Goal: Task Accomplishment & Management: Manage account settings

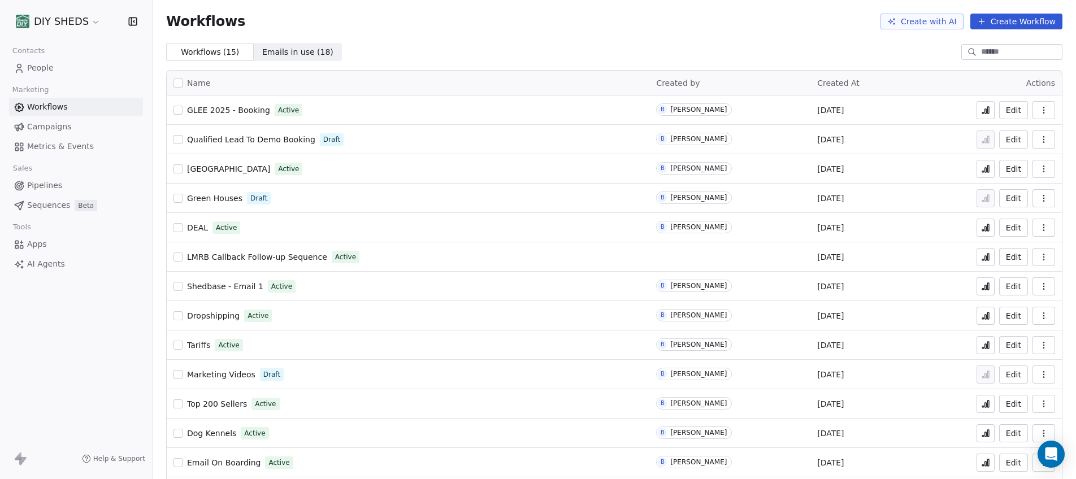
click at [207, 110] on span "GLEE 2025 - Booking" at bounding box center [228, 110] width 83 height 9
click at [218, 172] on span "[GEOGRAPHIC_DATA]" at bounding box center [228, 168] width 83 height 9
click at [1007, 168] on button "Edit" at bounding box center [1013, 169] width 29 height 18
click at [219, 115] on span "GLEE 2025 - Booking" at bounding box center [228, 110] width 83 height 9
click at [1039, 113] on icon "button" at bounding box center [1043, 110] width 9 height 9
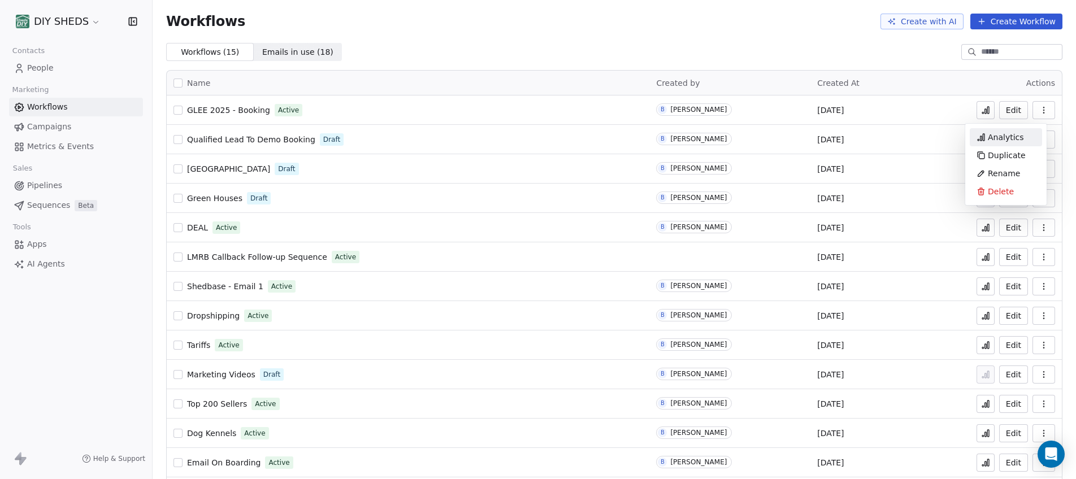
click at [1002, 138] on span "Analytics" at bounding box center [1006, 137] width 36 height 11
click at [59, 18] on html "DIY SHEDS Contacts People Marketing Workflows Campaigns Metrics & Events Sales …" at bounding box center [538, 239] width 1076 height 479
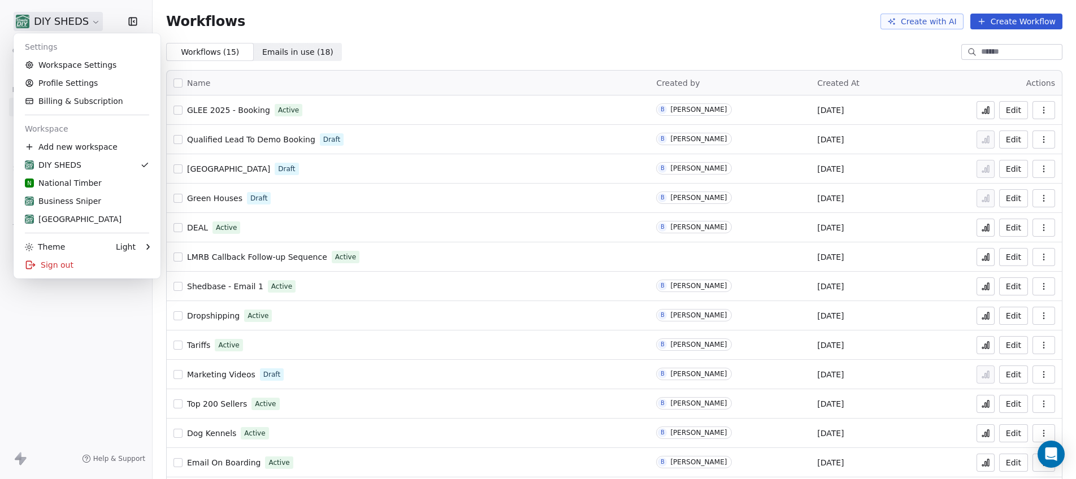
click at [59, 18] on html "DIY SHEDS Contacts People Marketing Workflows Campaigns Metrics & Events Sales …" at bounding box center [538, 239] width 1076 height 479
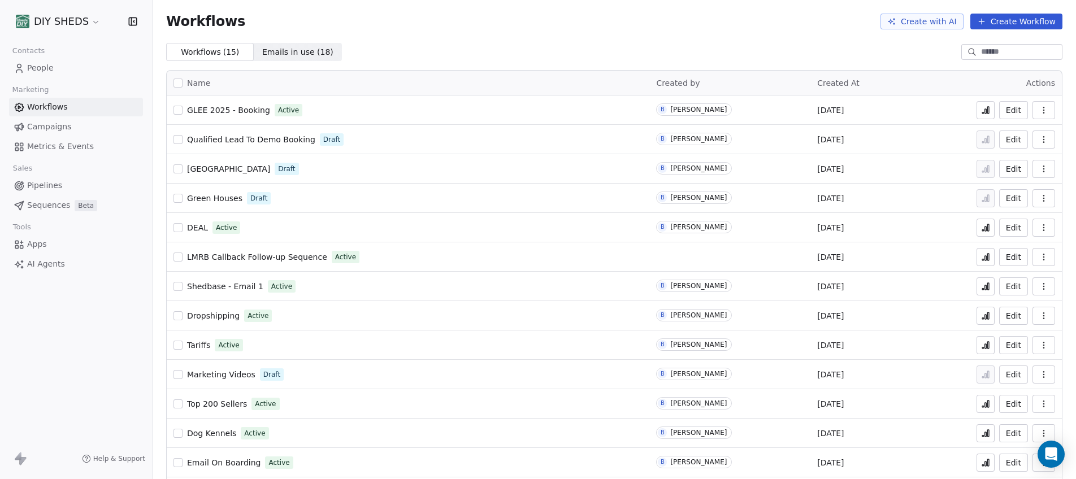
click at [36, 72] on span "People" at bounding box center [40, 68] width 27 height 12
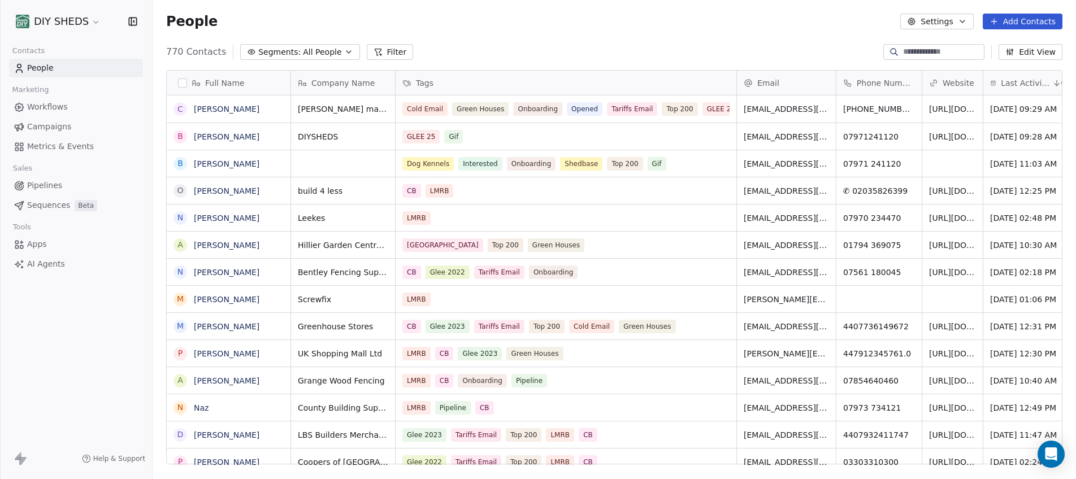
scroll to position [413, 915]
click at [372, 58] on button "Filter" at bounding box center [390, 52] width 47 height 16
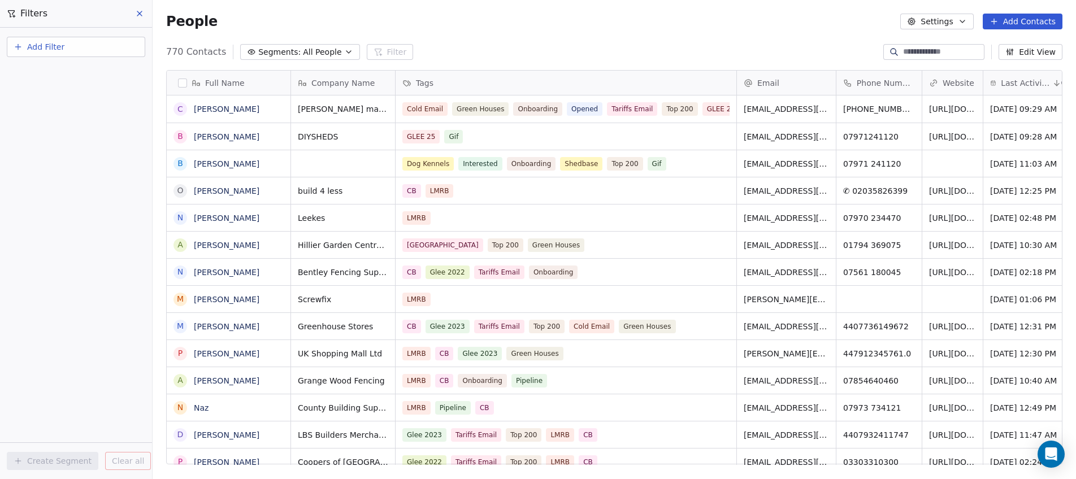
click at [55, 44] on span "Add Filter" at bounding box center [45, 47] width 37 height 12
click at [46, 88] on span "Contact activity" at bounding box center [50, 92] width 63 height 12
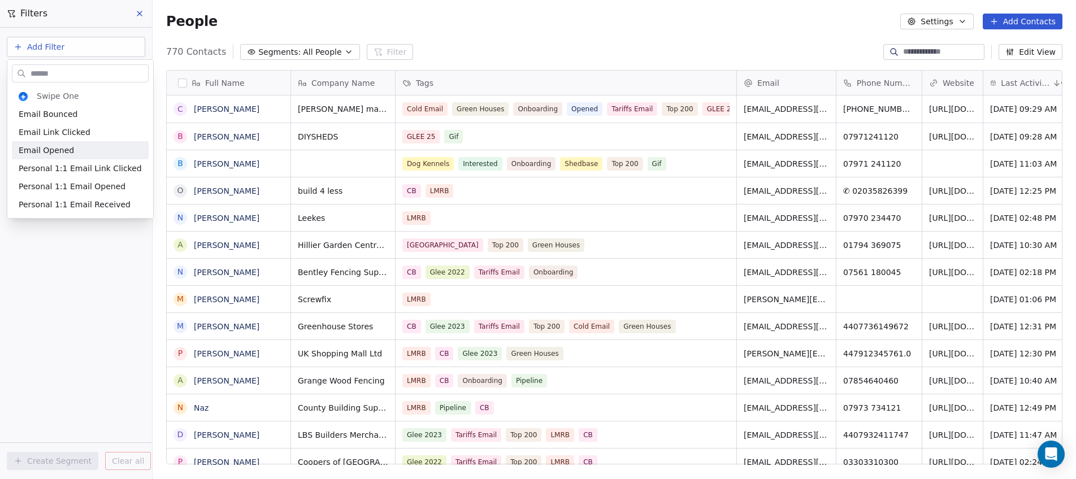
click at [544, 24] on html "DIY SHEDS Contacts People Marketing Workflows Campaigns Metrics & Events Sales …" at bounding box center [538, 239] width 1076 height 479
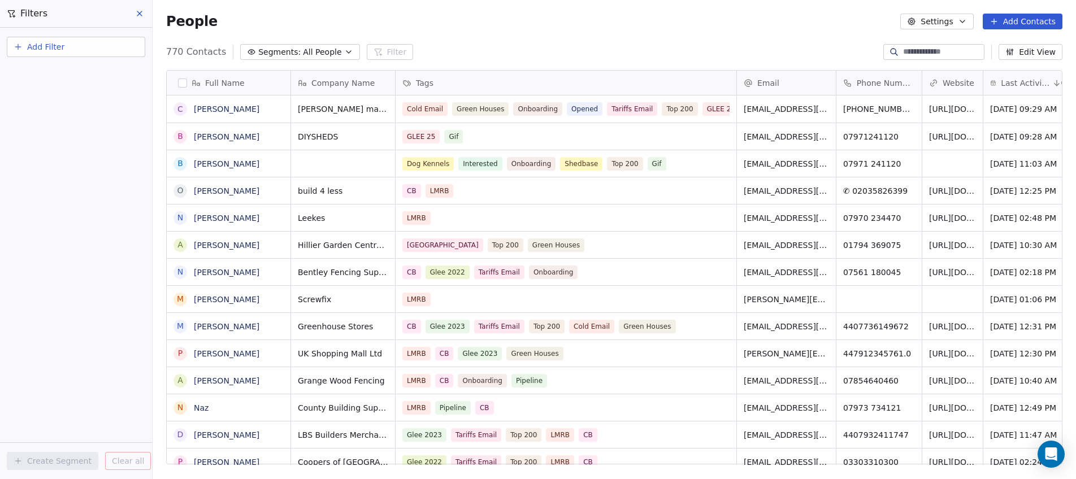
click at [955, 19] on button "Settings" at bounding box center [936, 22] width 73 height 16
click at [935, 56] on div "Tags" at bounding box center [933, 64] width 45 height 18
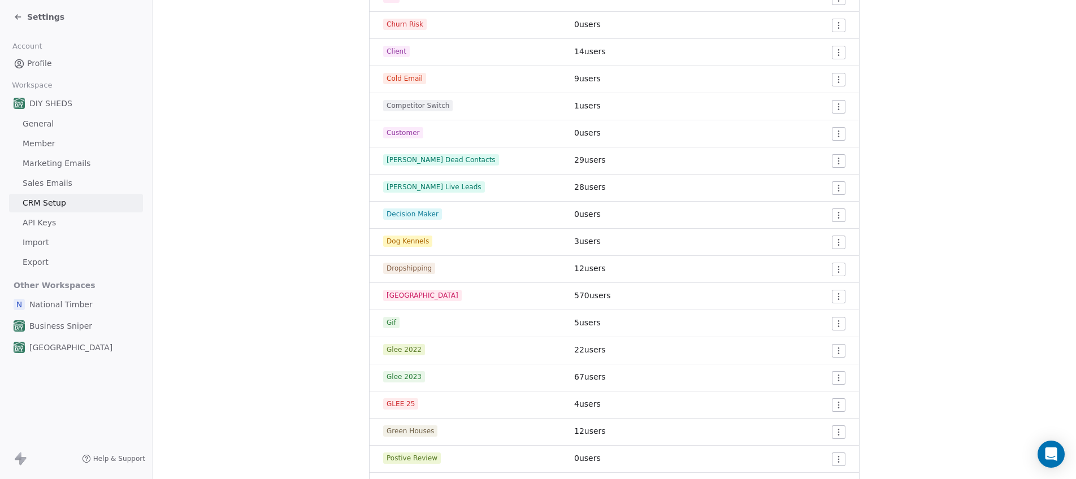
scroll to position [509, 0]
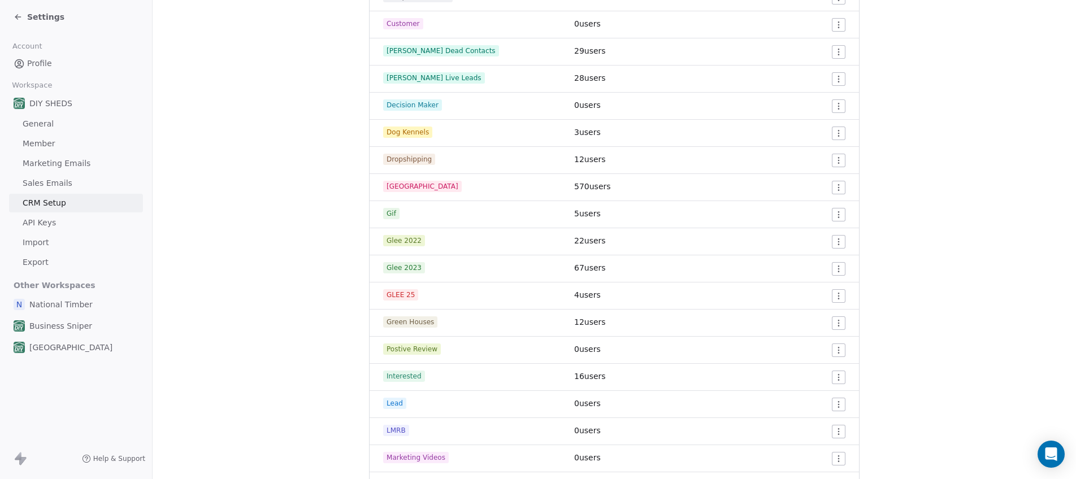
click at [839, 301] on html "Settings Account Profile Workspace DIY SHEDS General Member Marketing Emails Sa…" at bounding box center [538, 239] width 1076 height 479
click at [828, 323] on div "Edit" at bounding box center [812, 319] width 53 height 18
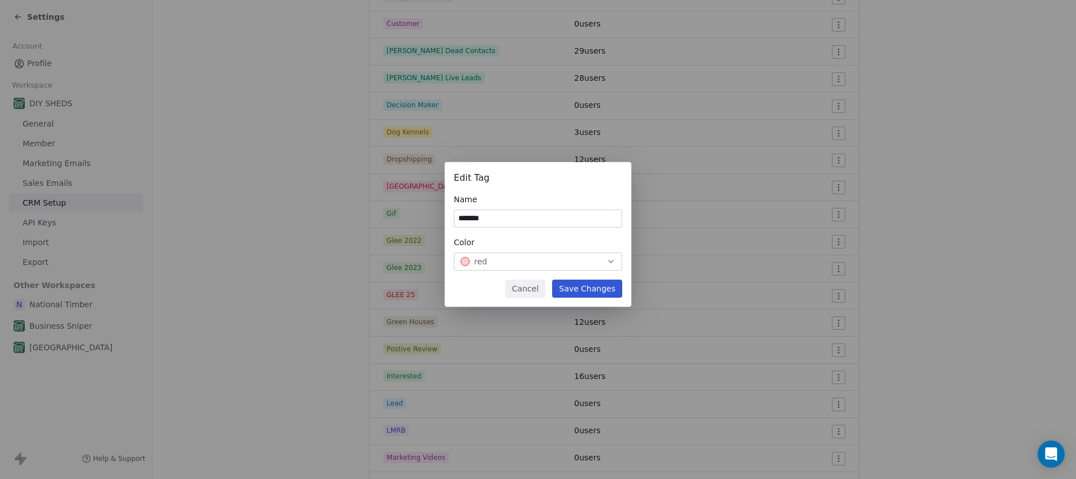
click at [497, 213] on input "*******" at bounding box center [537, 218] width 167 height 17
type input "*********"
click at [613, 289] on button "Save Changes" at bounding box center [587, 289] width 70 height 18
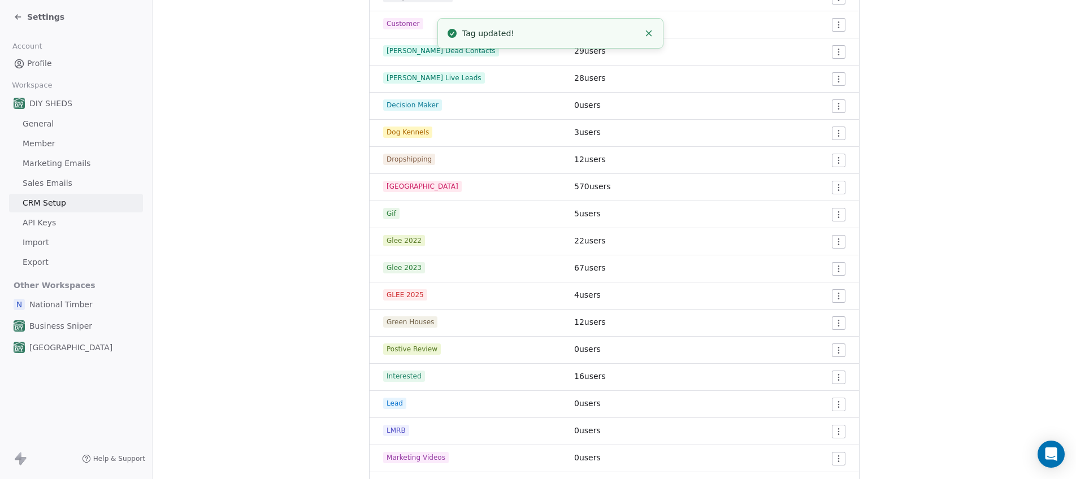
click at [873, 238] on section "CRM Setup Manage people properties and other relevant settings. Contact Propert…" at bounding box center [614, 230] width 923 height 1479
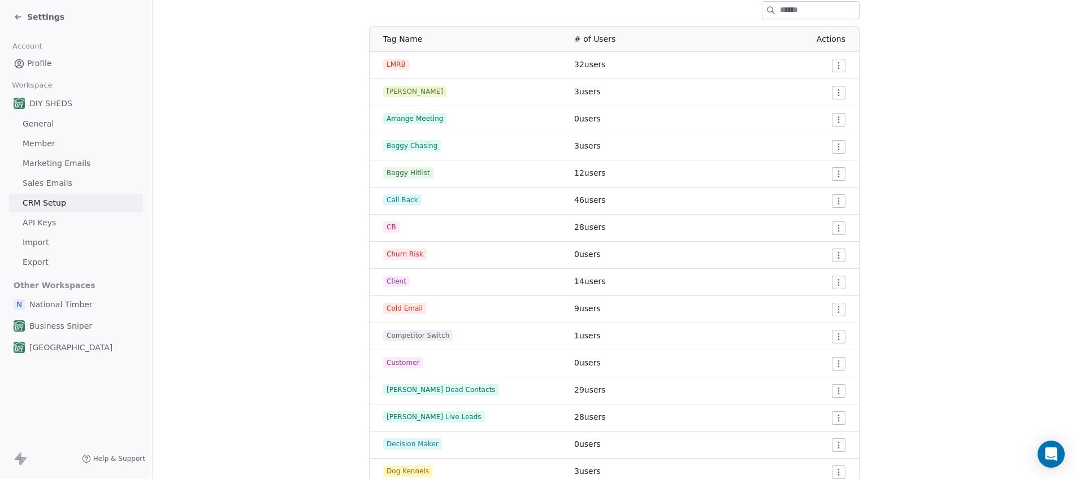
scroll to position [0, 0]
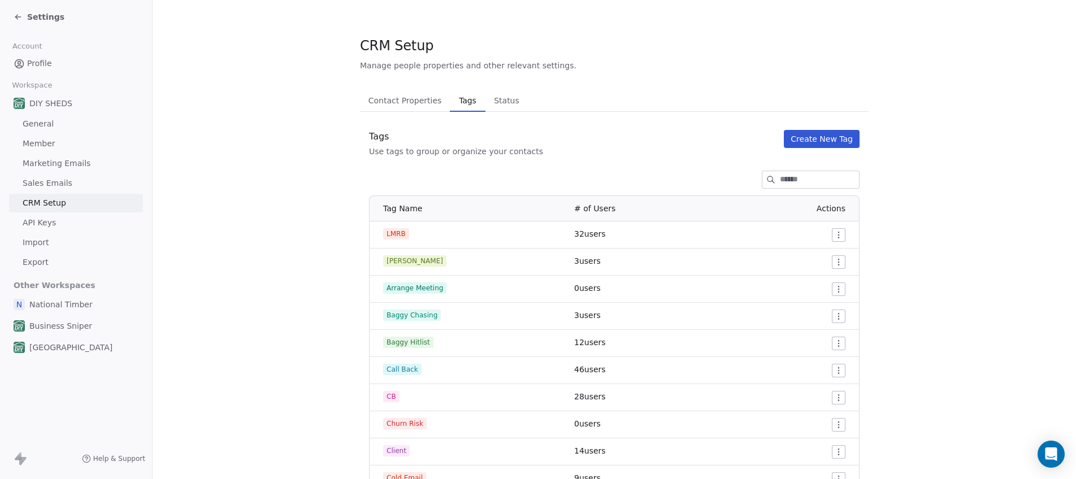
click at [46, 106] on span "DIY SHEDS" at bounding box center [50, 103] width 43 height 11
click at [46, 124] on span "General" at bounding box center [38, 124] width 31 height 12
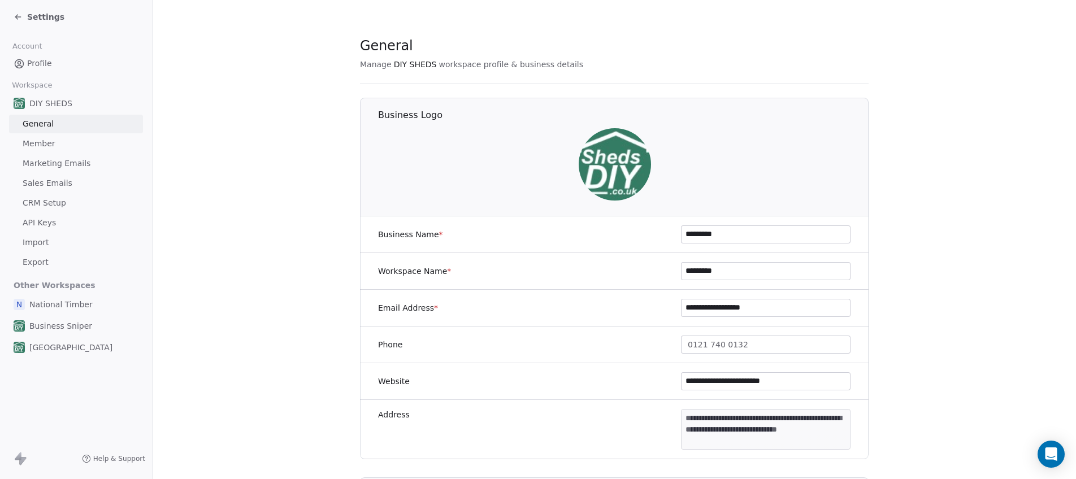
click at [24, 14] on div "Settings" at bounding box center [39, 16] width 51 height 11
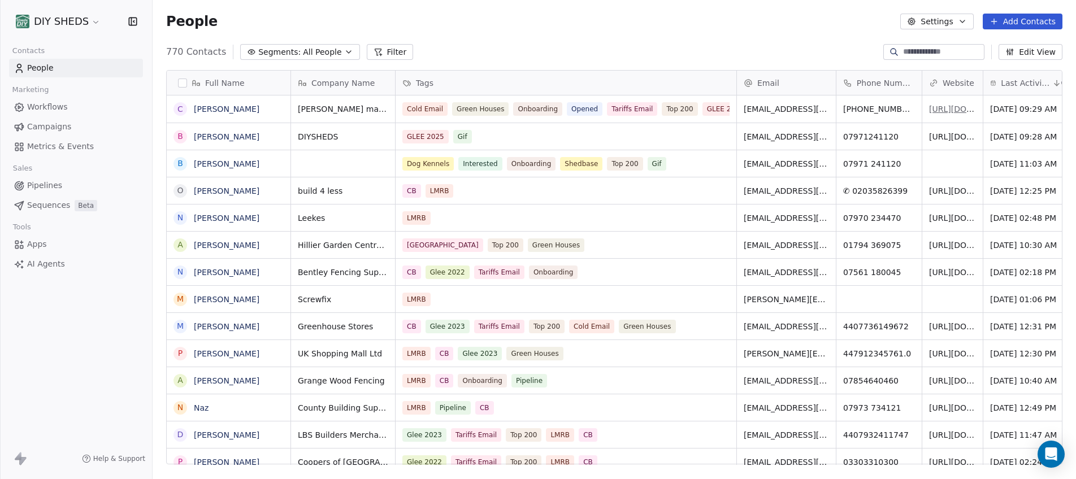
scroll to position [413, 915]
click at [1044, 20] on button "Add Contacts" at bounding box center [1023, 22] width 80 height 16
click at [1026, 43] on span "Create new contact" at bounding box center [1028, 46] width 77 height 12
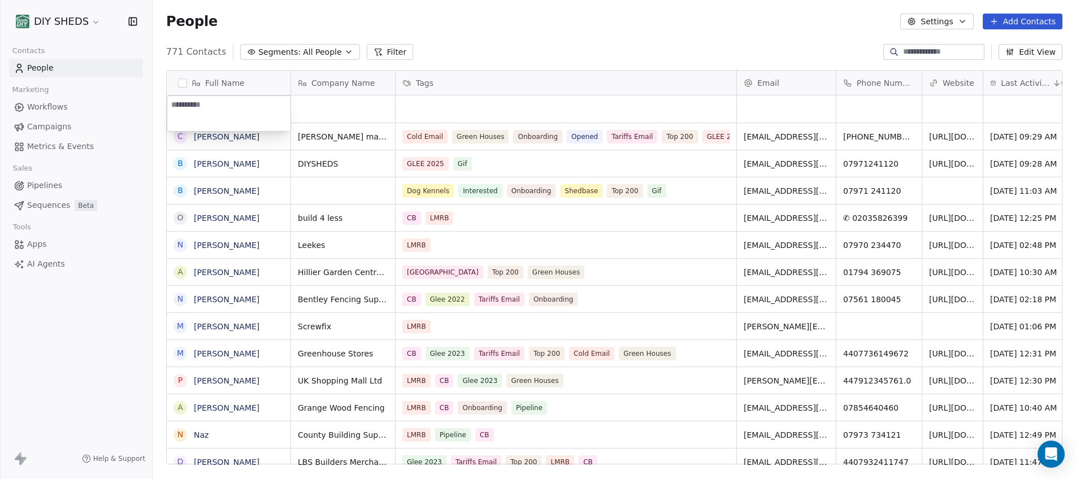
click at [1030, 21] on html "DIY SHEDS Contacts People Marketing Workflows Campaigns Metrics & Events Sales …" at bounding box center [538, 239] width 1076 height 479
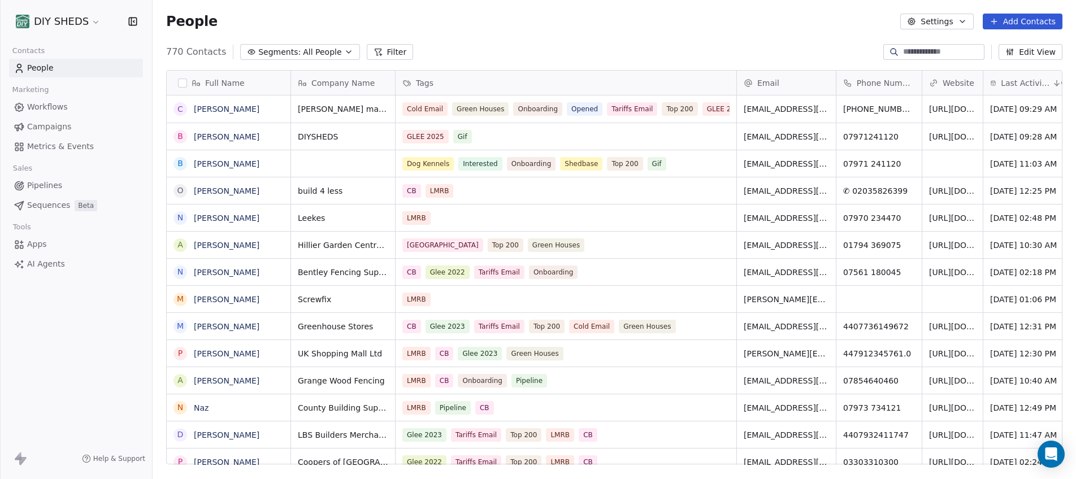
click at [1030, 21] on button "Add Contacts" at bounding box center [1023, 22] width 80 height 16
click at [1014, 71] on div "Import from CSV" at bounding box center [1021, 64] width 105 height 18
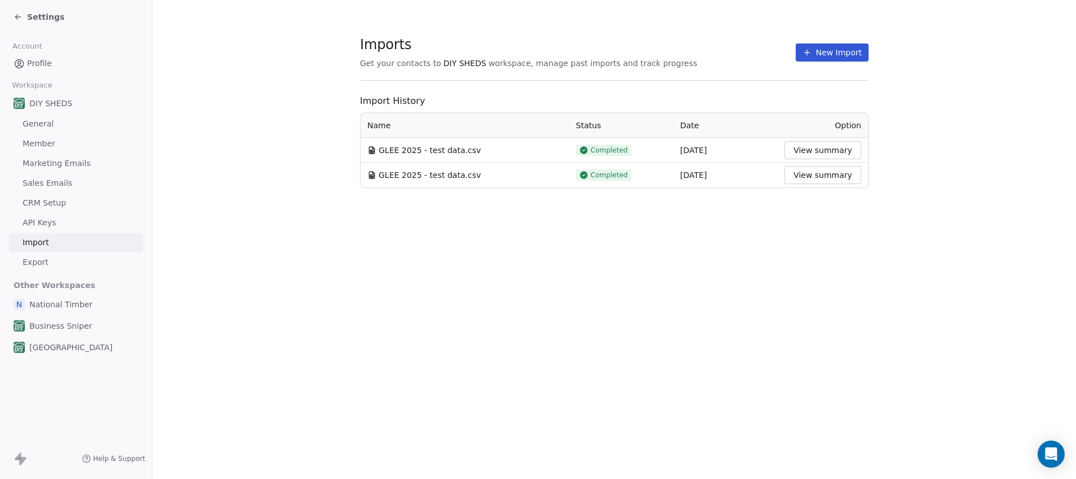
click at [19, 11] on div "Settings" at bounding box center [39, 16] width 51 height 11
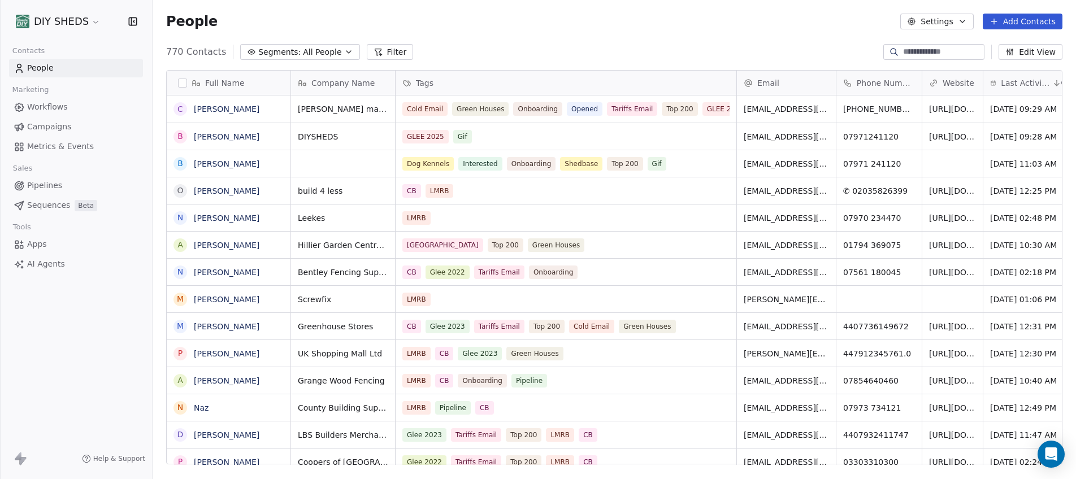
scroll to position [413, 915]
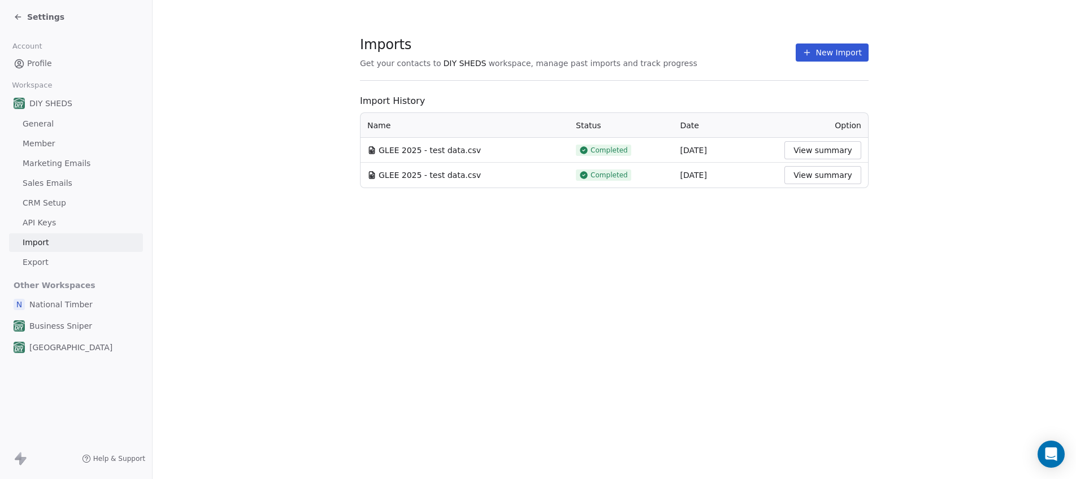
click at [20, 15] on icon at bounding box center [18, 16] width 9 height 9
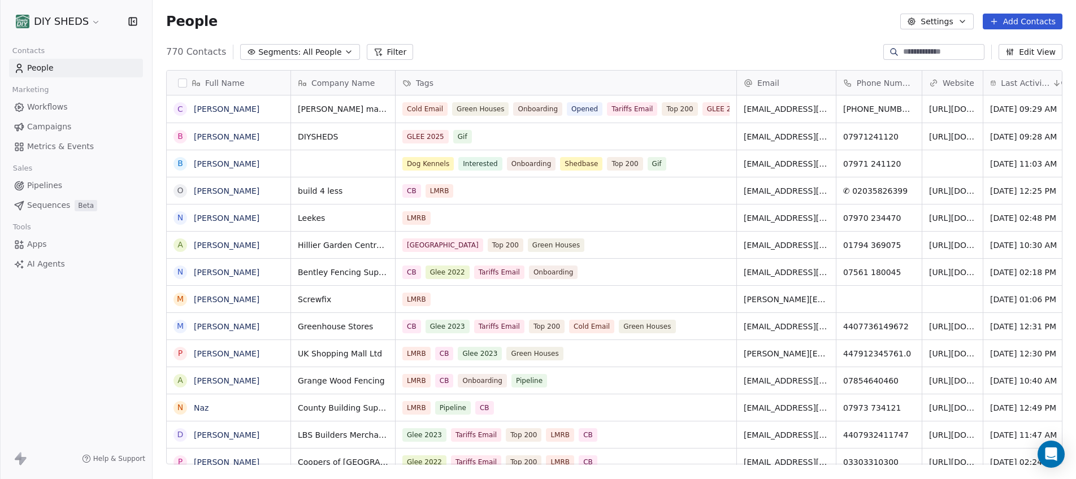
scroll to position [413, 915]
click at [51, 71] on span "People" at bounding box center [40, 68] width 27 height 12
click at [380, 49] on button "Filter" at bounding box center [390, 52] width 47 height 16
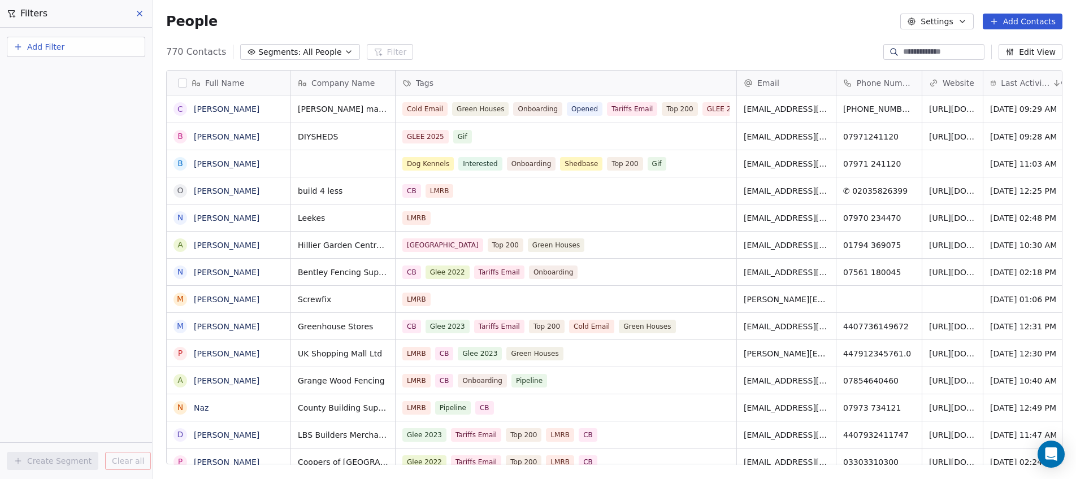
click at [63, 47] on span "Add Filter" at bounding box center [45, 47] width 37 height 12
click at [67, 70] on span "Contact properties" at bounding box center [55, 74] width 73 height 12
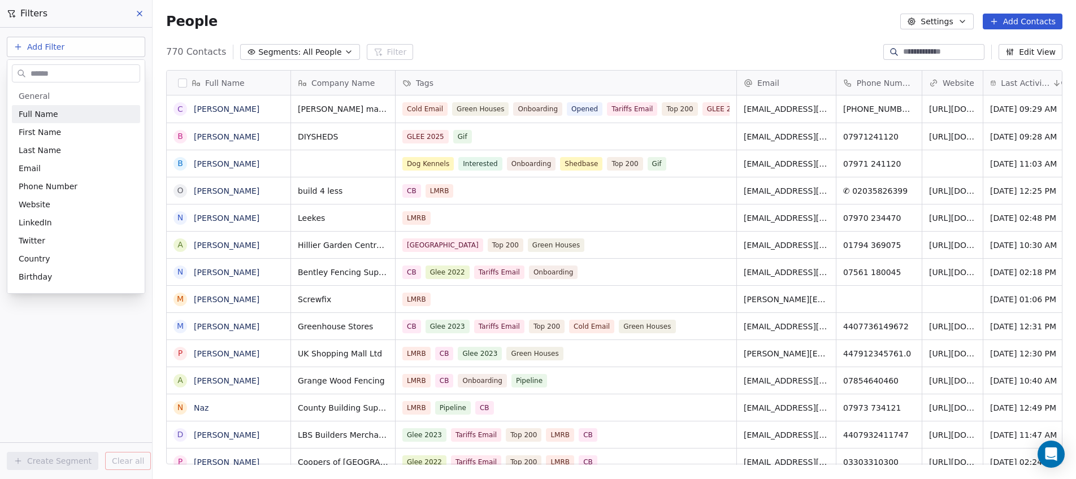
click at [58, 81] on input "text" at bounding box center [83, 74] width 111 height 16
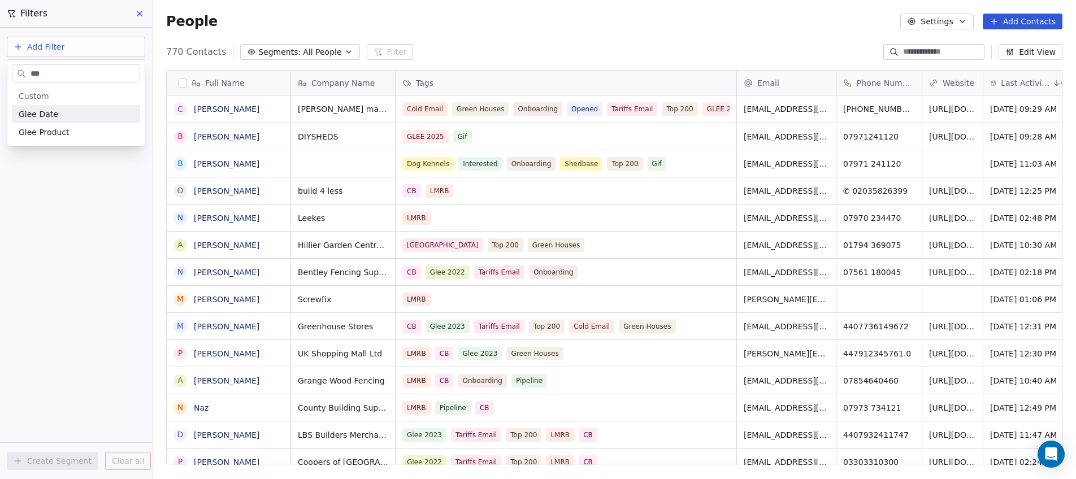
type input "****"
drag, startPoint x: 63, startPoint y: 77, endPoint x: 28, endPoint y: 76, distance: 35.6
click at [28, 76] on div "****" at bounding box center [76, 73] width 128 height 18
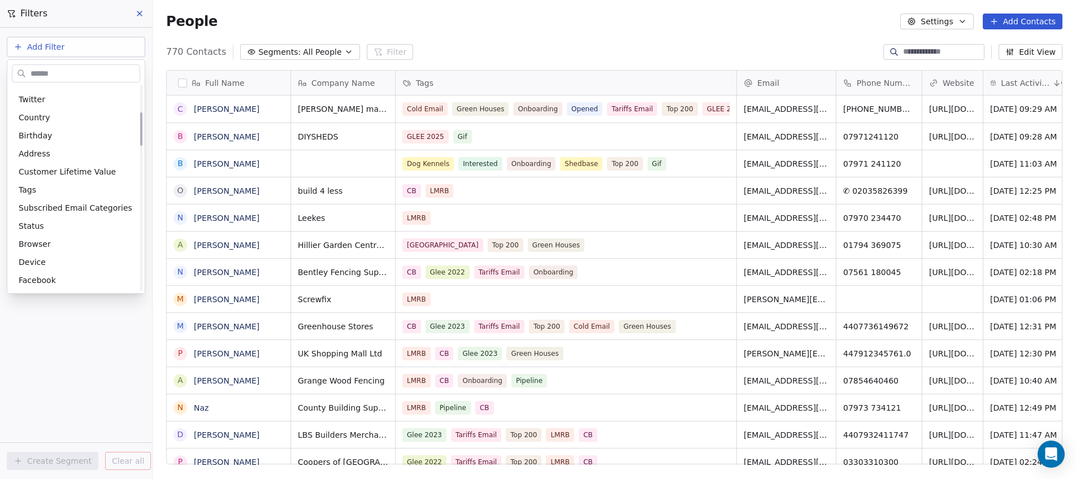
scroll to position [170, 0]
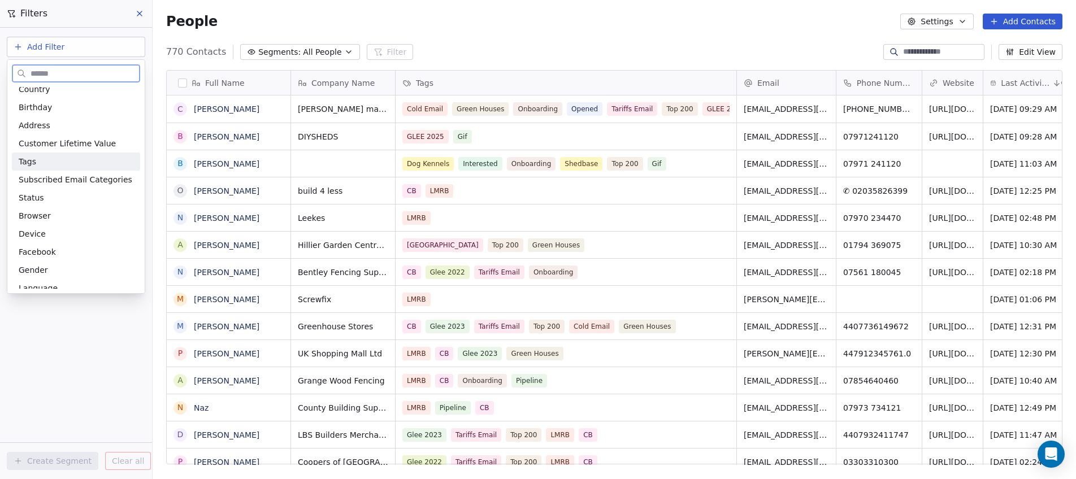
click at [32, 170] on div "Tags" at bounding box center [76, 162] width 128 height 18
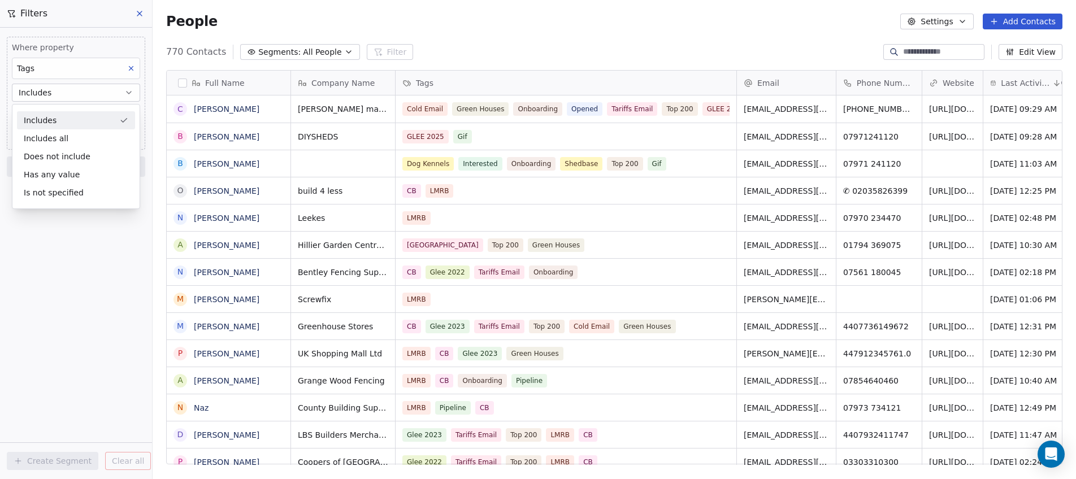
click at [78, 127] on div "Includes" at bounding box center [76, 120] width 118 height 18
click at [66, 114] on body "DIY SHEDS Contacts People Marketing Workflows Campaigns Metrics & Events Sales …" at bounding box center [538, 239] width 1076 height 479
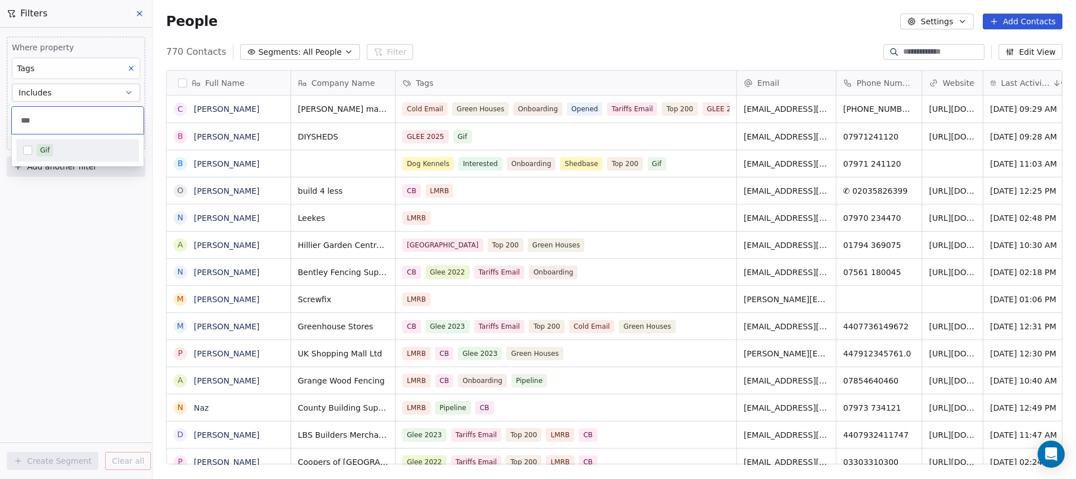
type input "***"
click at [28, 147] on button "Suggestions" at bounding box center [27, 150] width 9 height 9
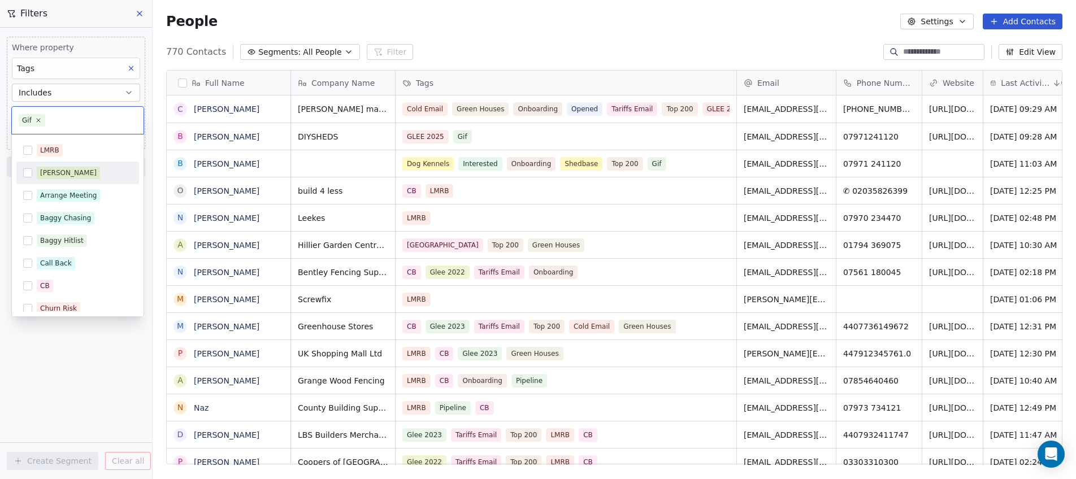
click at [605, 24] on html "DIY SHEDS Contacts People Marketing Workflows Campaigns Metrics & Events Sales …" at bounding box center [538, 239] width 1076 height 479
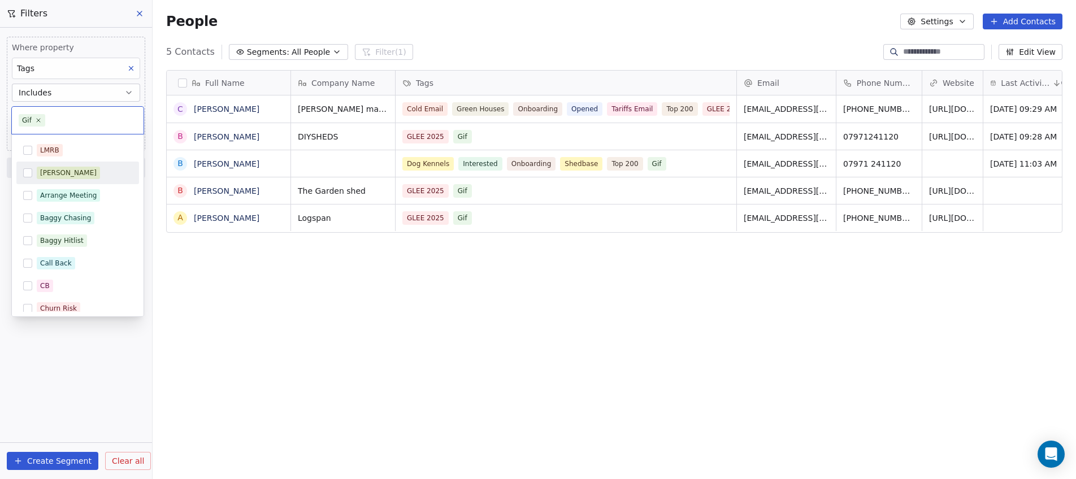
scroll to position [413, 915]
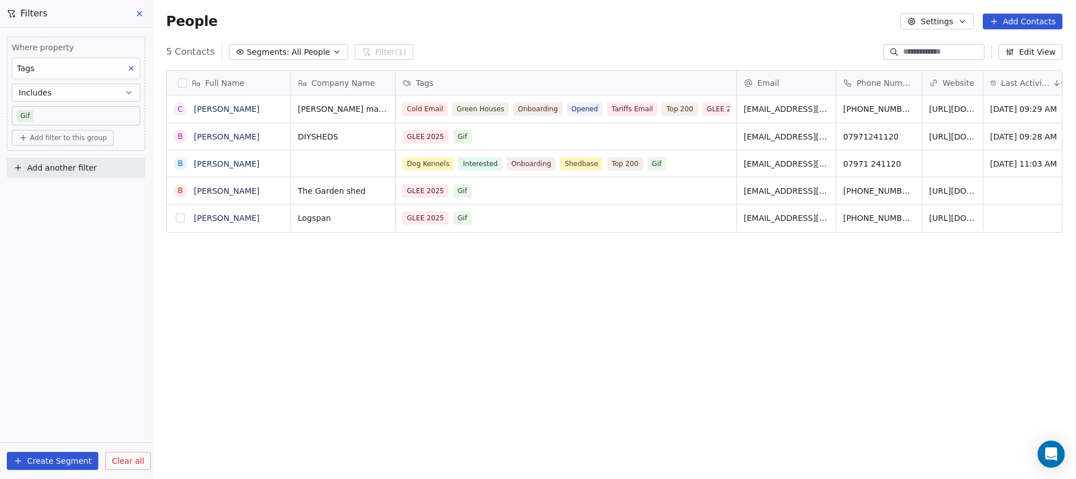
click at [180, 215] on button "grid" at bounding box center [180, 218] width 9 height 9
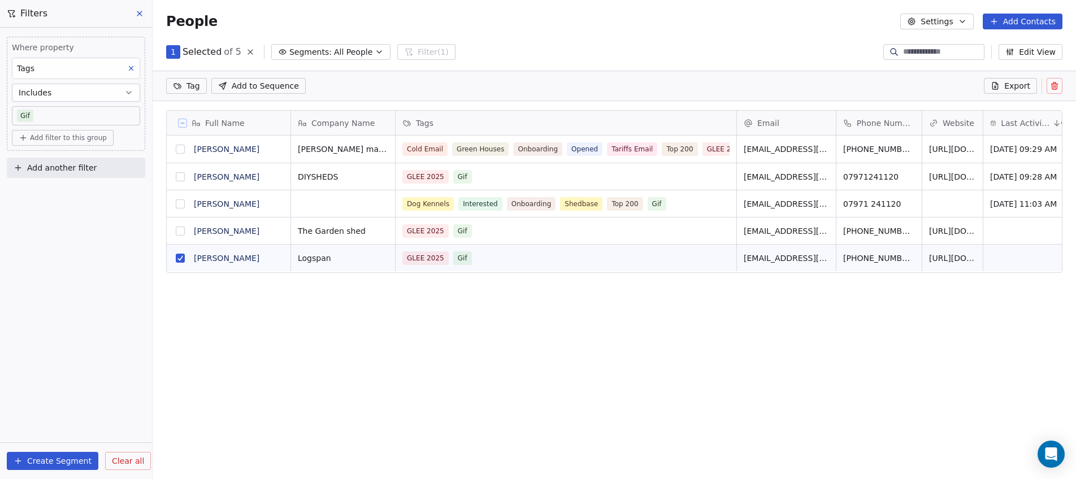
scroll to position [374, 915]
click at [180, 235] on button "grid" at bounding box center [180, 231] width 9 height 9
click at [180, 149] on button "grid" at bounding box center [180, 149] width 9 height 9
click at [182, 146] on button "grid" at bounding box center [180, 149] width 9 height 9
click at [1049, 83] on button at bounding box center [1055, 86] width 16 height 16
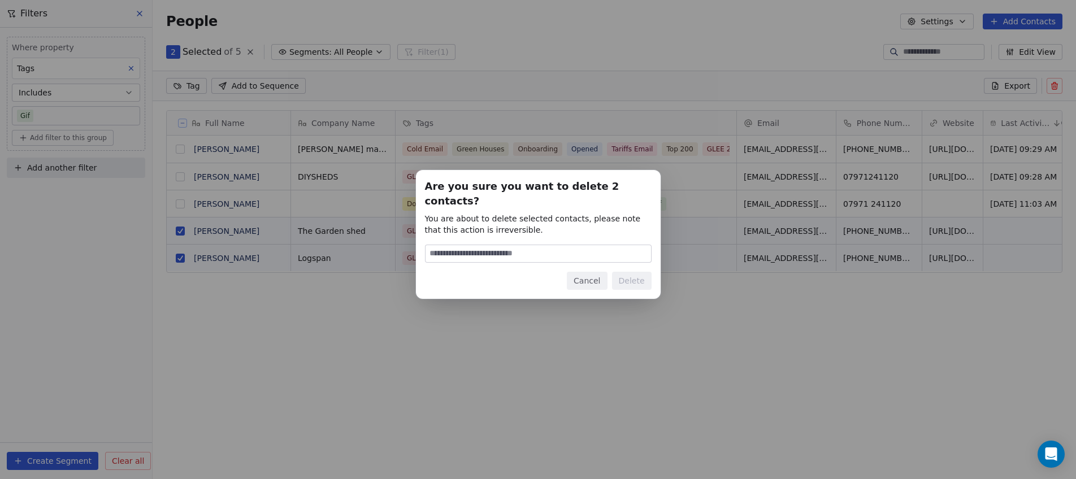
click at [597, 245] on input at bounding box center [538, 253] width 225 height 17
type input "******"
click at [634, 280] on button "Delete" at bounding box center [632, 281] width 40 height 18
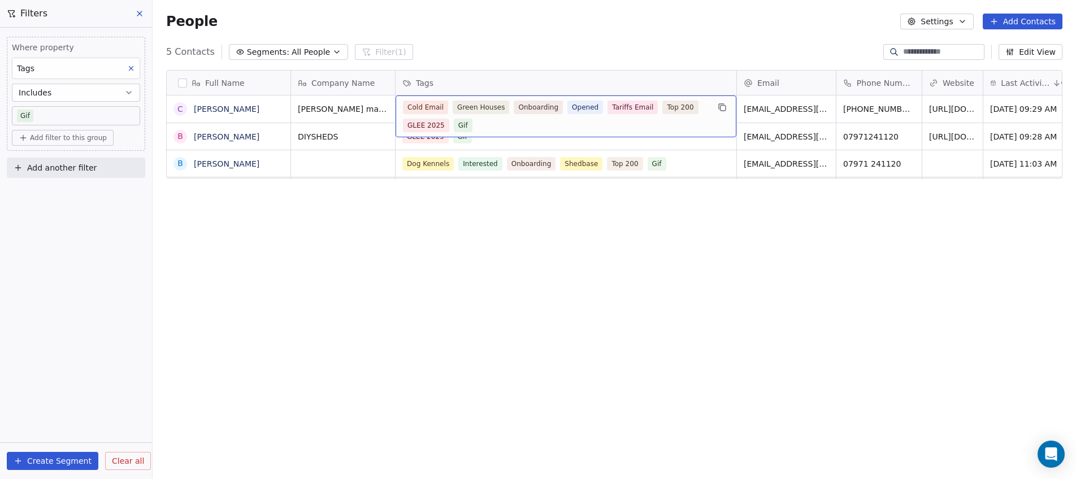
drag, startPoint x: 528, startPoint y: 119, endPoint x: 516, endPoint y: 121, distance: 12.1
click at [519, 119] on div "Cold Email Green Houses Onboarding Opened Tariffs Email Top 200 GLEE 2025 Gif" at bounding box center [556, 117] width 306 height 32
click at [507, 127] on div "Cold Email Green Houses Onboarding Opened Tariffs Email Top 200 GLEE 2025 Gif" at bounding box center [556, 117] width 306 height 32
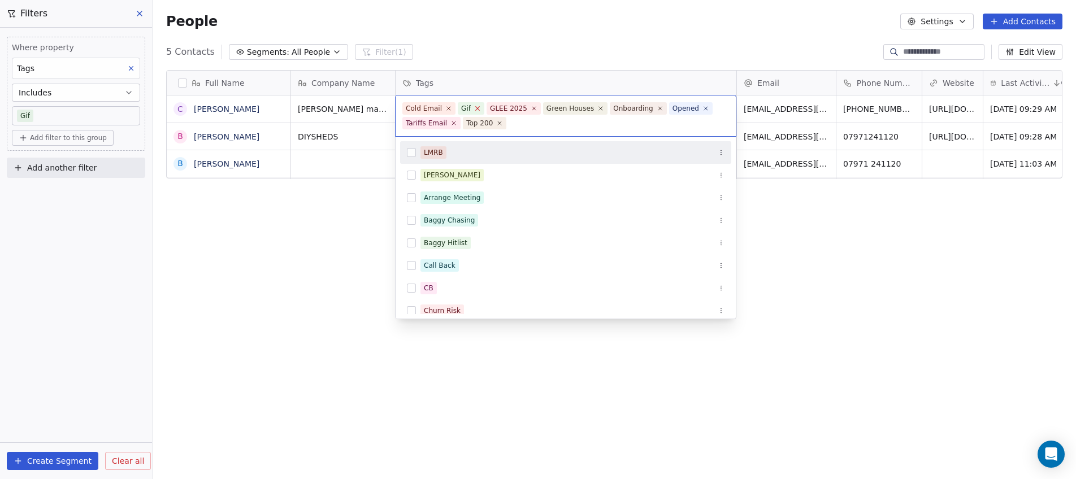
click at [475, 106] on icon at bounding box center [477, 108] width 7 height 7
click at [501, 111] on icon at bounding box center [504, 108] width 7 height 7
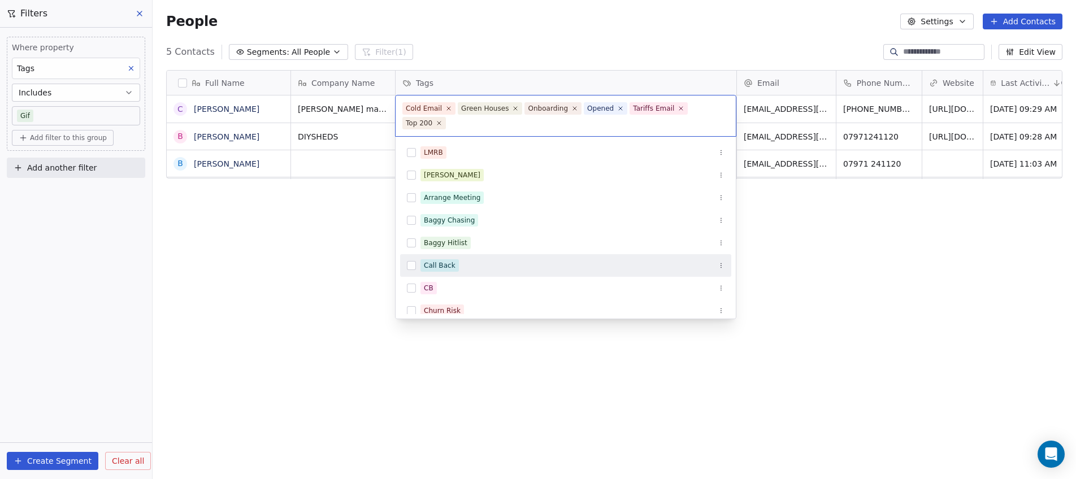
click at [344, 322] on html "DIY SHEDS Contacts People Marketing Workflows Campaigns Metrics & Events Sales …" at bounding box center [538, 239] width 1076 height 479
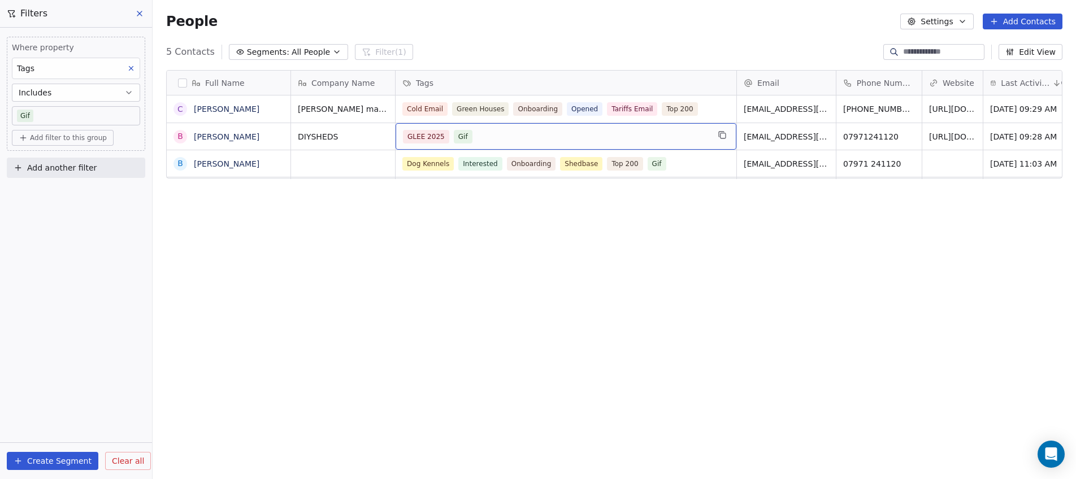
drag, startPoint x: 416, startPoint y: 135, endPoint x: 430, endPoint y: 136, distance: 14.2
click at [420, 136] on span "GLEE 2025" at bounding box center [426, 137] width 46 height 14
click at [430, 136] on span "GLEE 2025" at bounding box center [426, 137] width 46 height 14
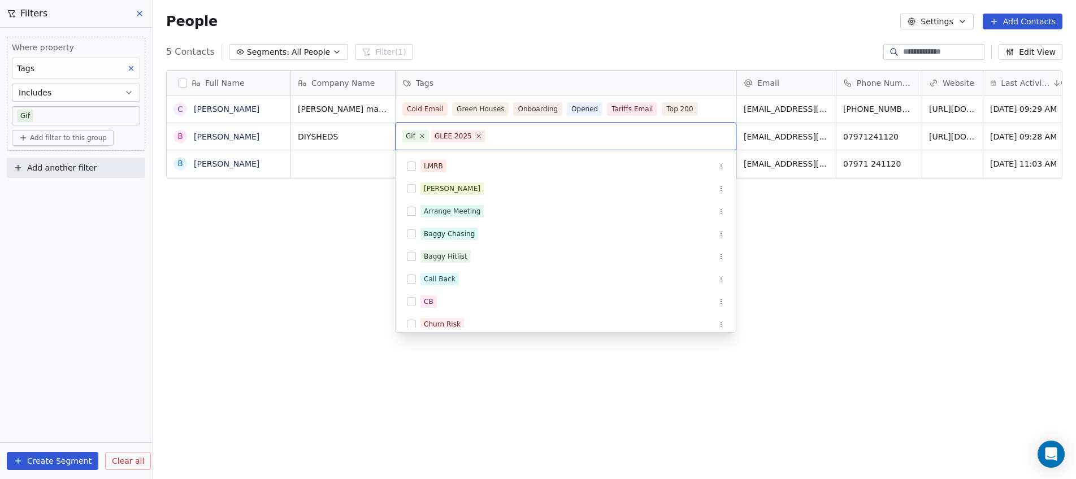
click at [494, 147] on div "Gif GLEE 2025" at bounding box center [566, 136] width 340 height 27
click at [475, 137] on icon at bounding box center [478, 135] width 7 height 7
click at [424, 136] on icon at bounding box center [421, 135] width 7 height 7
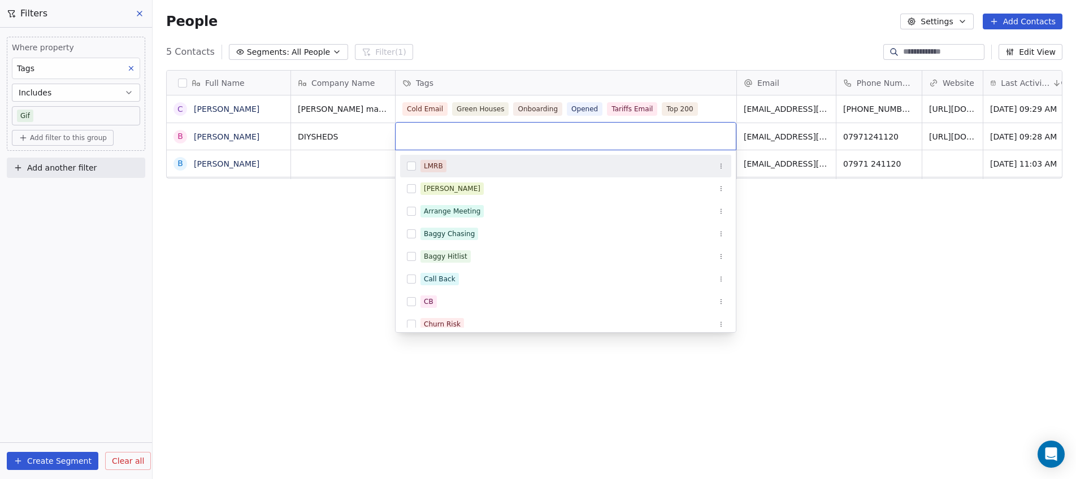
click at [354, 279] on html "DIY SHEDS Contacts People Marketing Workflows Campaigns Metrics & Events Sales …" at bounding box center [538, 239] width 1076 height 479
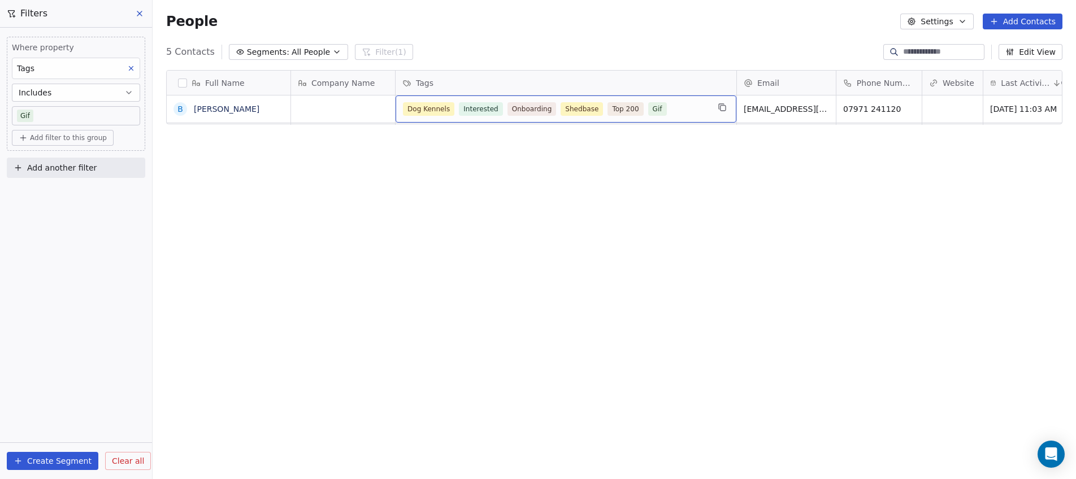
click at [681, 107] on div "Dog Kennels Interested Onboarding Shedbase Top 200 Gif" at bounding box center [556, 109] width 306 height 14
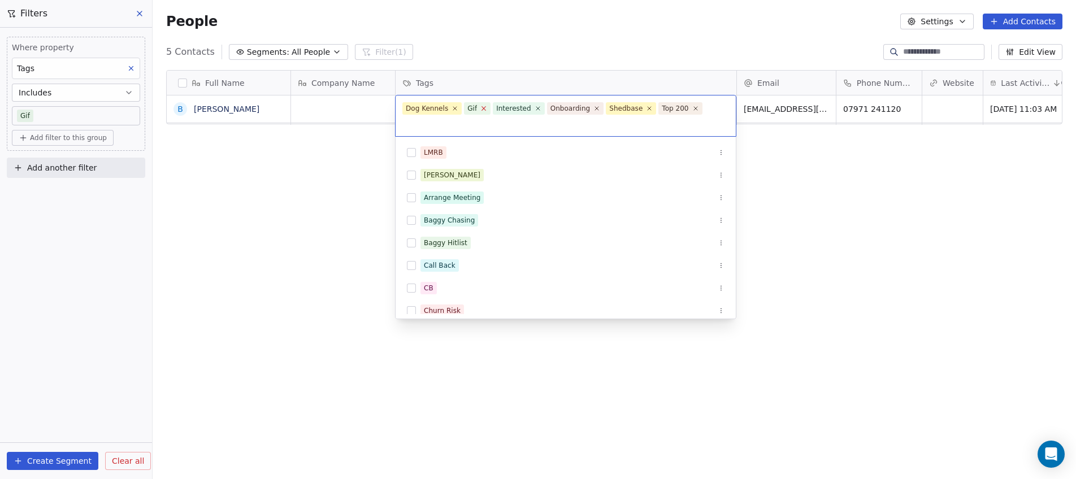
click at [482, 107] on icon at bounding box center [484, 109] width 4 height 4
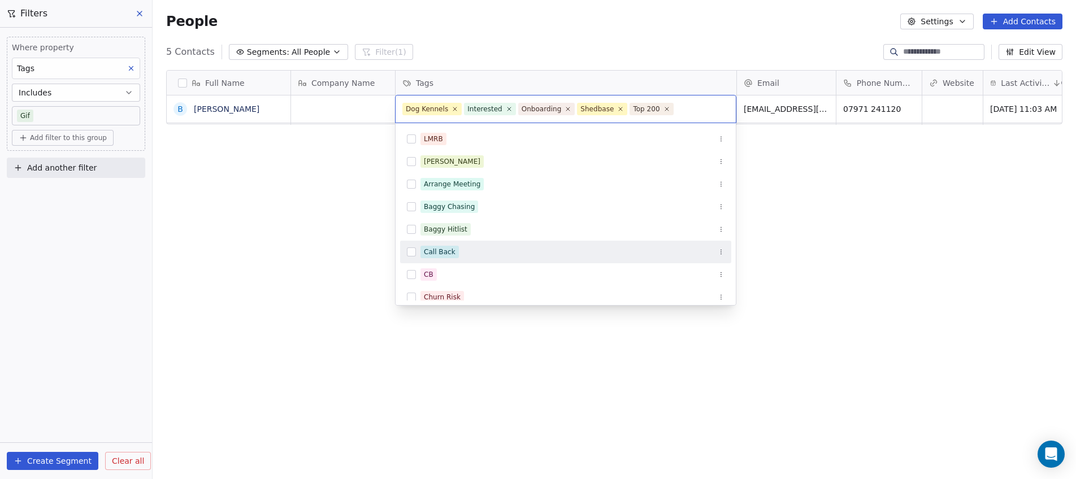
click at [884, 300] on html "DIY SHEDS Contacts People Marketing Workflows Campaigns Metrics & Events Sales …" at bounding box center [538, 239] width 1076 height 479
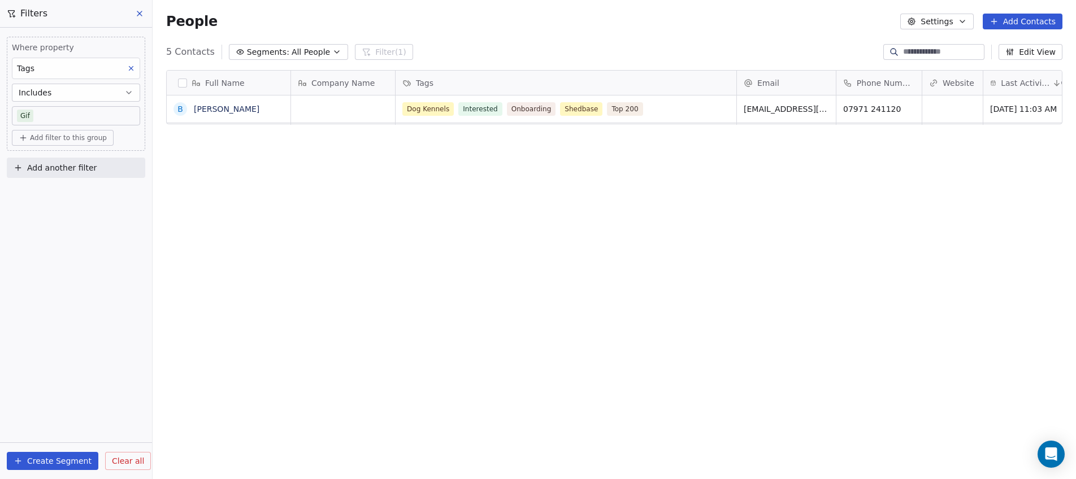
click at [884, 300] on div "Full Name B Bugsy Tiwana ﻿Company Name Tags Email Phone Number Website Last Act…" at bounding box center [614, 272] width 923 height 422
click at [840, 204] on div "Full Name B Bugsy Tiwana ﻿Company Name Tags Email Phone Number Website Last Act…" at bounding box center [614, 272] width 923 height 422
click at [133, 14] on button at bounding box center [140, 14] width 17 height 16
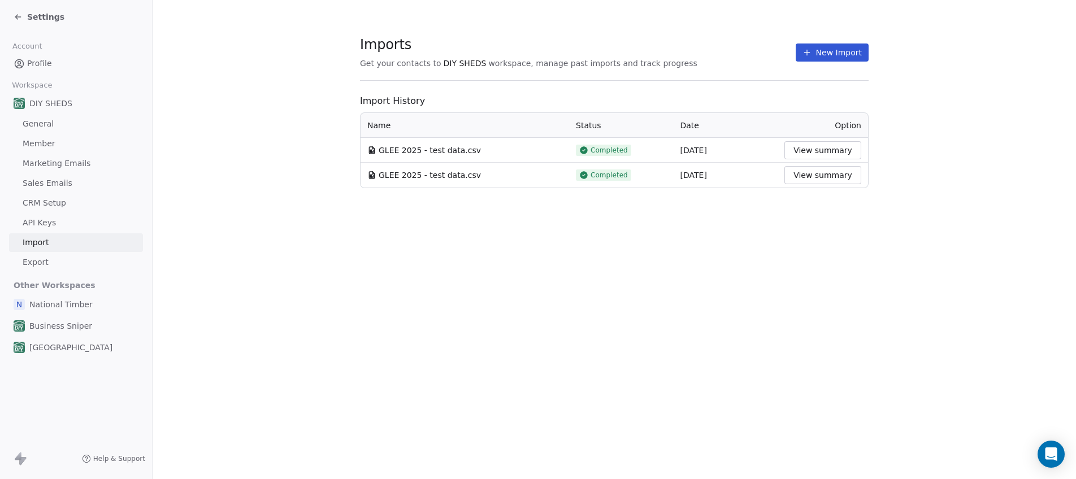
click at [227, 209] on section "Imports Get your contacts to DIY SHEDS workspace, manage past imports and track…" at bounding box center [614, 112] width 923 height 224
click at [838, 49] on button "New Import" at bounding box center [832, 53] width 73 height 18
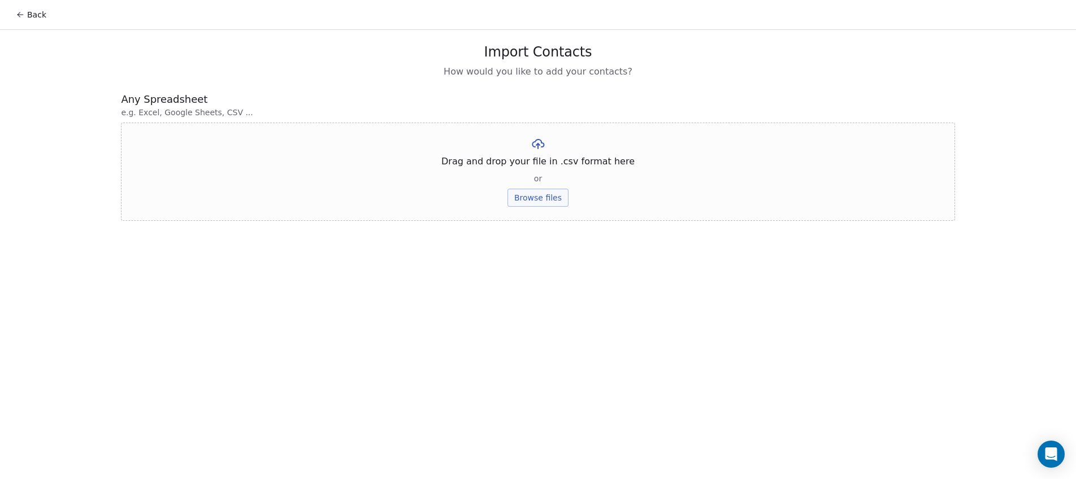
click at [545, 200] on button "Browse files" at bounding box center [537, 198] width 61 height 18
click at [546, 166] on button "Upload" at bounding box center [537, 166] width 41 height 18
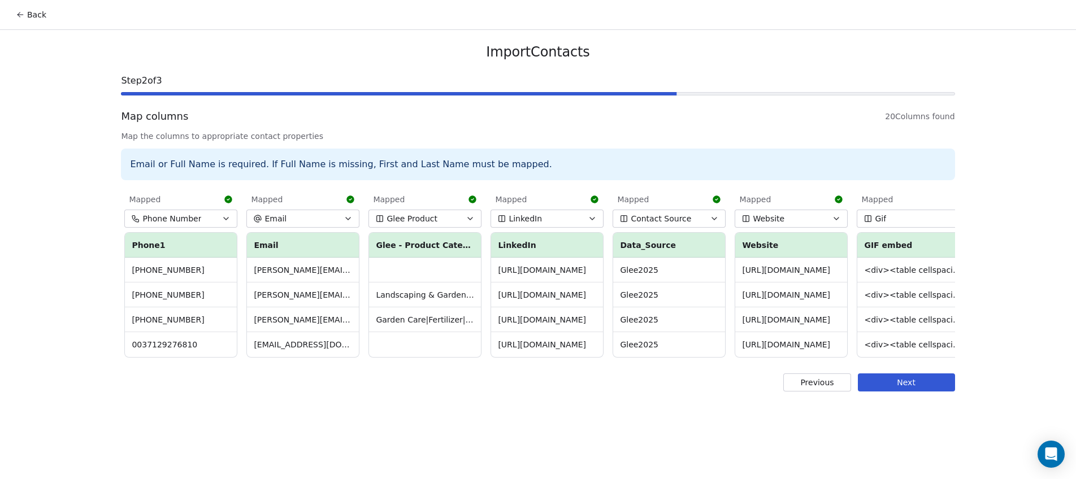
scroll to position [0, 1598]
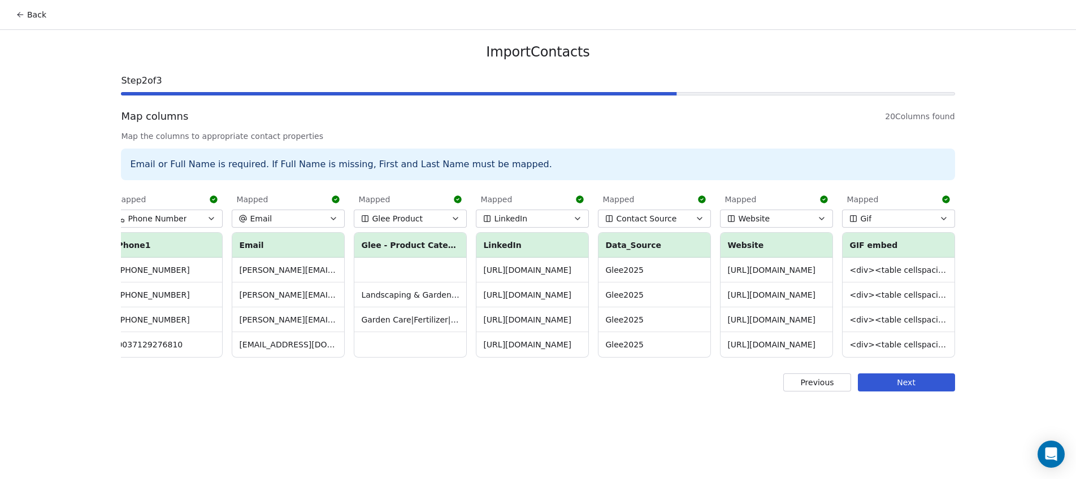
click at [922, 392] on button "Next" at bounding box center [906, 383] width 97 height 18
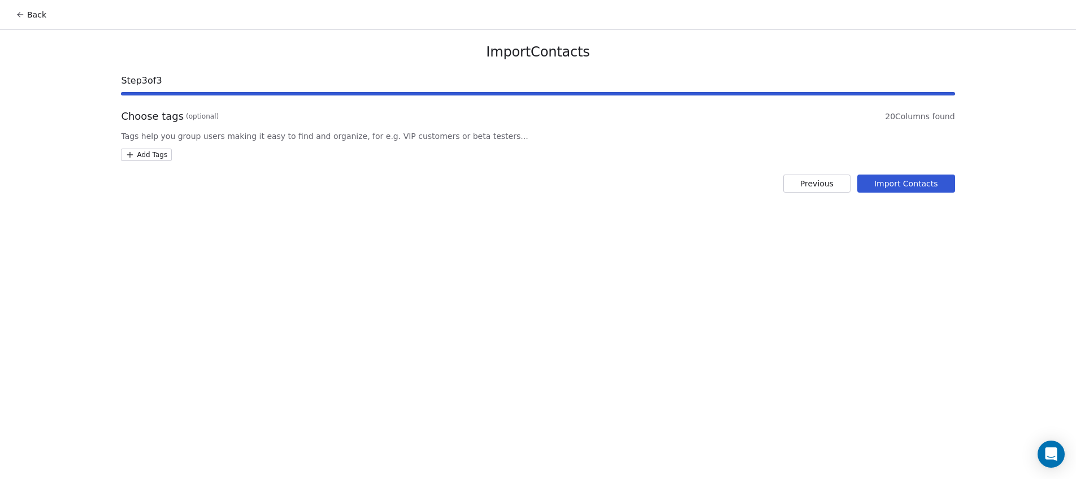
click at [834, 181] on button "Previous" at bounding box center [816, 184] width 67 height 18
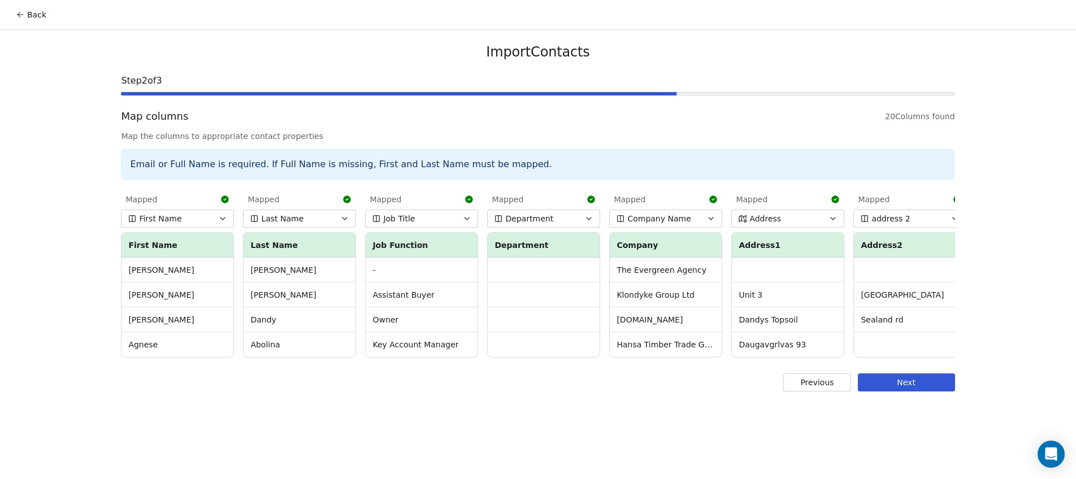
click at [898, 401] on div "Import Contacts Step 2 of 3 Map columns 20 Columns found Map the columns to app…" at bounding box center [537, 217] width 861 height 375
click at [895, 389] on button "Next" at bounding box center [906, 383] width 97 height 18
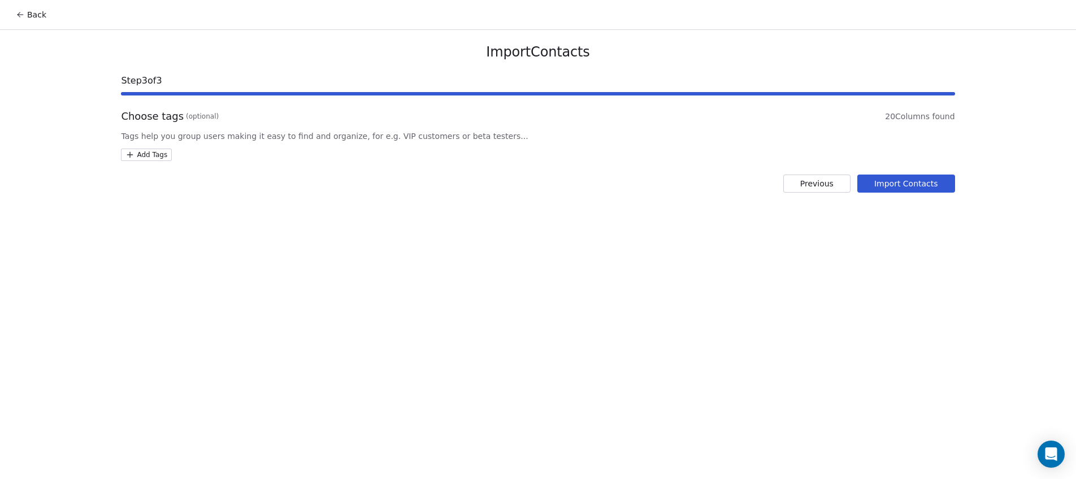
click at [146, 155] on html "Back Import Contacts Step 3 of 3 Choose tags (optional) 20 Columns found Tags h…" at bounding box center [538, 239] width 1076 height 479
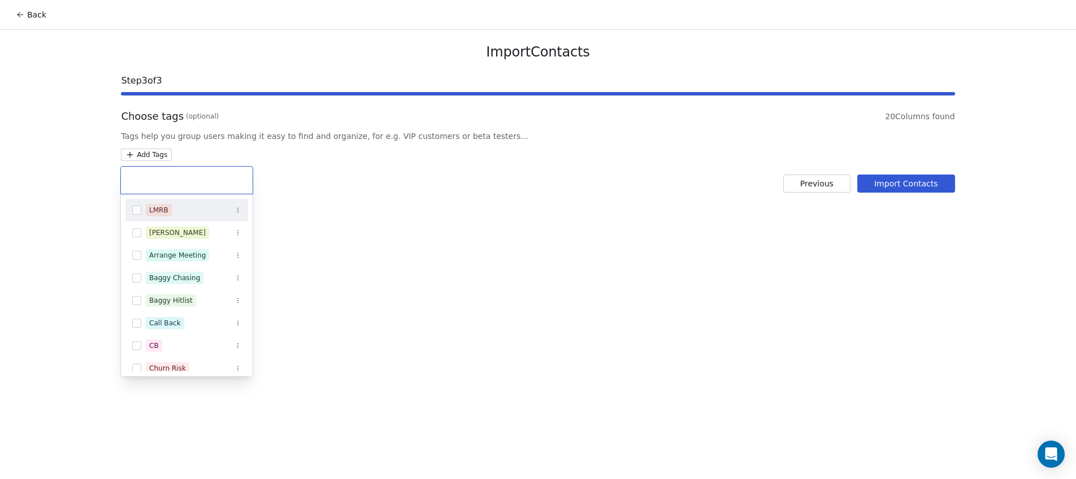
click at [149, 183] on input "text" at bounding box center [187, 180] width 118 height 12
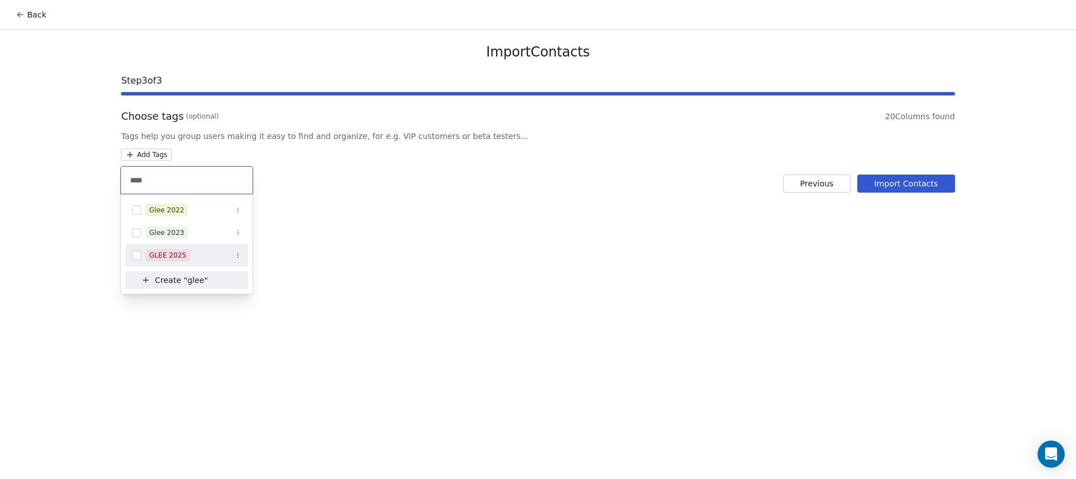
type input "****"
click at [138, 258] on button "Suggestions" at bounding box center [136, 255] width 9 height 9
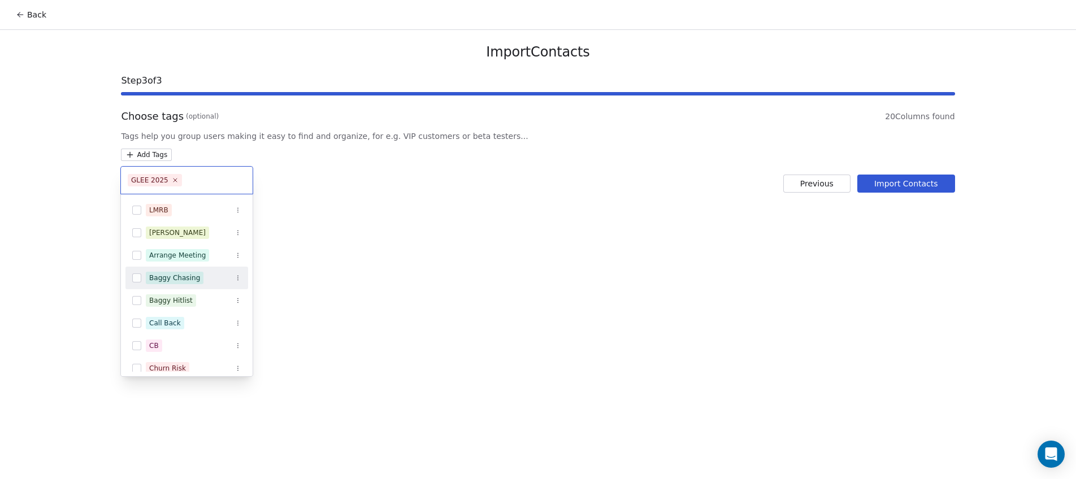
click at [429, 316] on html "Back Import Contacts Step 3 of 3 Choose tags (optional) 20 Columns found Tags h…" at bounding box center [538, 239] width 1076 height 479
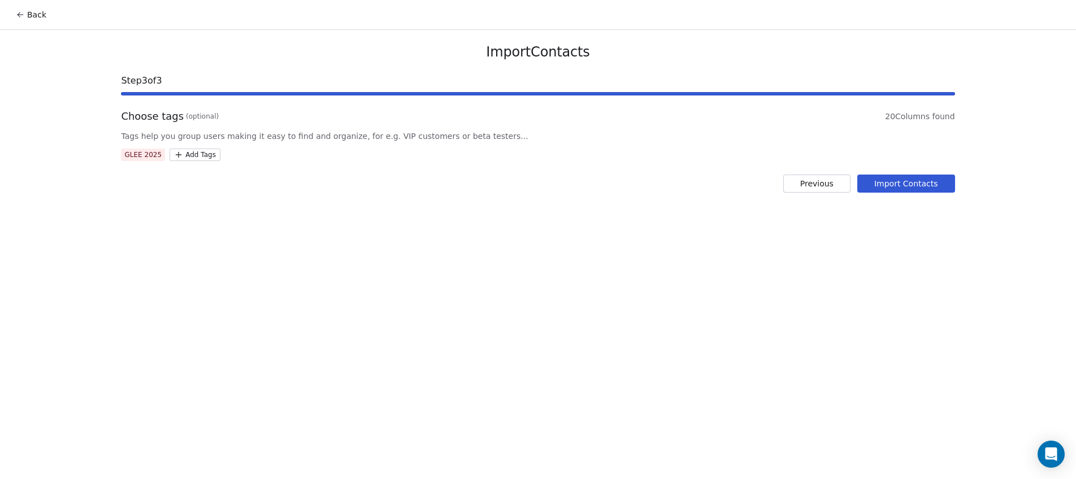
click at [903, 181] on button "Import Contacts" at bounding box center [906, 184] width 98 height 18
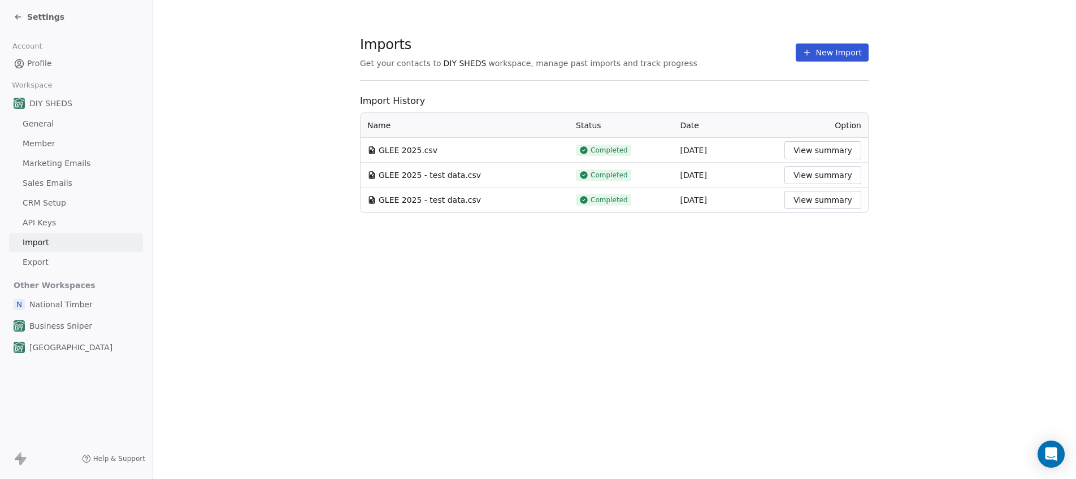
click at [847, 155] on button "View summary" at bounding box center [822, 150] width 77 height 18
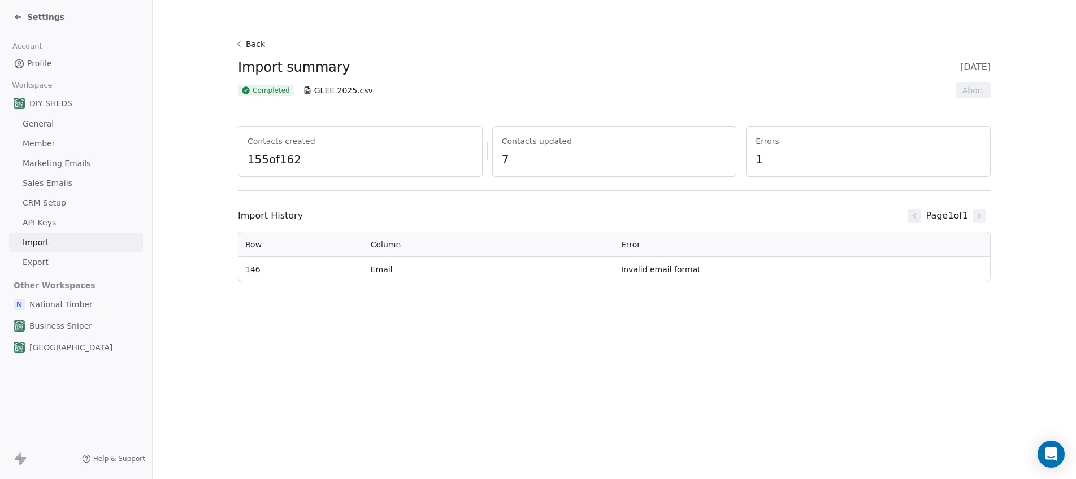
click at [642, 268] on td "Invalid email format" at bounding box center [802, 269] width 376 height 25
click at [617, 311] on section "Back Import summary 24 Sept 2025 Completed GLEE 2025.csv Abort Contacts created…" at bounding box center [614, 159] width 807 height 319
click at [245, 45] on button "Back" at bounding box center [251, 44] width 36 height 20
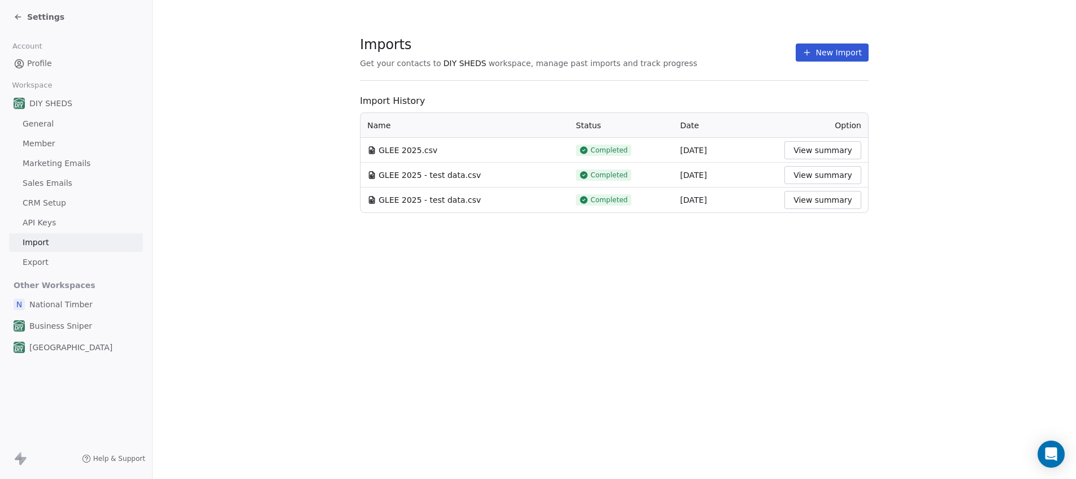
click at [844, 148] on button "View summary" at bounding box center [822, 150] width 77 height 18
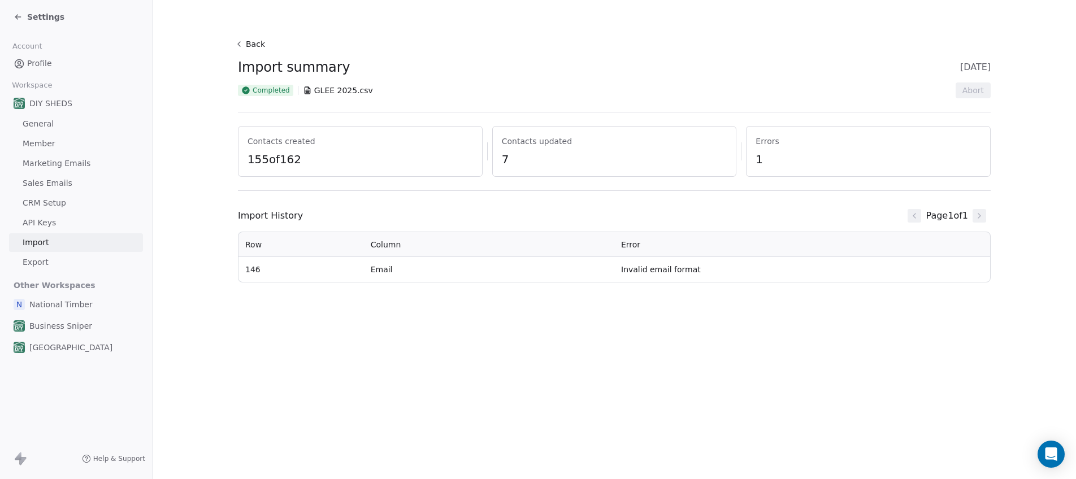
click at [320, 169] on div "Contacts created 155 of 162" at bounding box center [360, 151] width 245 height 51
click at [320, 95] on span "GLEE 2025.csv" at bounding box center [343, 90] width 59 height 11
click at [240, 44] on icon at bounding box center [239, 44] width 9 height 9
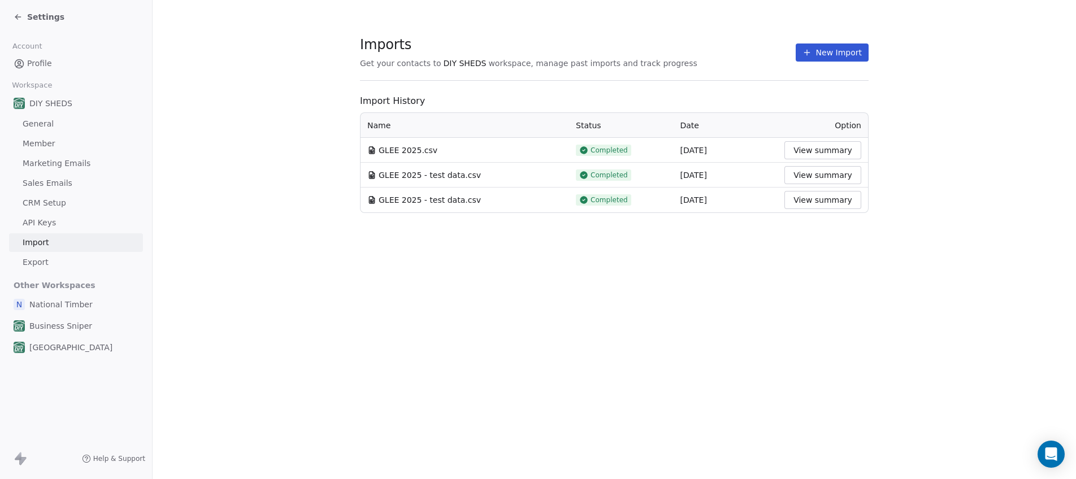
click at [20, 12] on div "Settings" at bounding box center [39, 16] width 51 height 11
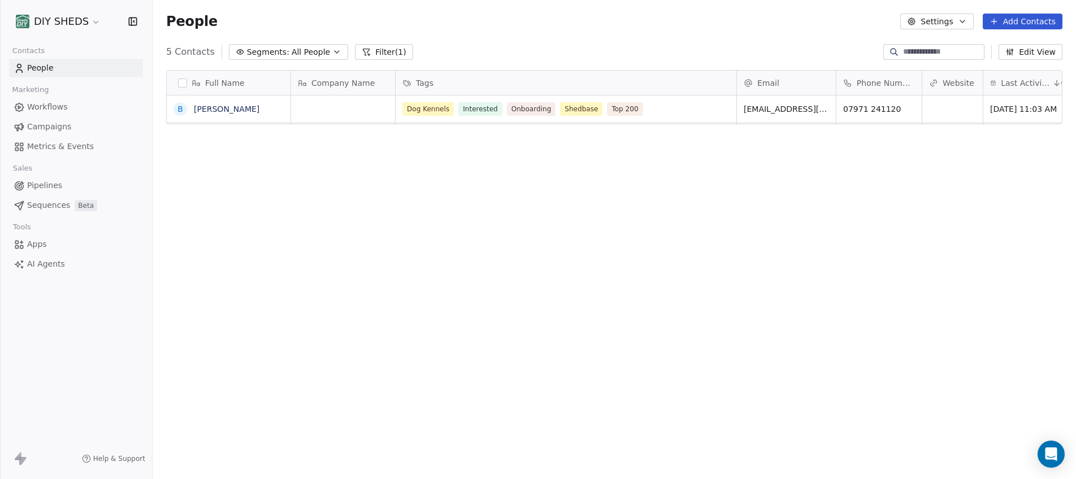
scroll to position [413, 915]
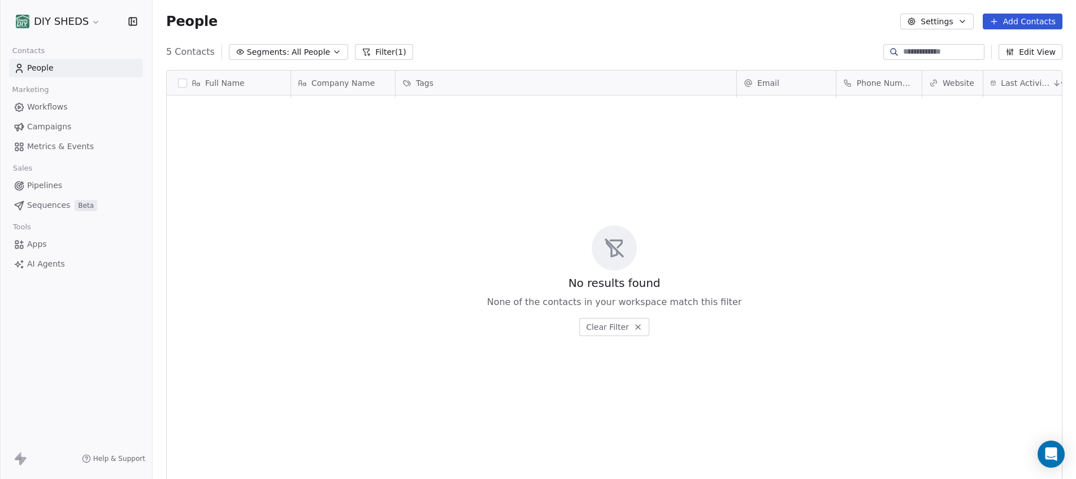
click at [62, 71] on link "People" at bounding box center [76, 68] width 134 height 19
click at [367, 54] on button "Filter (1)" at bounding box center [384, 52] width 58 height 16
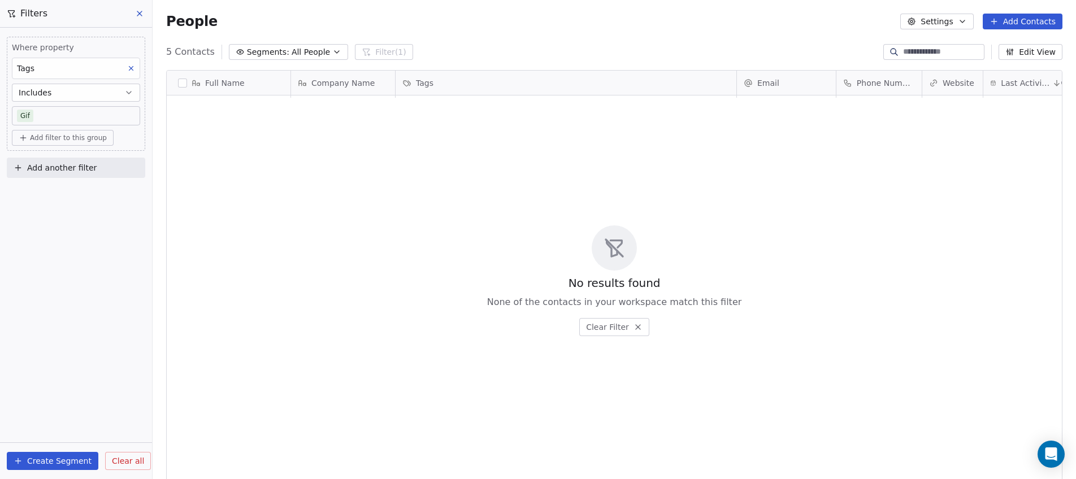
click at [28, 118] on body "DIY SHEDS Contacts People Marketing Workflows Campaigns Metrics & Events Sales …" at bounding box center [538, 239] width 1076 height 479
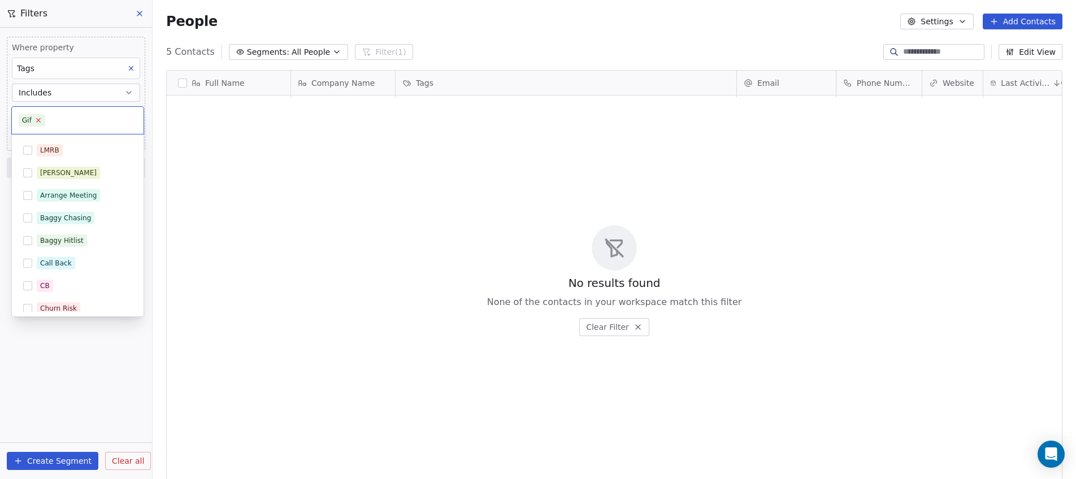
click at [41, 120] on icon at bounding box center [37, 119] width 7 height 7
click at [41, 120] on input "text" at bounding box center [78, 120] width 118 height 12
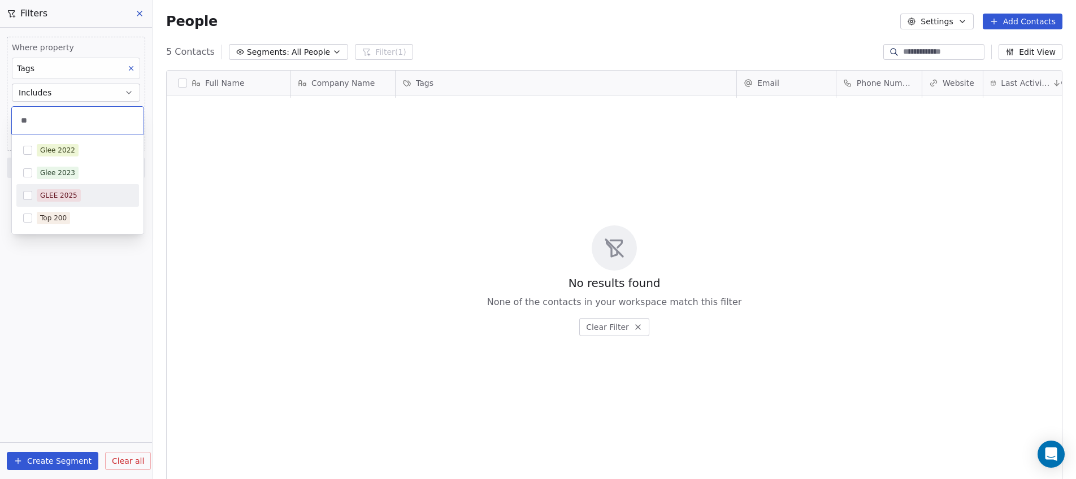
type input "**"
click at [53, 200] on div "GLEE 2025" at bounding box center [58, 195] width 37 height 10
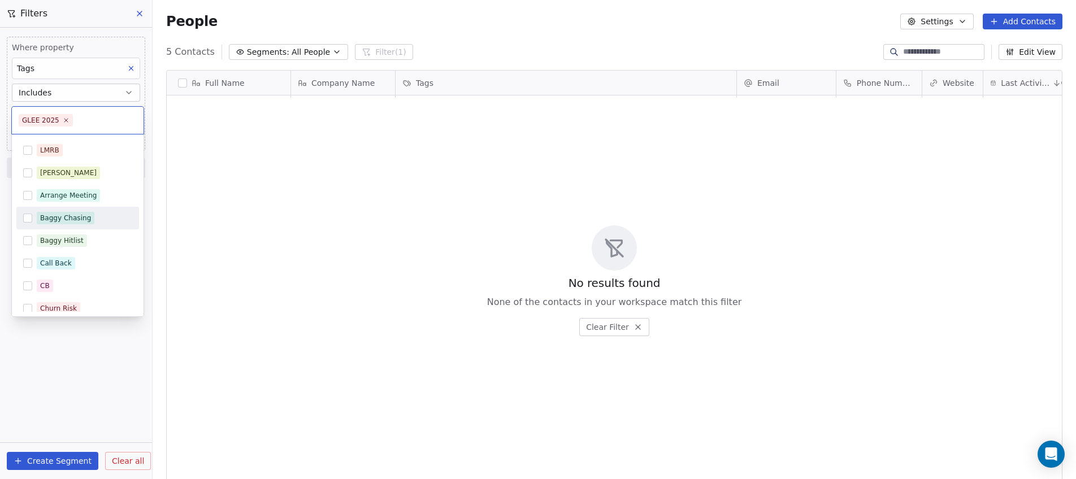
click at [364, 212] on html "DIY SHEDS Contacts People Marketing Workflows Campaigns Metrics & Events Sales …" at bounding box center [538, 239] width 1076 height 479
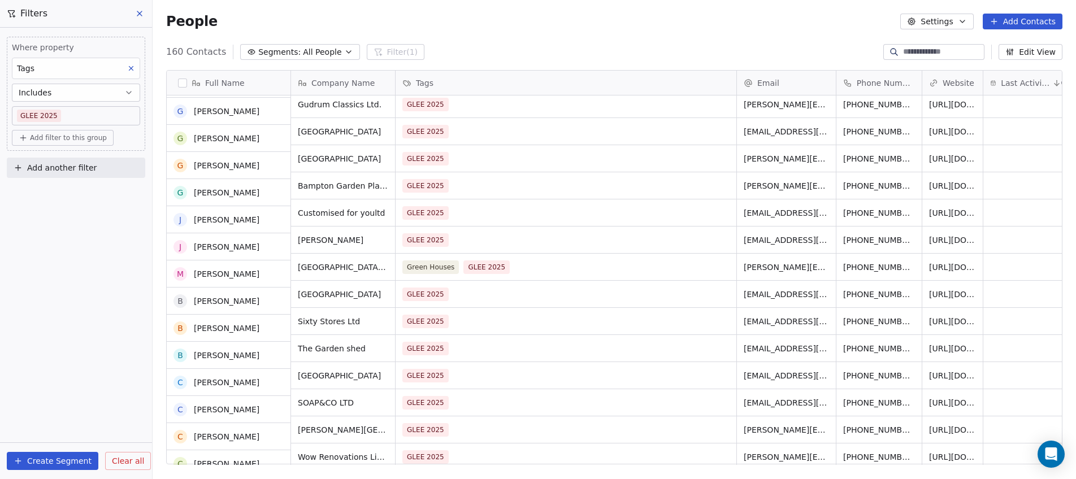
scroll to position [0, 0]
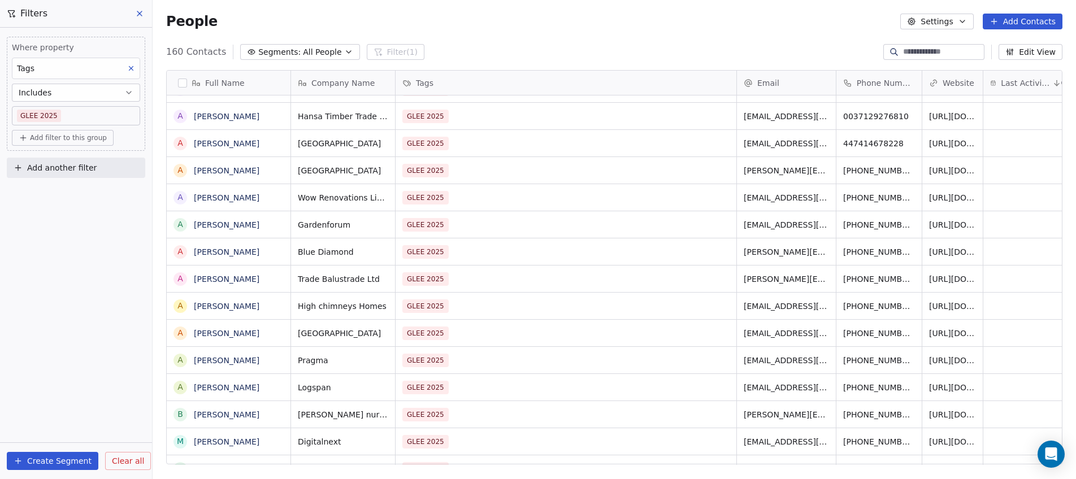
click at [737, 88] on div "Email" at bounding box center [786, 83] width 99 height 24
click at [741, 12] on html "DIY SHEDS Contacts People Marketing Workflows Campaigns Metrics & Events Sales …" at bounding box center [538, 239] width 1076 height 479
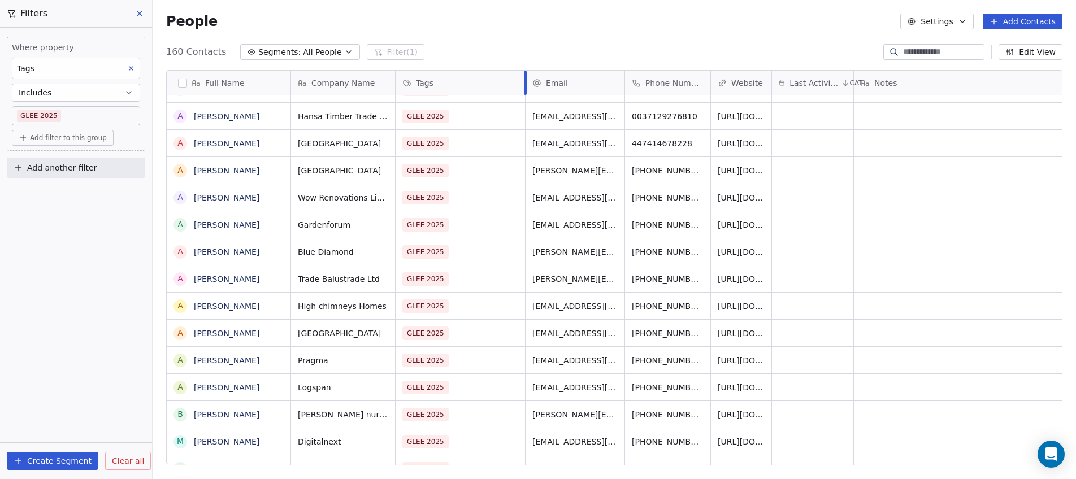
drag, startPoint x: 736, startPoint y: 82, endPoint x: 524, endPoint y: 99, distance: 212.1
click at [524, 99] on div "﻿Company Name Tags Email Phone Number Website Last Activity Date CAT Notes Cust…" at bounding box center [696, 268] width 811 height 394
click at [664, 45] on div "160 Contacts Segments: All People Filter (1) Edit View" at bounding box center [614, 52] width 923 height 18
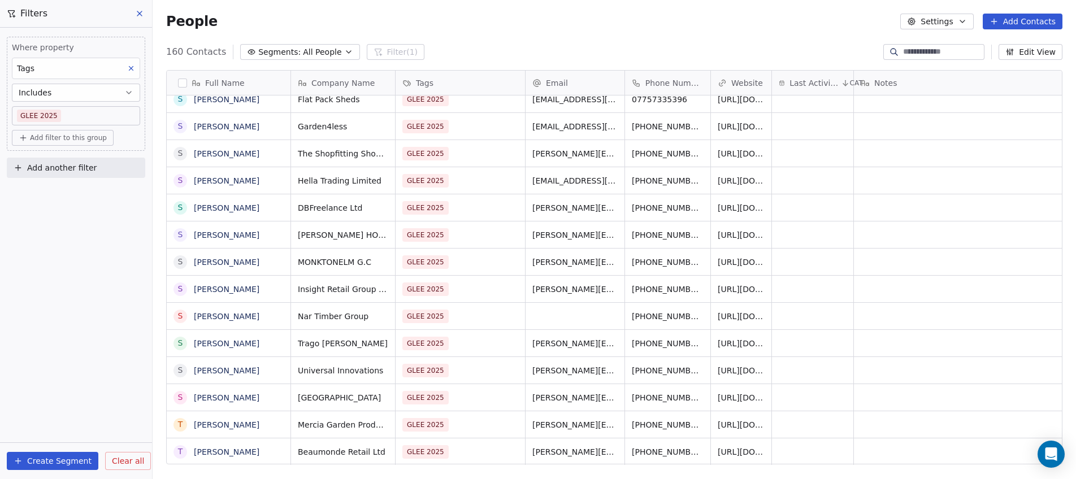
click at [140, 20] on button at bounding box center [140, 14] width 17 height 16
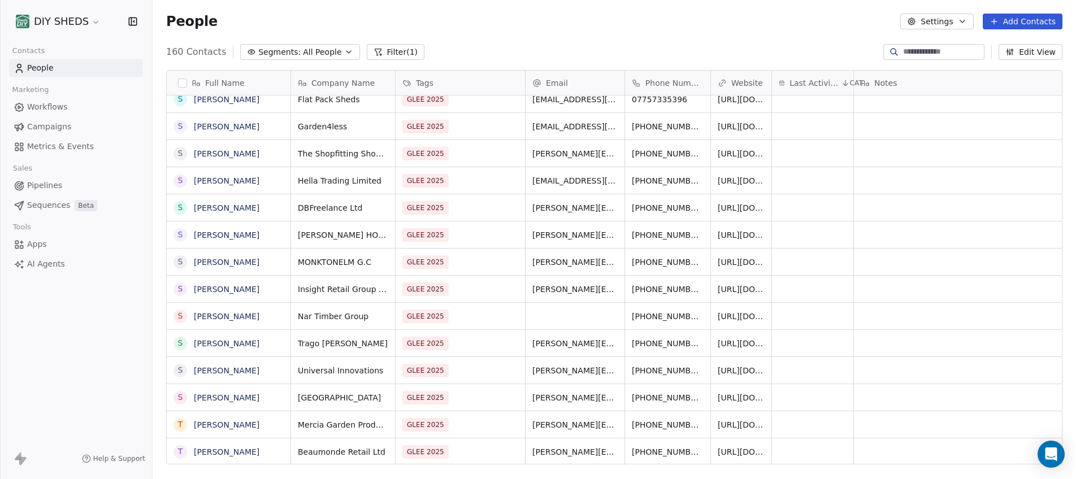
click at [937, 21] on button "Settings" at bounding box center [936, 22] width 73 height 16
click at [937, 21] on html "DIY SHEDS Contacts People Marketing Workflows Campaigns Metrics & Events Sales …" at bounding box center [538, 239] width 1076 height 479
click at [937, 21] on button "Settings" at bounding box center [936, 22] width 73 height 16
click at [937, 21] on html "DIY SHEDS Contacts People Marketing Workflows Campaigns Metrics & Events Sales …" at bounding box center [538, 239] width 1076 height 479
click at [544, 316] on div "grid" at bounding box center [575, 316] width 99 height 27
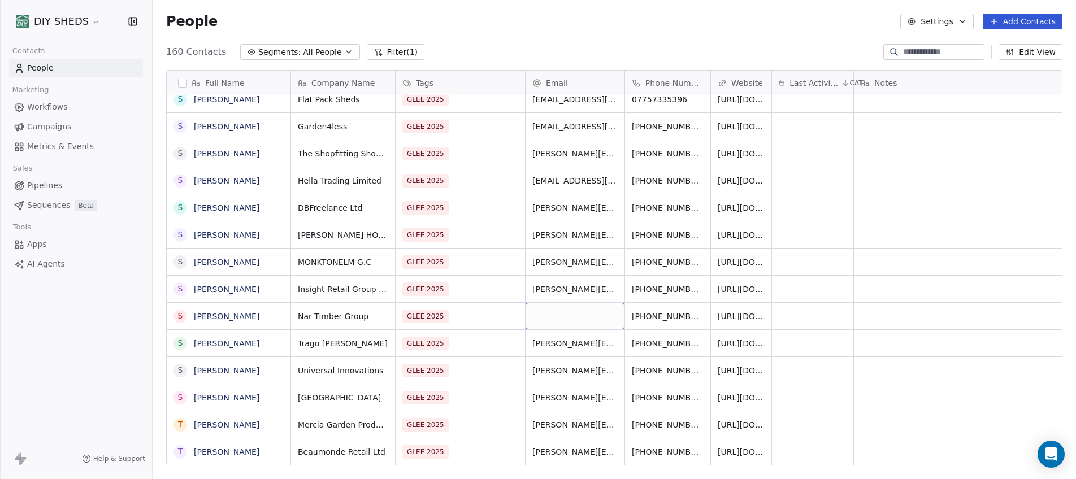
click at [544, 316] on div "grid" at bounding box center [575, 316] width 99 height 27
type input "**********"
click at [877, 326] on html "DIY SHEDS Contacts People Marketing Workflows Campaigns Metrics & Events Sales …" at bounding box center [538, 239] width 1076 height 479
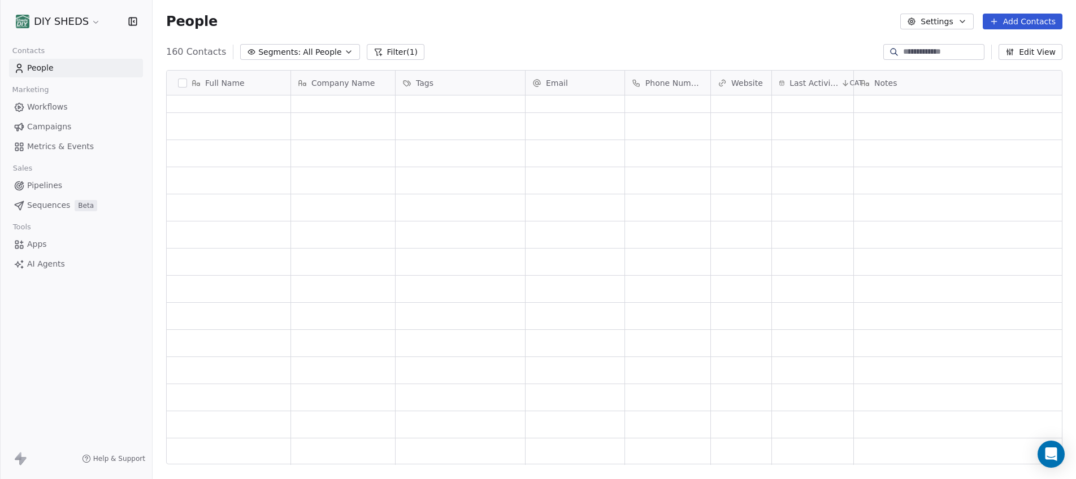
scroll to position [8, 0]
click at [199, 54] on span "160 Contacts" at bounding box center [196, 52] width 60 height 14
click at [387, 25] on div "People Settings Add Contacts" at bounding box center [614, 22] width 896 height 16
click at [963, 56] on input at bounding box center [942, 51] width 79 height 11
click at [50, 71] on span "People" at bounding box center [40, 68] width 27 height 12
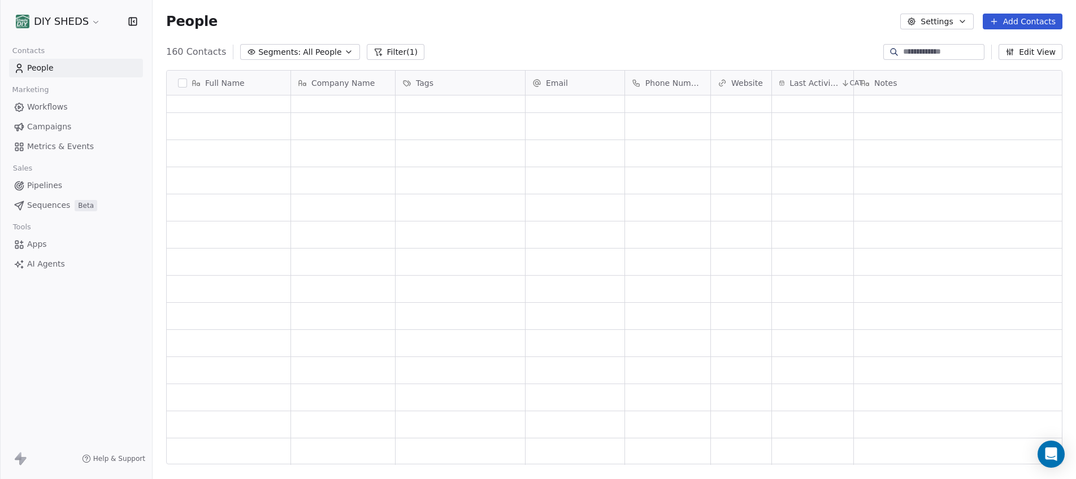
click at [50, 70] on span "People" at bounding box center [40, 68] width 27 height 12
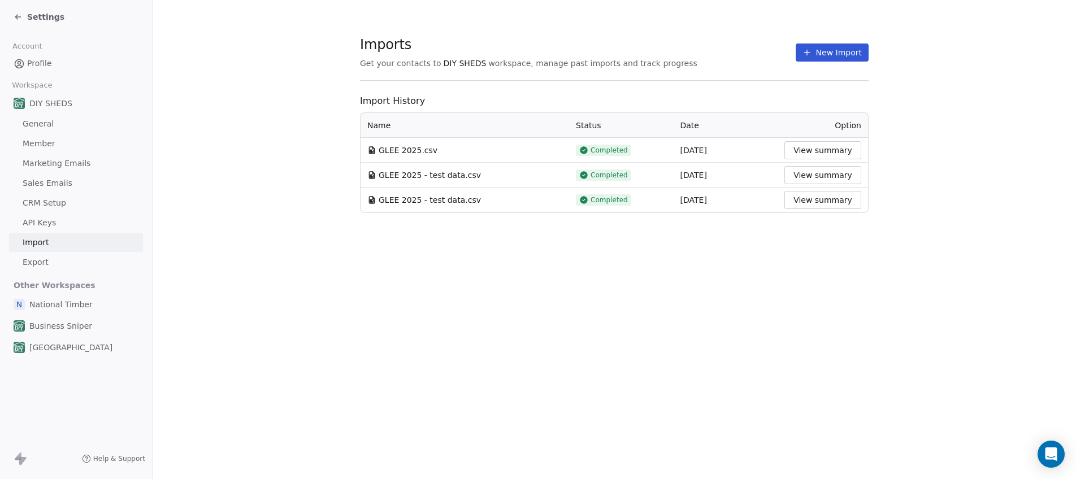
click at [816, 145] on button "View summary" at bounding box center [822, 150] width 77 height 18
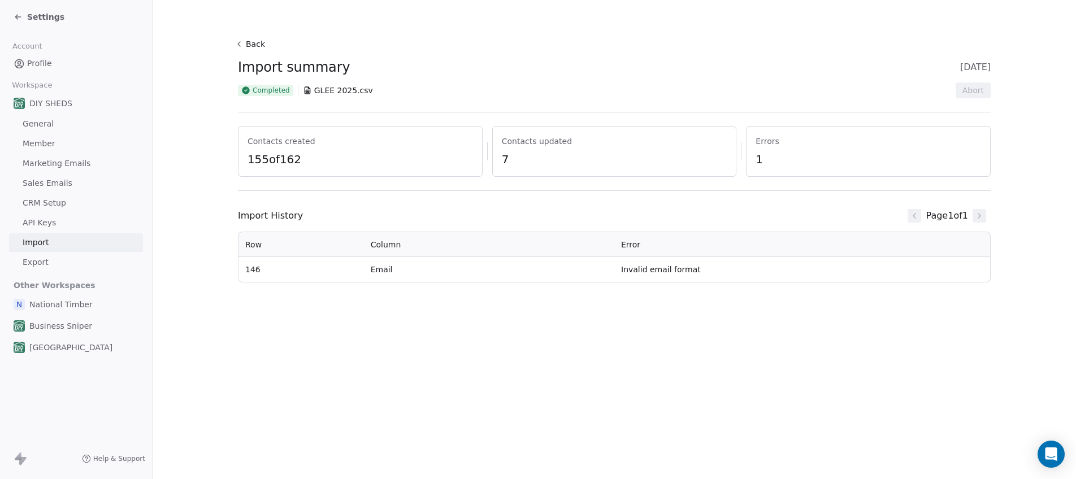
click at [296, 158] on span "155 of 162" at bounding box center [360, 159] width 225 height 16
click at [653, 268] on td "Invalid email format" at bounding box center [802, 269] width 376 height 25
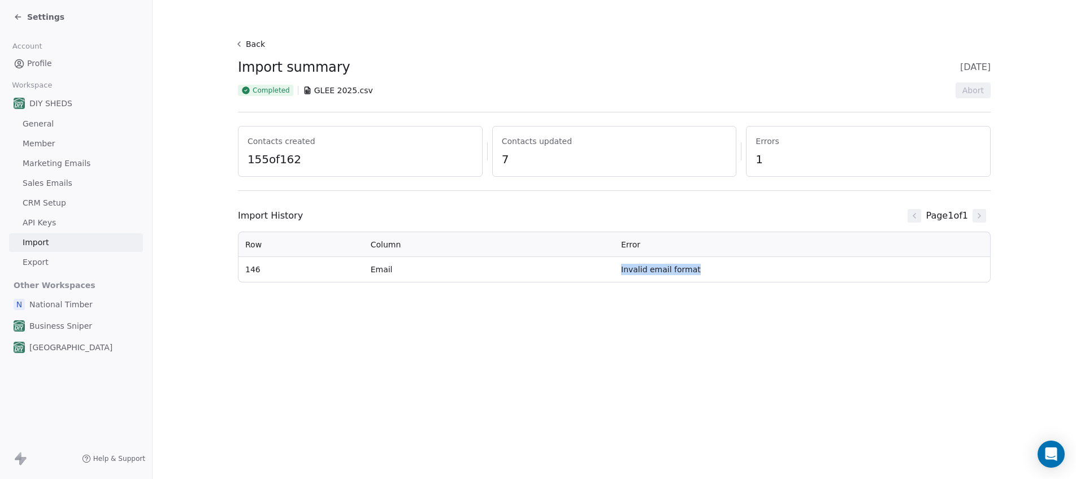
click at [653, 268] on td "Invalid email format" at bounding box center [802, 269] width 376 height 25
click at [249, 42] on button "Back" at bounding box center [251, 44] width 36 height 20
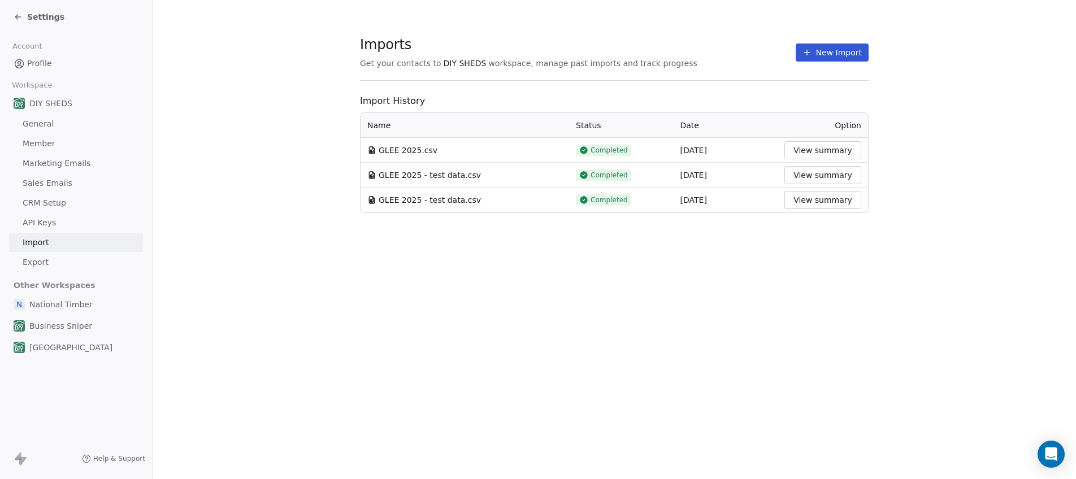
click at [22, 14] on icon at bounding box center [18, 16] width 9 height 9
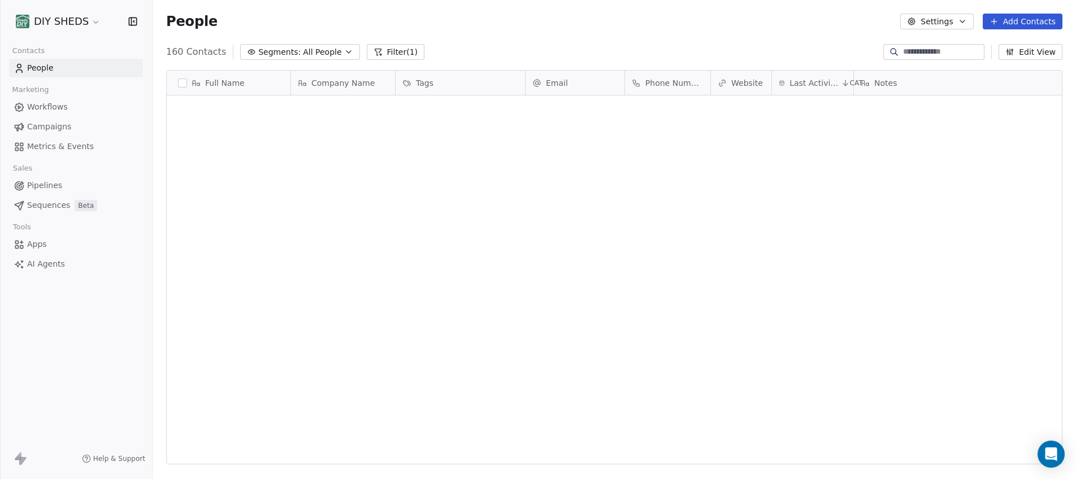
scroll to position [413, 915]
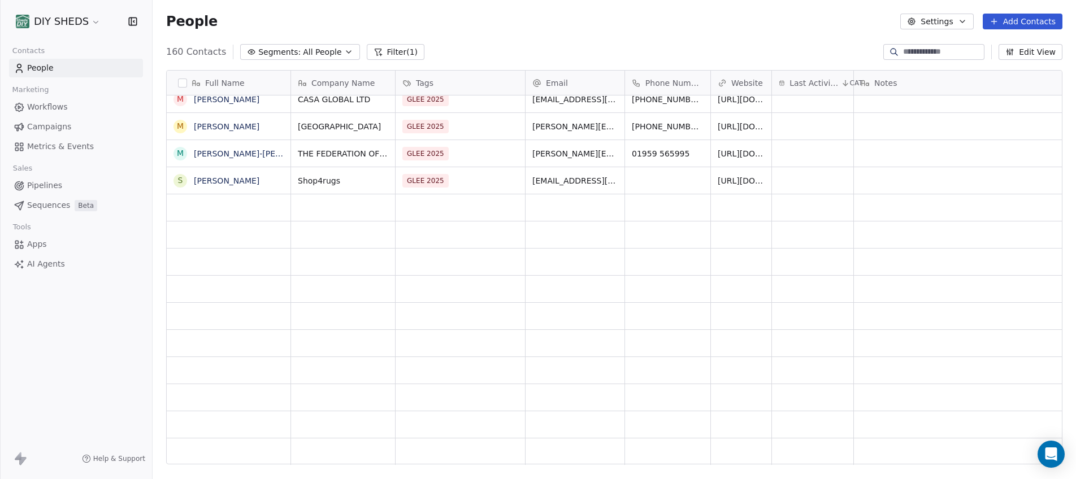
click at [59, 70] on link "People" at bounding box center [76, 68] width 134 height 19
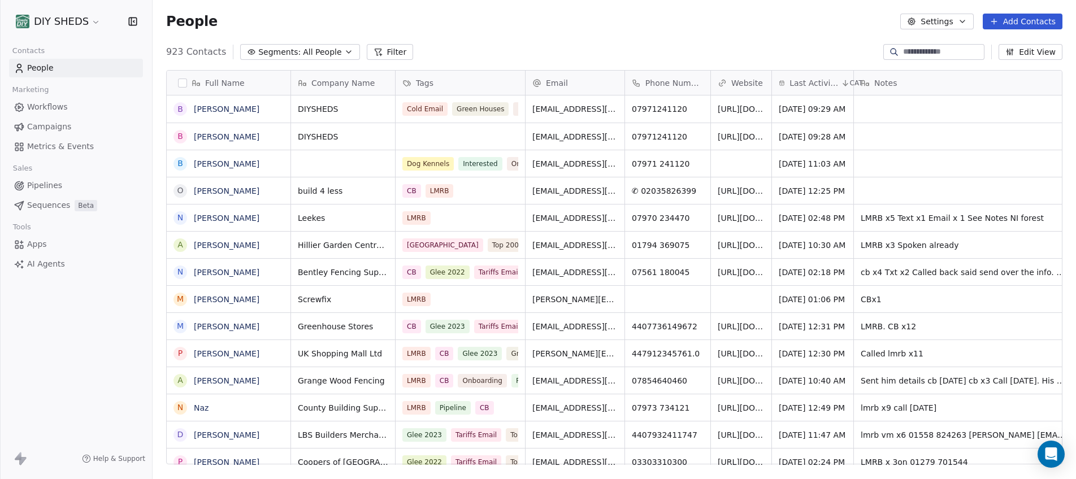
scroll to position [413, 915]
click at [386, 53] on button "Filter" at bounding box center [390, 52] width 47 height 16
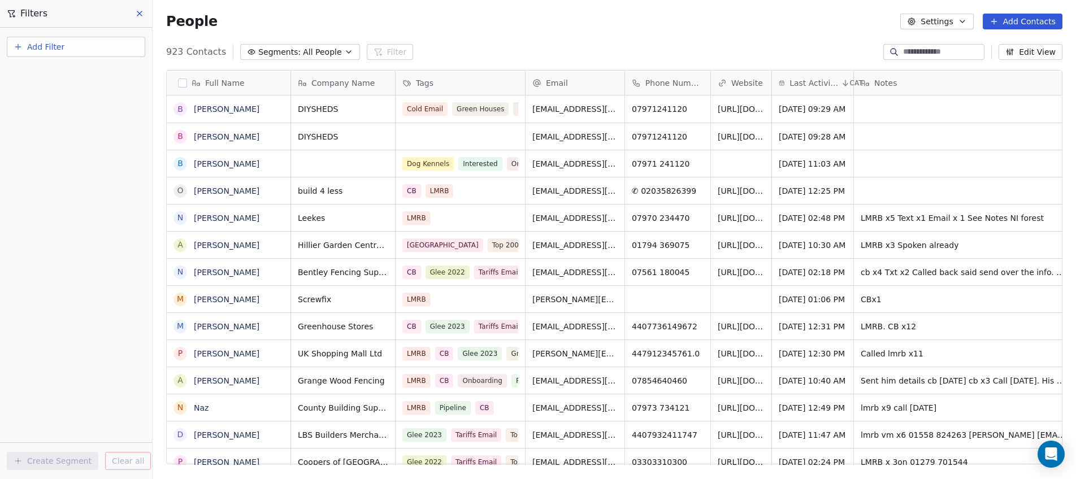
click at [38, 47] on span "Add Filter" at bounding box center [45, 47] width 37 height 12
click at [36, 76] on span "Contact properties" at bounding box center [55, 74] width 73 height 12
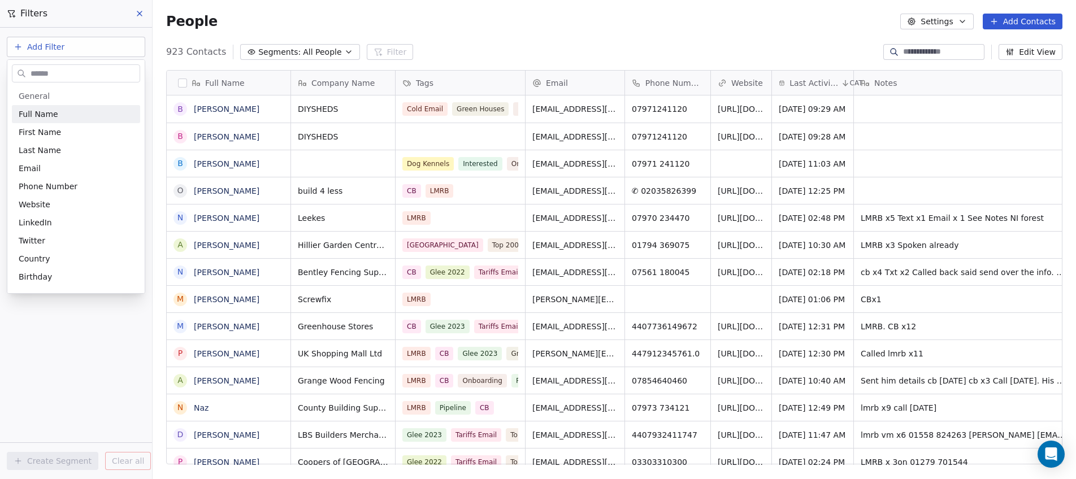
click at [55, 71] on input "text" at bounding box center [83, 74] width 111 height 16
type input "*"
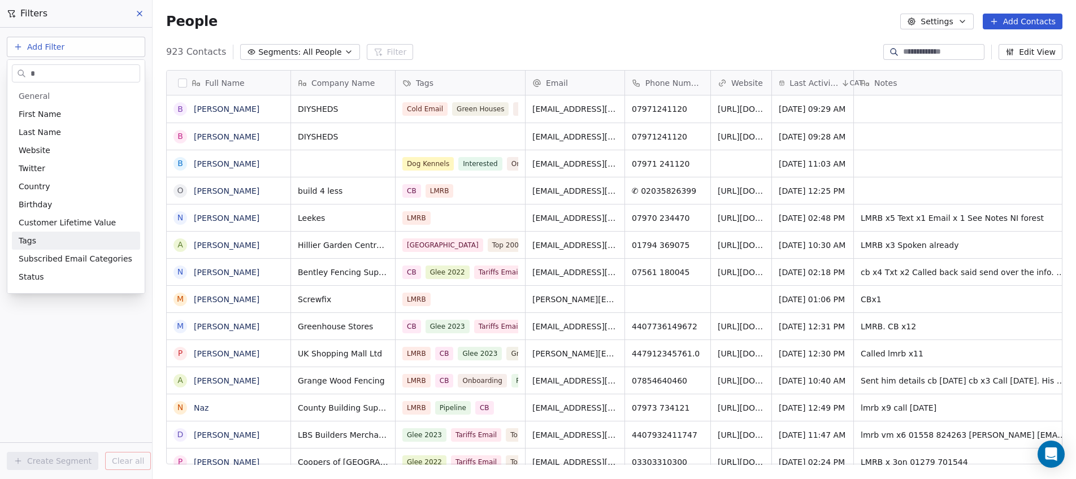
type input "*"
click at [37, 238] on div "Tags" at bounding box center [76, 240] width 115 height 11
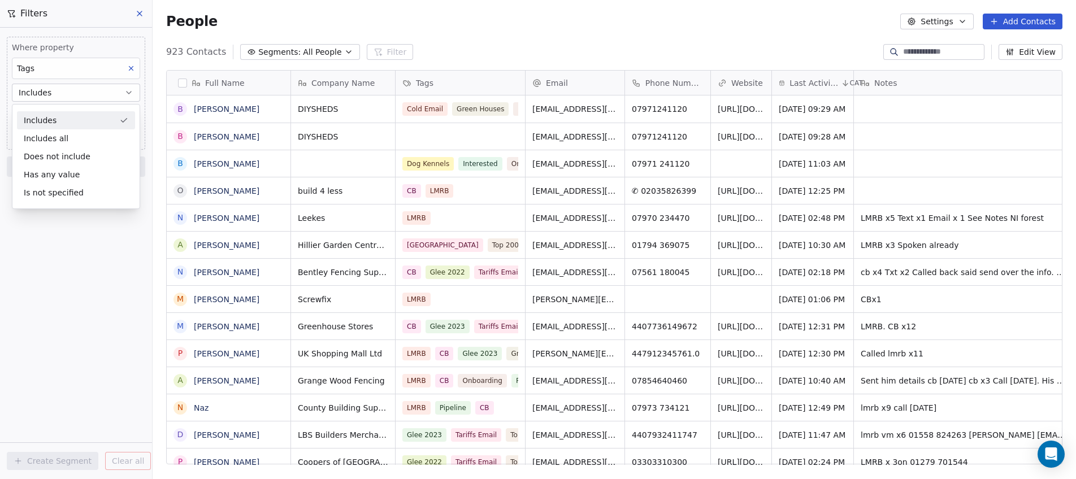
click at [85, 117] on div "Includes" at bounding box center [76, 120] width 118 height 18
click at [54, 117] on body "DIY SHEDS Contacts People Marketing Workflows Campaigns Metrics & Events Sales …" at bounding box center [538, 239] width 1076 height 479
type input "****"
click at [37, 194] on span "GLEE 2025" at bounding box center [59, 195] width 44 height 12
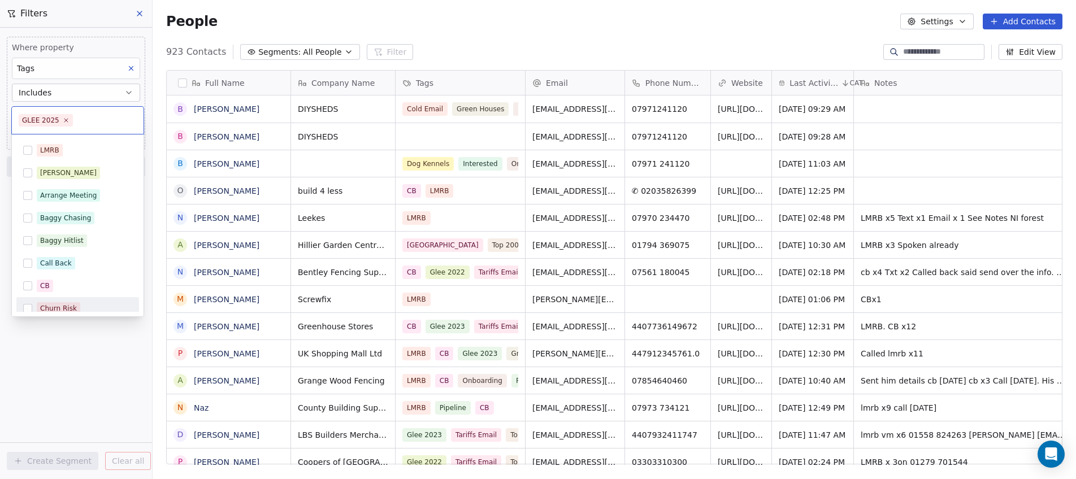
click at [29, 368] on html "DIY SHEDS Contacts People Marketing Workflows Campaigns Metrics & Events Sales …" at bounding box center [538, 239] width 1076 height 479
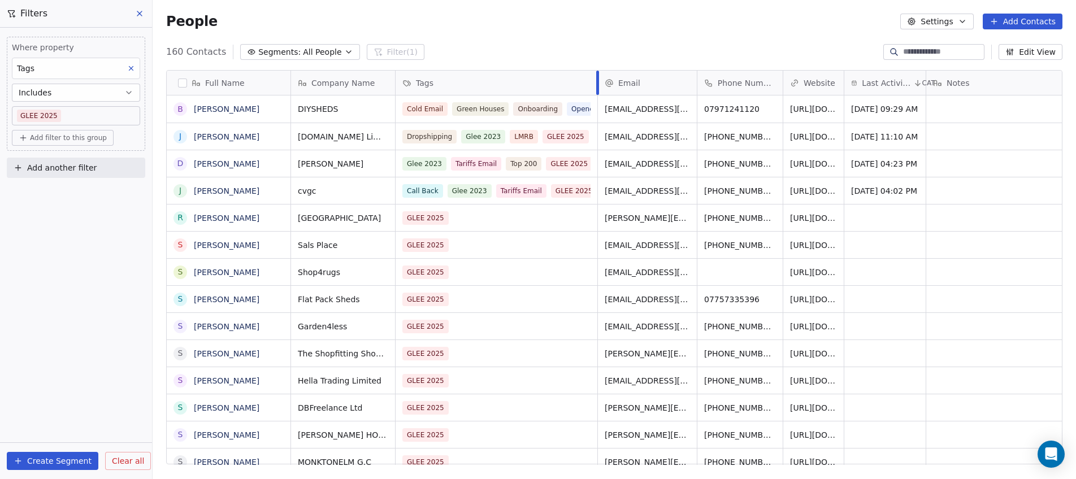
drag, startPoint x: 525, startPoint y: 85, endPoint x: 599, endPoint y: 102, distance: 76.1
click at [598, 102] on div "﻿Company Name Tags Email Phone Number Website Last Activity Date CAT Notes DIYS…" at bounding box center [732, 268] width 883 height 394
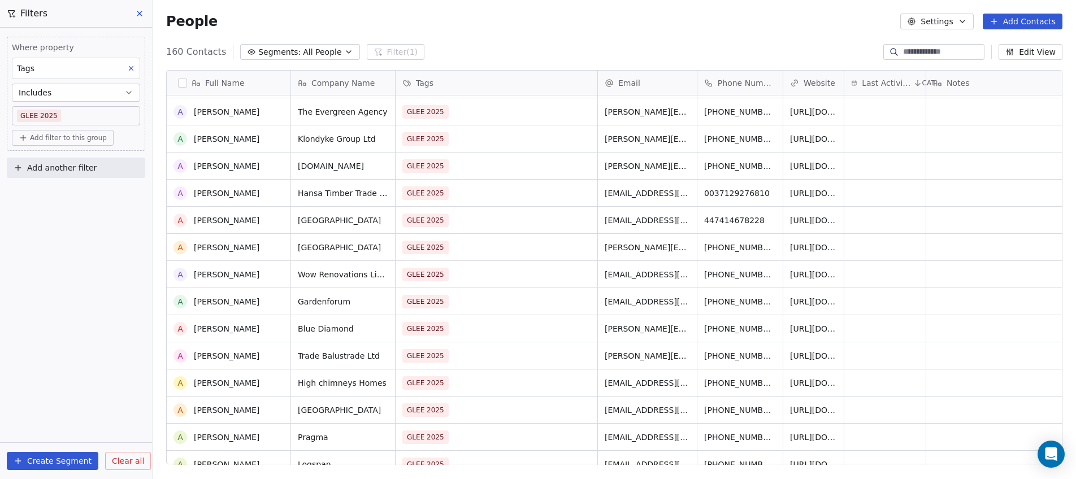
scroll to position [0, 0]
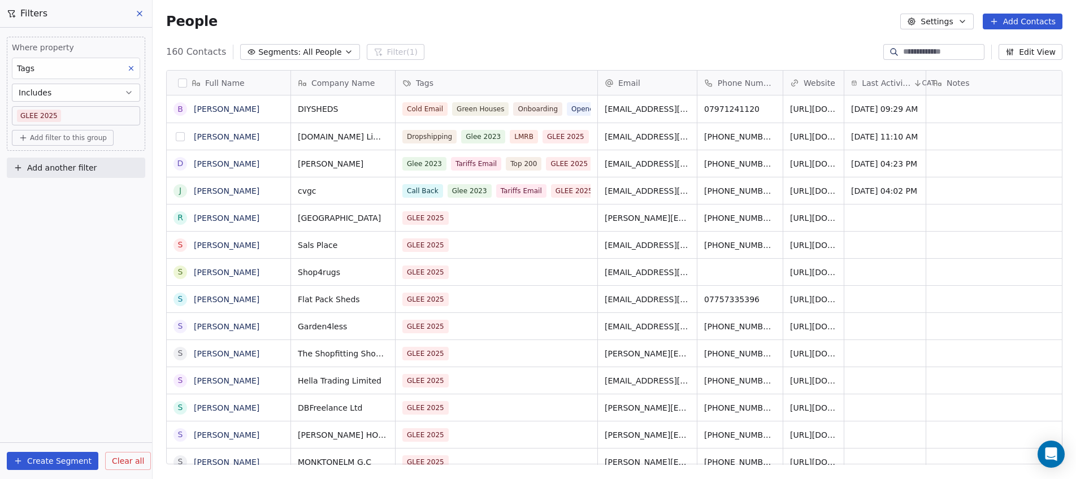
click at [176, 135] on button "grid" at bounding box center [180, 136] width 9 height 9
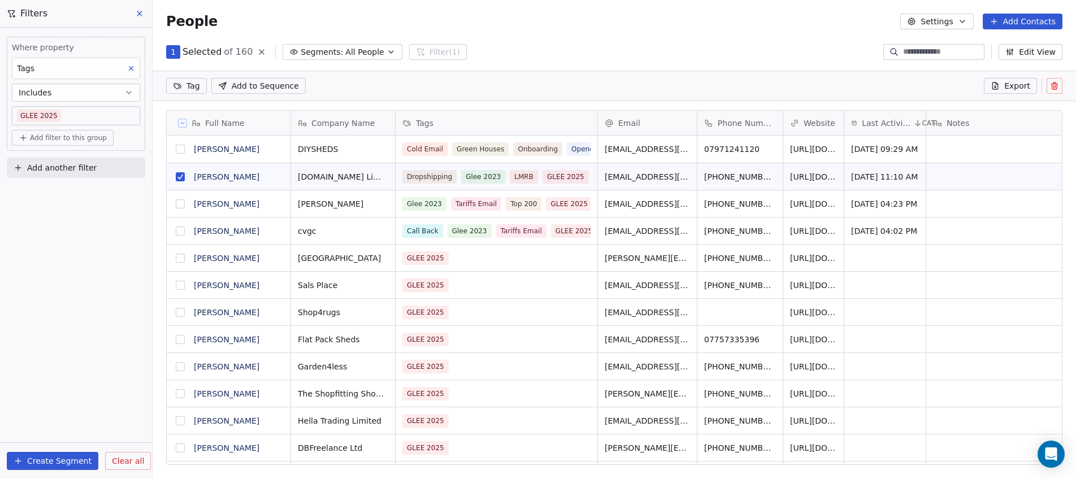
click at [1055, 89] on icon at bounding box center [1054, 85] width 9 height 9
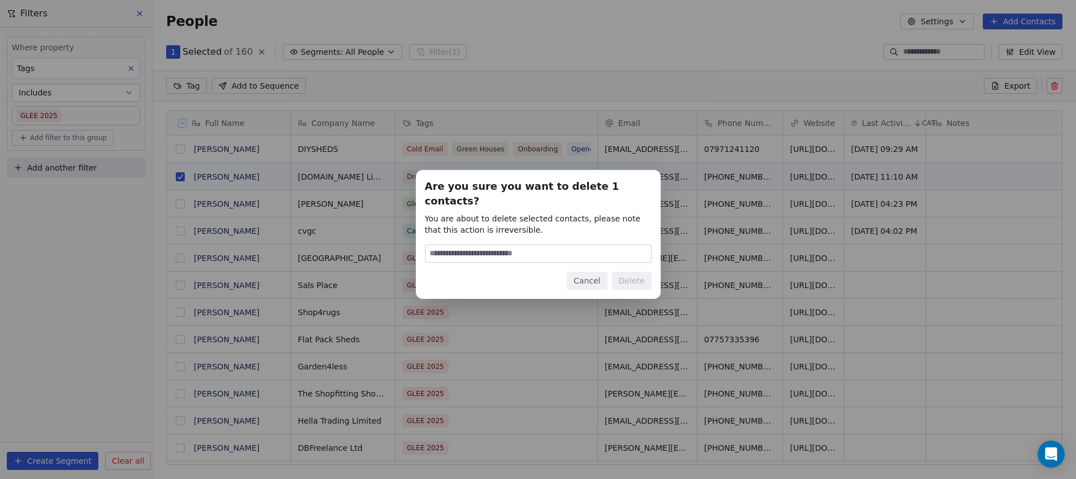
click at [576, 246] on input at bounding box center [538, 253] width 225 height 17
type input "******"
click at [628, 273] on button "Delete" at bounding box center [632, 281] width 40 height 18
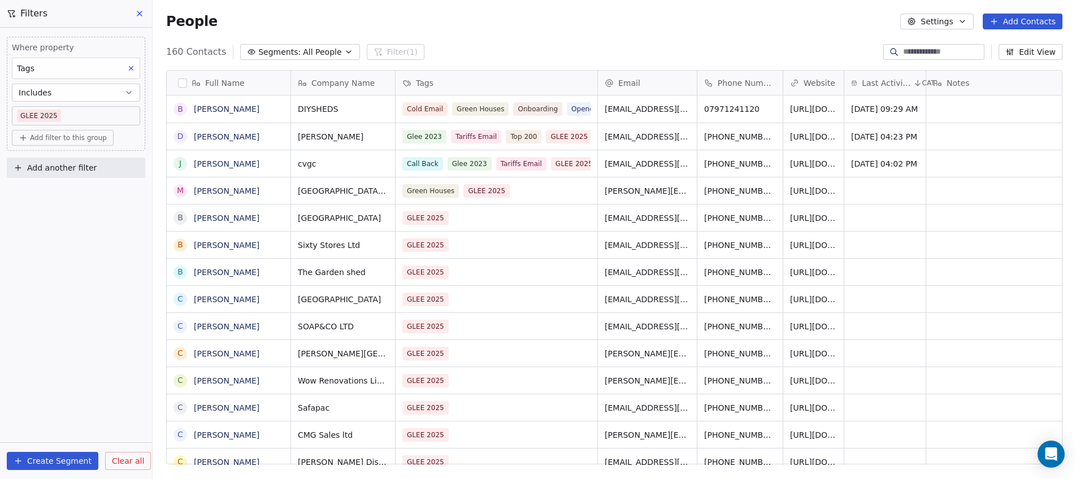
click at [181, 81] on button "button" at bounding box center [182, 83] width 9 height 9
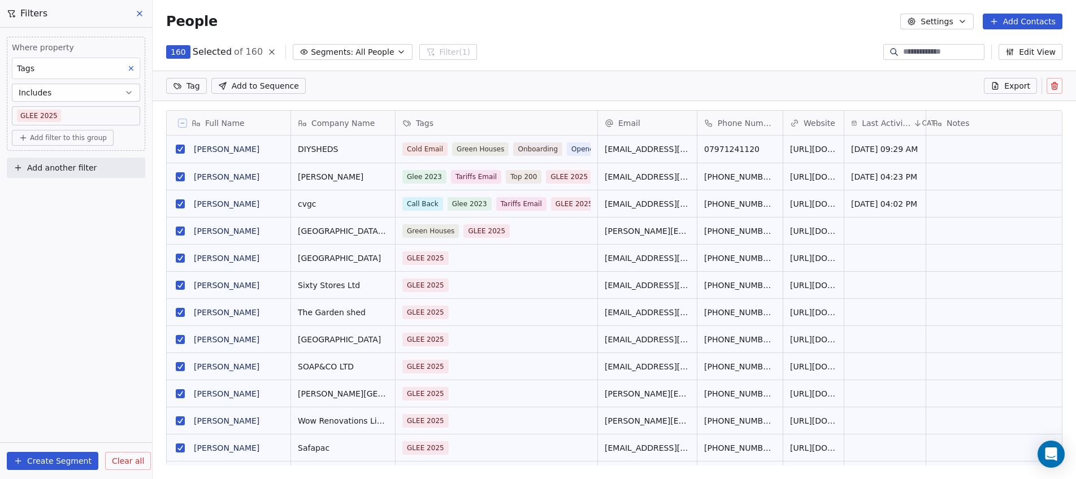
click at [198, 86] on html "DIY SHEDS Contacts People Marketing Workflows Campaigns Metrics & Events Sales …" at bounding box center [538, 239] width 1076 height 479
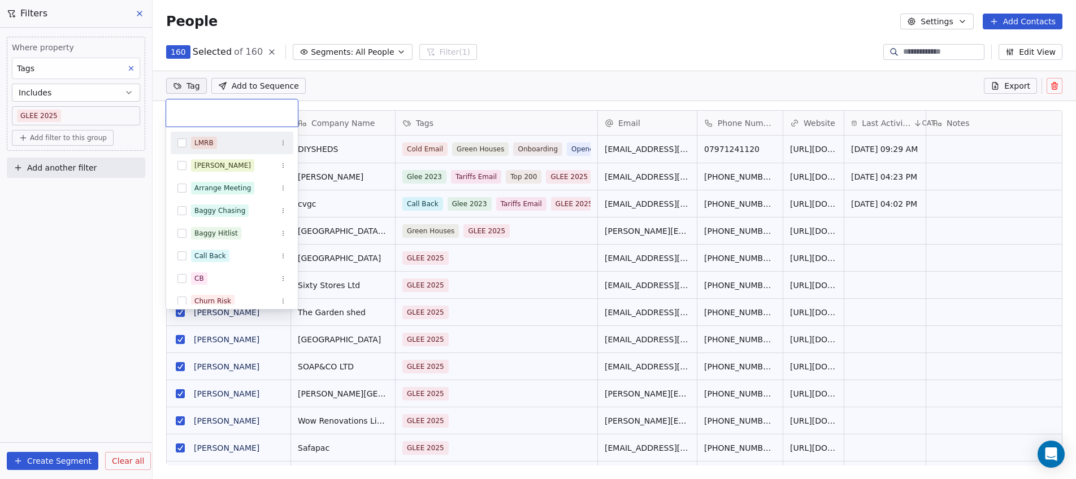
click at [204, 111] on input "text" at bounding box center [232, 113] width 118 height 12
type input "***"
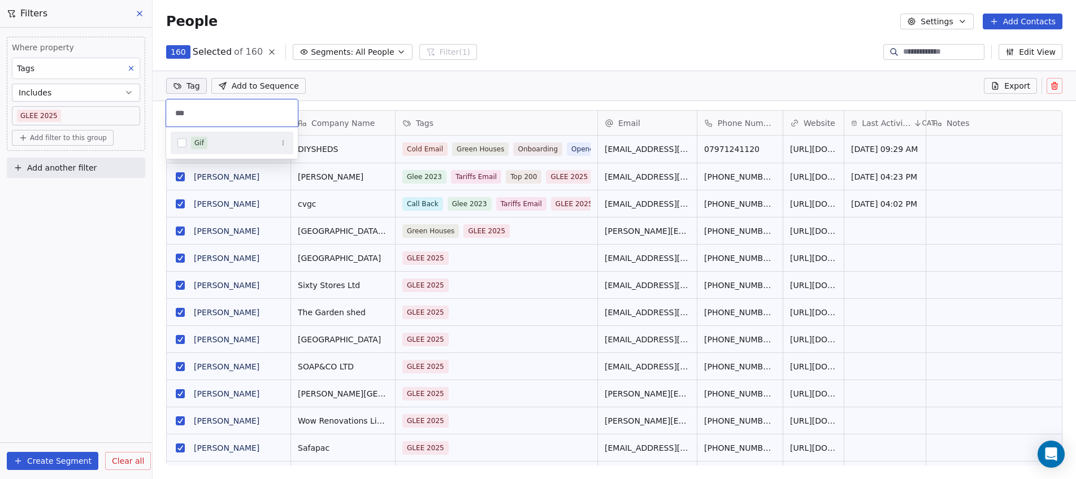
drag, startPoint x: 190, startPoint y: 118, endPoint x: 175, endPoint y: 115, distance: 15.1
click at [175, 115] on input "***" at bounding box center [232, 113] width 118 height 12
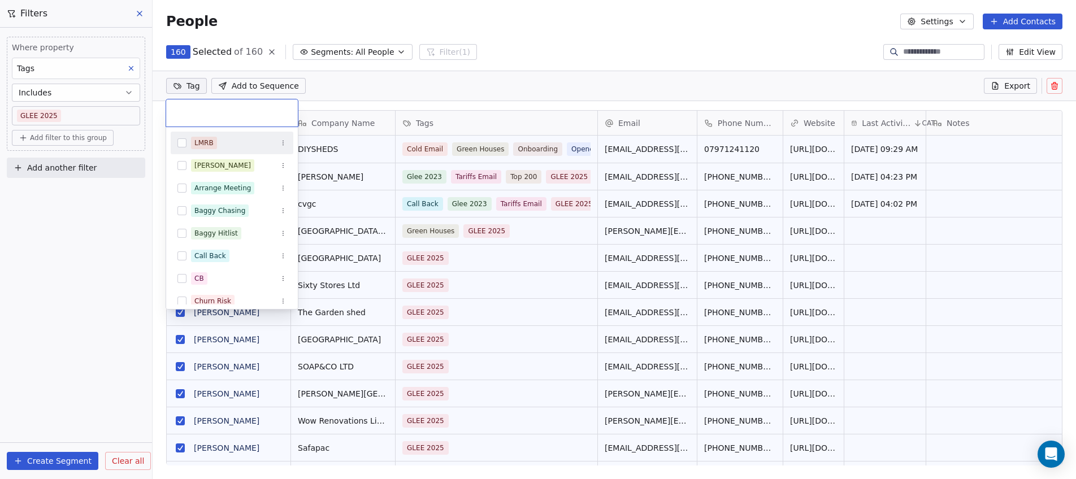
click at [773, 51] on html "DIY SHEDS Contacts People Marketing Workflows Campaigns Metrics & Events Sales …" at bounding box center [538, 239] width 1076 height 479
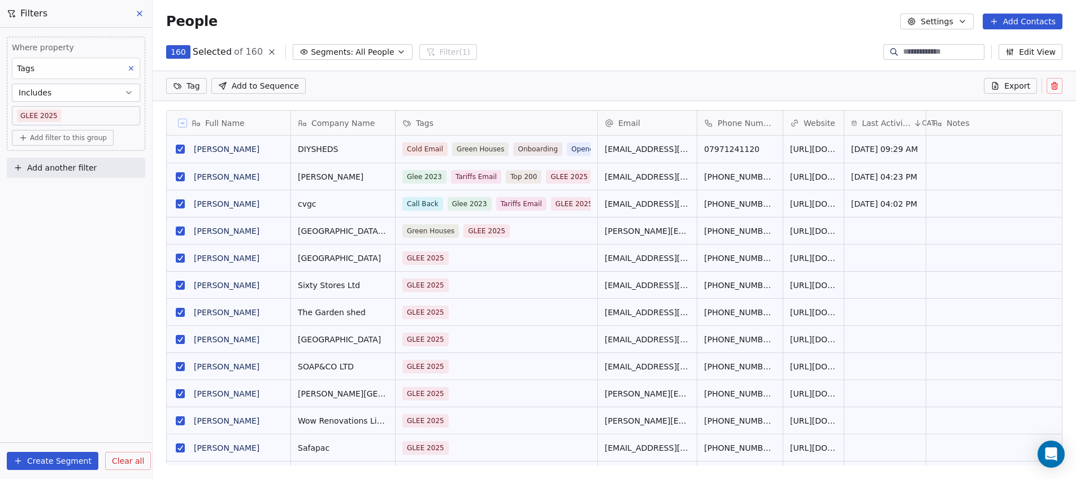
click at [1027, 56] on button "Edit View" at bounding box center [1031, 52] width 64 height 16
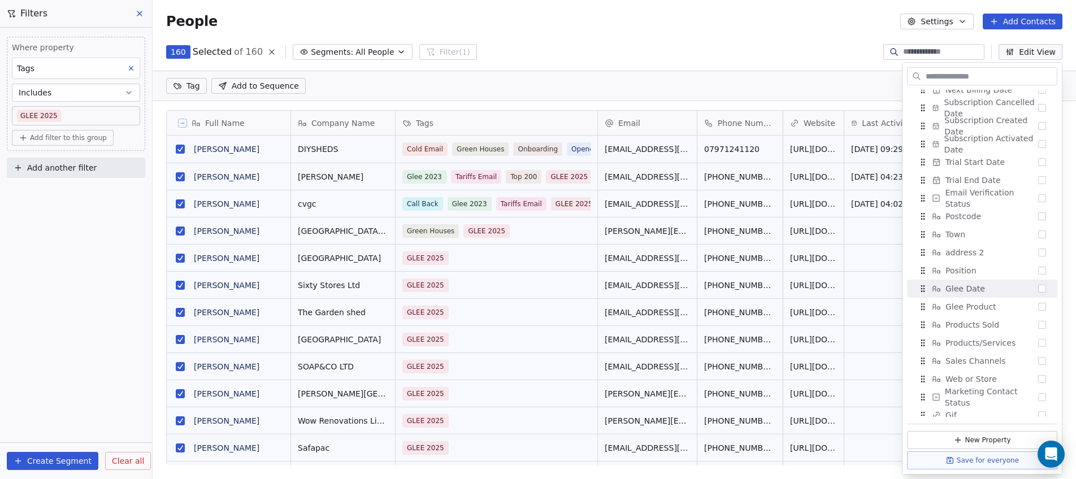
scroll to position [794, 0]
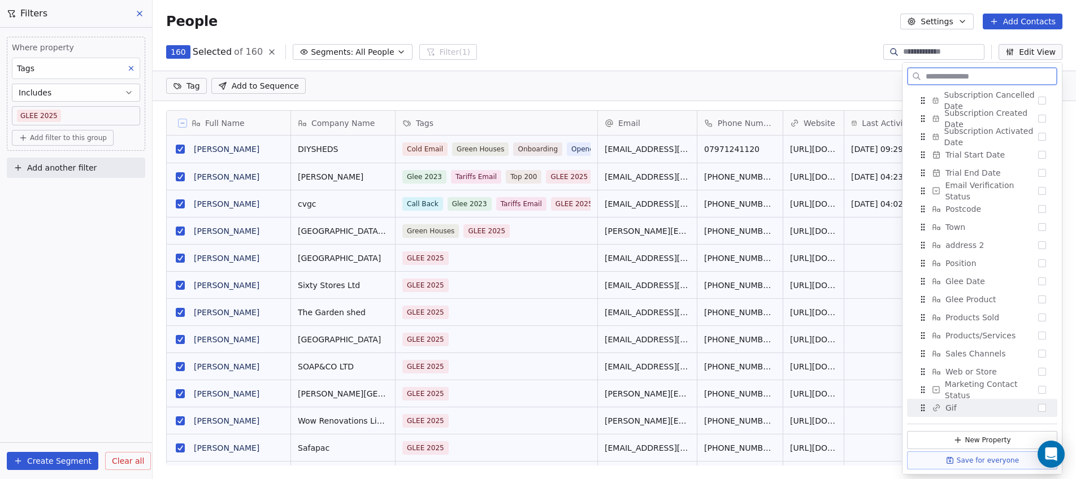
click at [1007, 410] on div "Gif" at bounding box center [982, 408] width 141 height 18
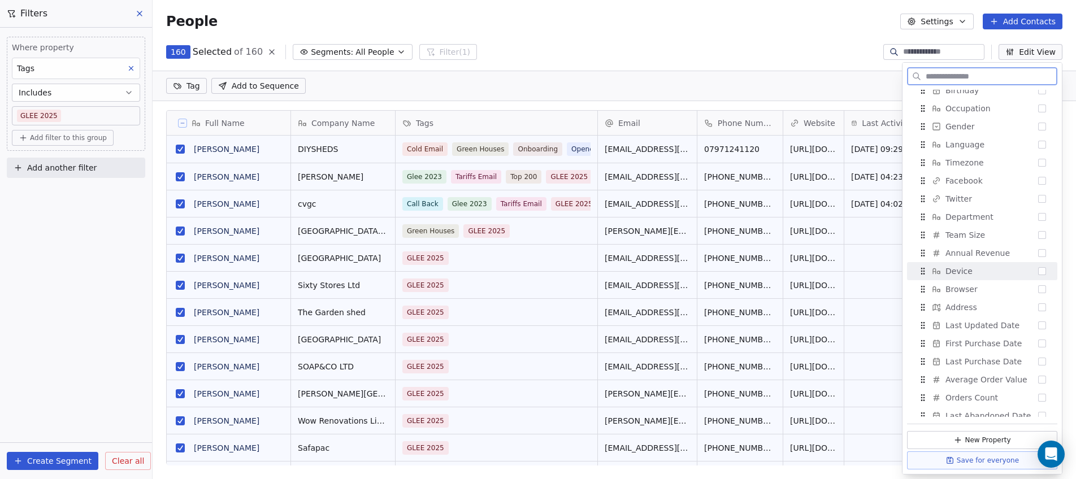
scroll to position [455, 0]
click at [756, 41] on div "People Settings Add Contacts" at bounding box center [614, 21] width 923 height 43
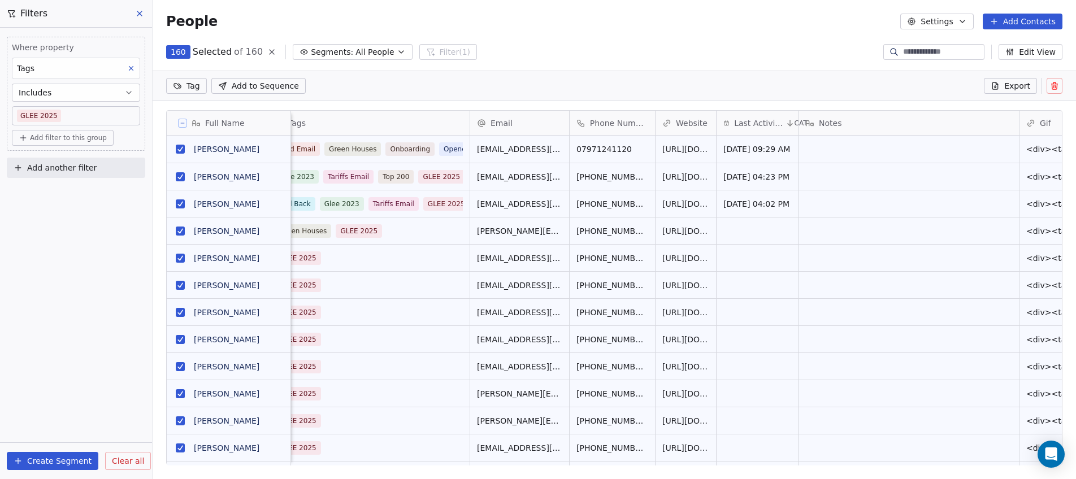
scroll to position [0, 225]
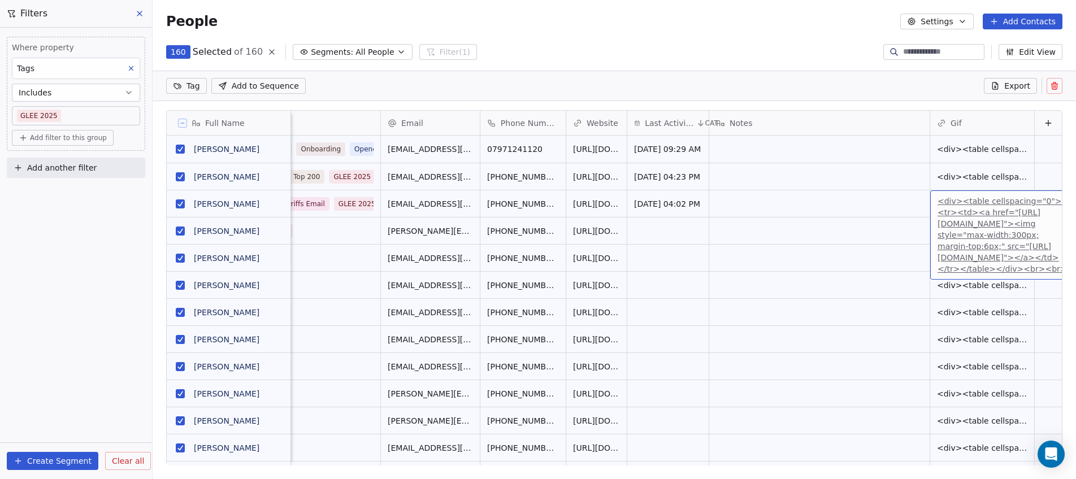
drag, startPoint x: 962, startPoint y: 203, endPoint x: 952, endPoint y: 218, distance: 17.4
click at [958, 238] on link "<div><table cellspacing="0"><tr><td><a href="https://sendr.page/d8i99m"><img st…" at bounding box center [1002, 235] width 129 height 77
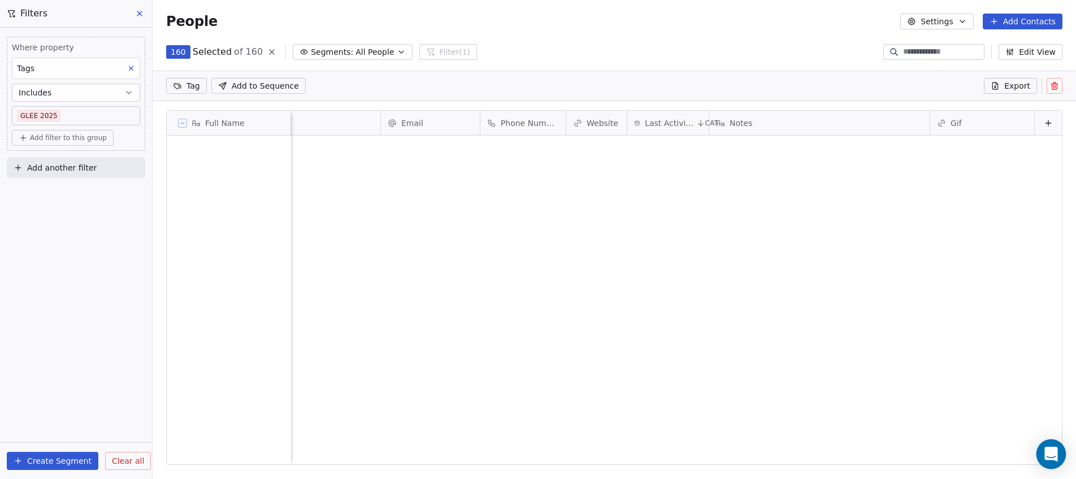
scroll to position [4010, 0]
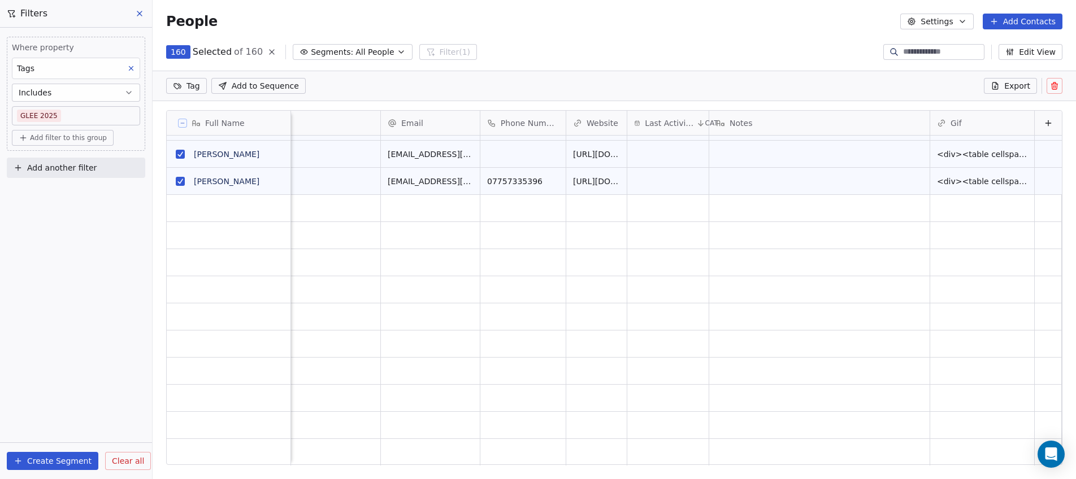
click at [185, 86] on html "DIY SHEDS Contacts People Marketing Workflows Campaigns Metrics & Events Sales …" at bounding box center [538, 239] width 1076 height 479
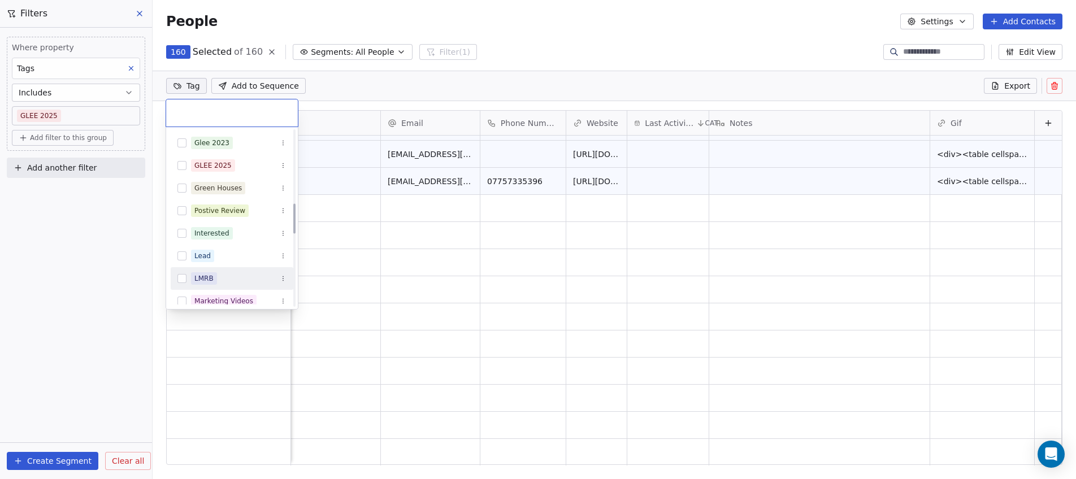
scroll to position [339, 0]
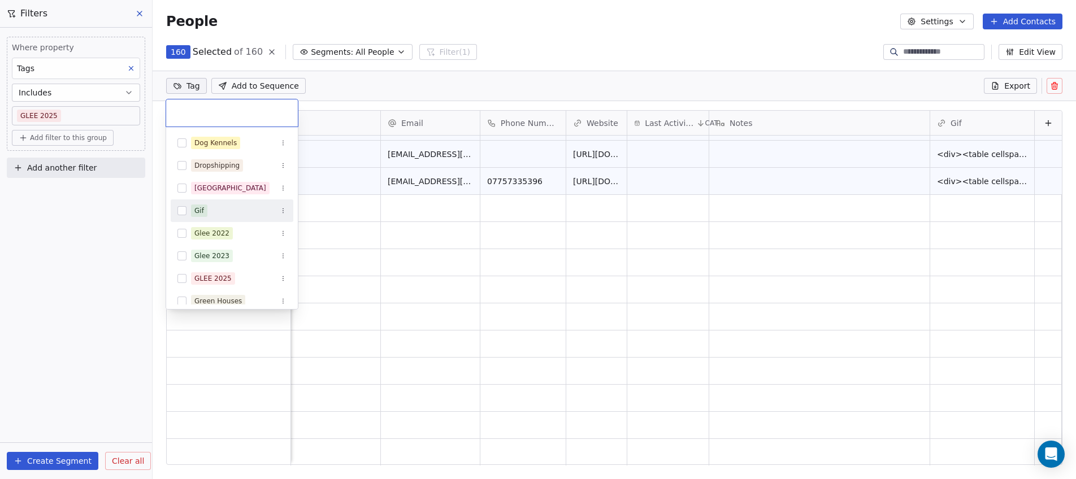
click at [186, 207] on div "Gif" at bounding box center [232, 211] width 123 height 18
click at [558, 9] on html "DIY SHEDS Contacts People Marketing Workflows Campaigns Metrics & Events Sales …" at bounding box center [538, 239] width 1076 height 479
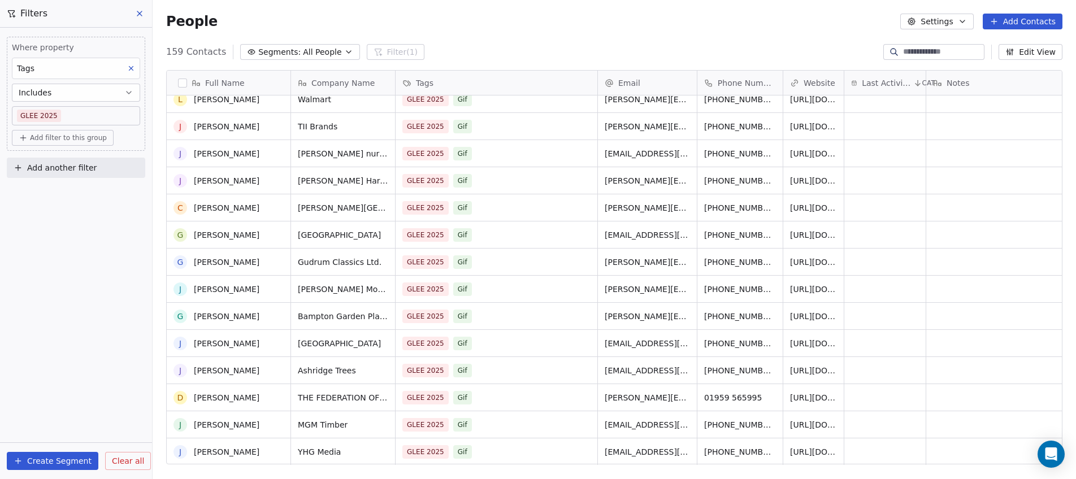
scroll to position [2870, 0]
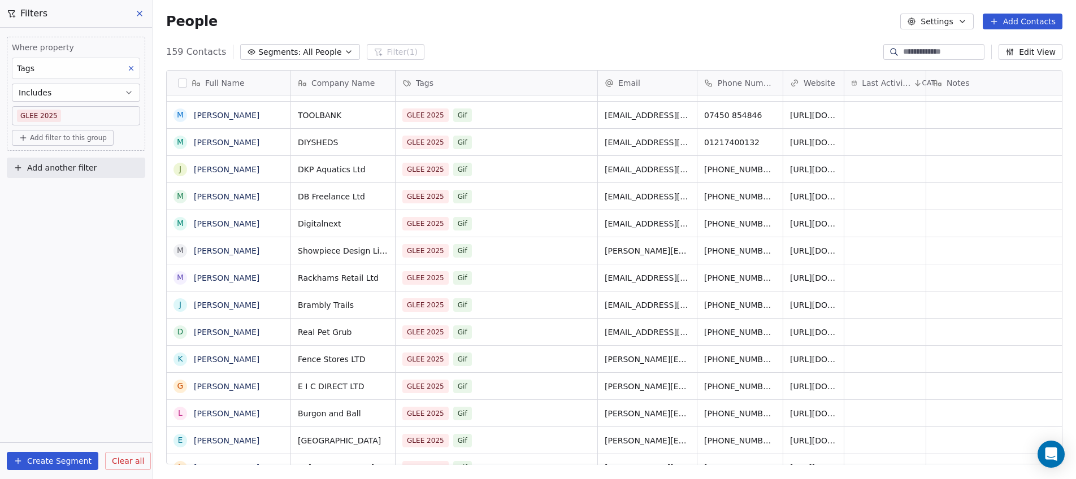
click at [135, 15] on button at bounding box center [140, 14] width 17 height 16
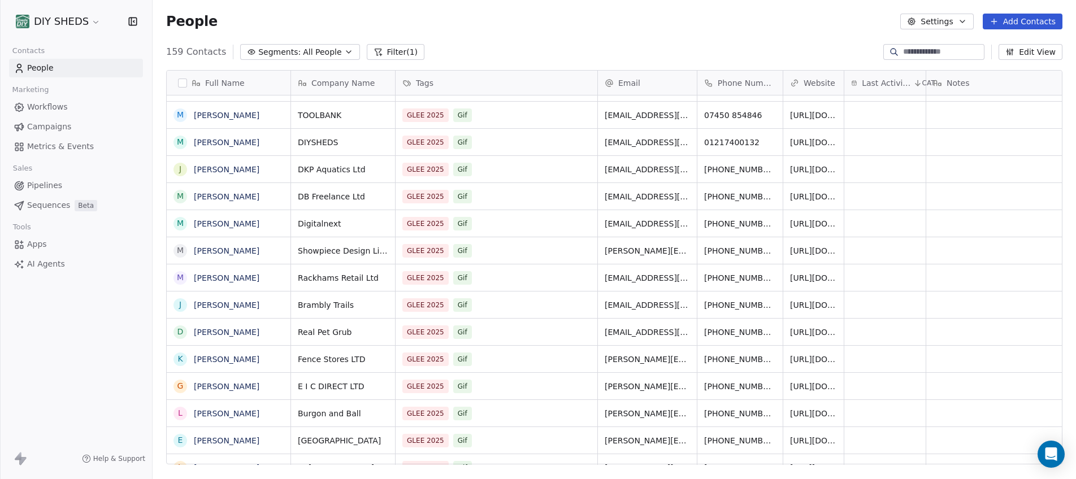
click at [38, 128] on span "Campaigns" at bounding box center [49, 127] width 44 height 12
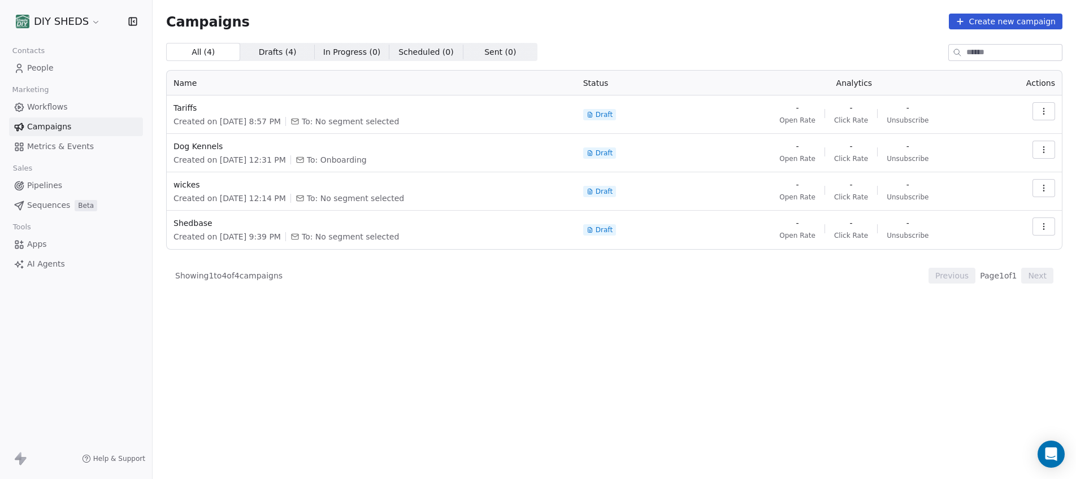
click at [45, 110] on span "Workflows" at bounding box center [47, 107] width 41 height 12
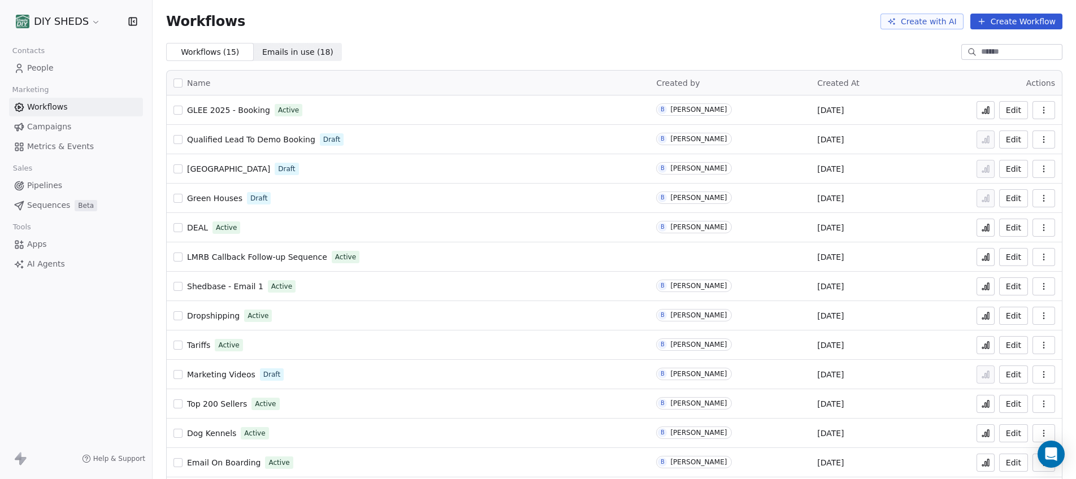
click at [1012, 107] on button "Edit" at bounding box center [1013, 110] width 29 height 18
click at [1034, 115] on button "button" at bounding box center [1043, 110] width 23 height 18
click at [1011, 133] on span "Analytics" at bounding box center [1006, 137] width 36 height 11
click at [35, 70] on span "People" at bounding box center [40, 68] width 27 height 12
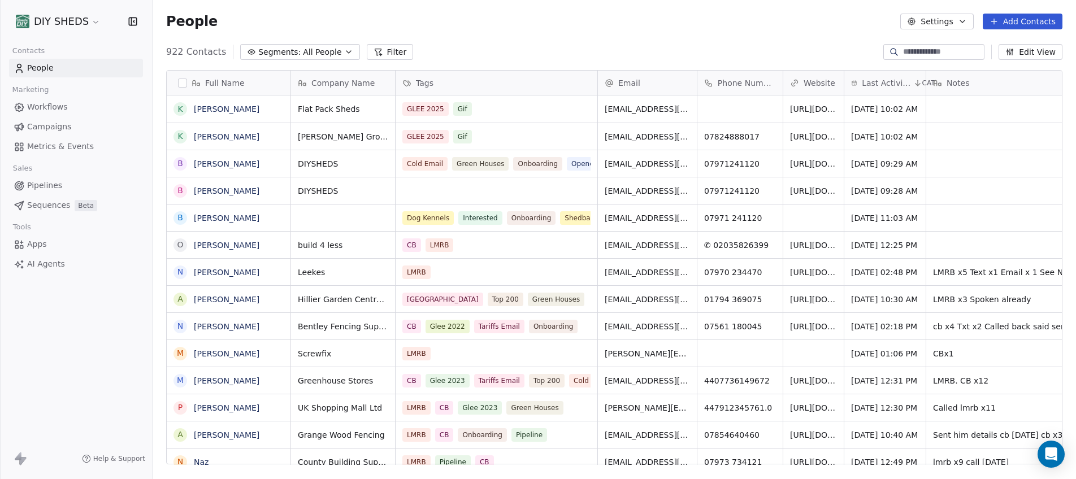
scroll to position [413, 915]
click at [916, 53] on input at bounding box center [942, 51] width 79 height 11
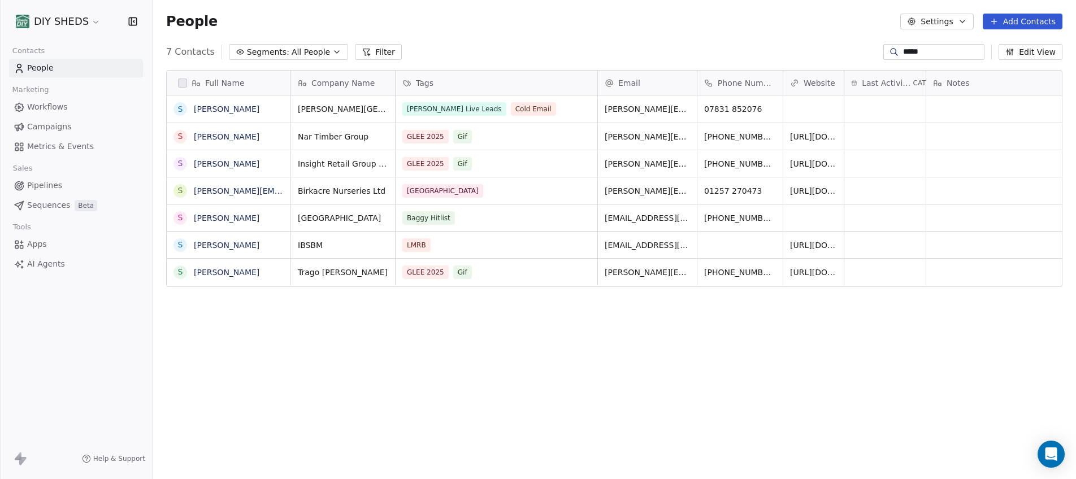
type input "*****"
click at [562, 135] on div "GLEE 2025 Gif" at bounding box center [486, 137] width 167 height 14
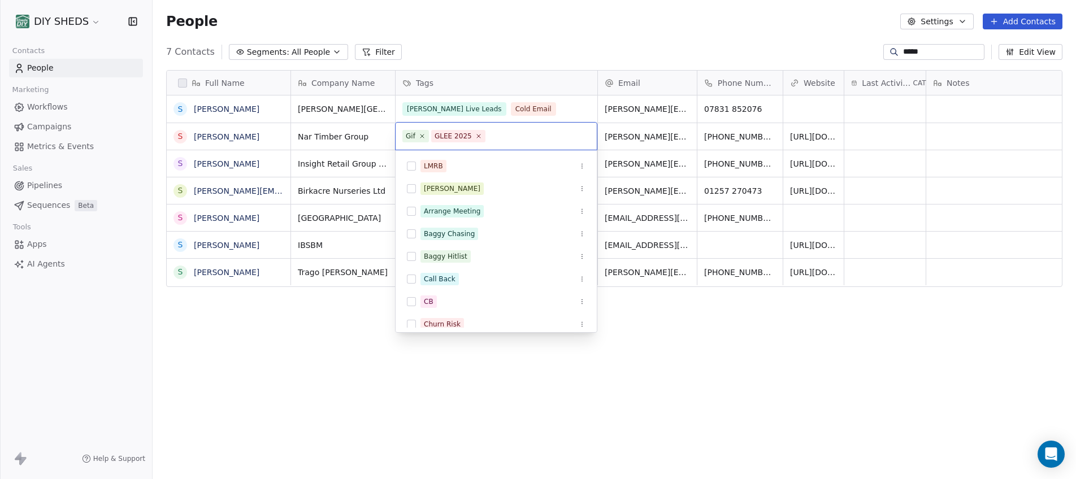
click at [424, 133] on icon at bounding box center [422, 136] width 7 height 7
click at [545, 39] on html "DIY SHEDS Contacts People Marketing Workflows Campaigns Metrics & Events Sales …" at bounding box center [538, 239] width 1076 height 479
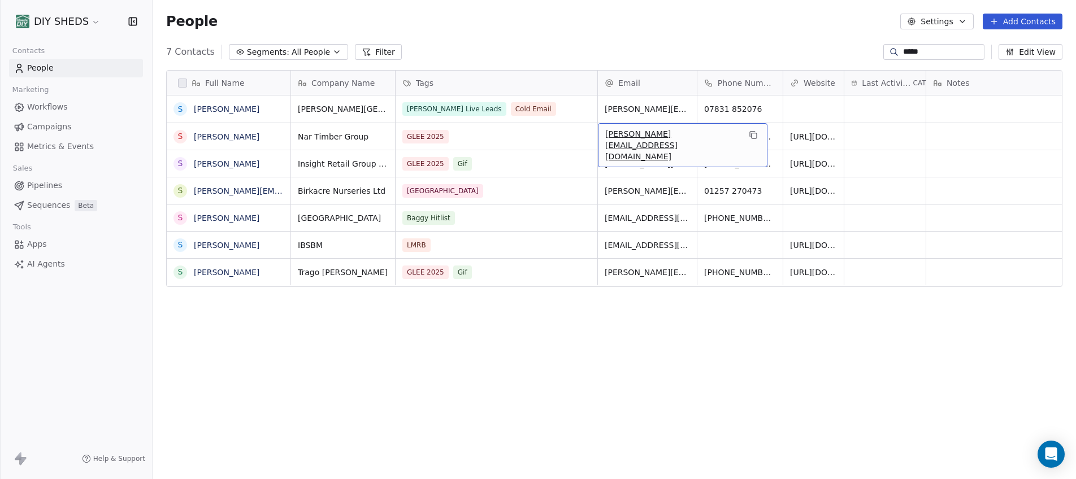
click at [680, 140] on span "steve@nartimber.co.uk" at bounding box center [672, 145] width 135 height 34
type input "**********"
click at [600, 30] on html "DIY SHEDS Contacts People Marketing Workflows Campaigns Metrics & Events Sales …" at bounding box center [538, 239] width 1076 height 479
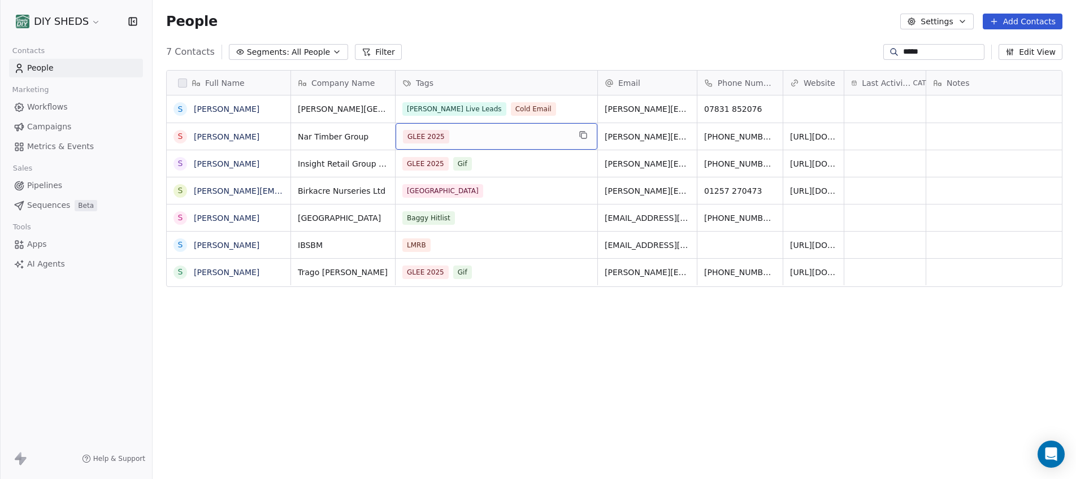
click at [530, 138] on div "GLEE 2025" at bounding box center [486, 137] width 167 height 14
type input "***"
click at [414, 165] on button "Suggestions" at bounding box center [411, 166] width 9 height 9
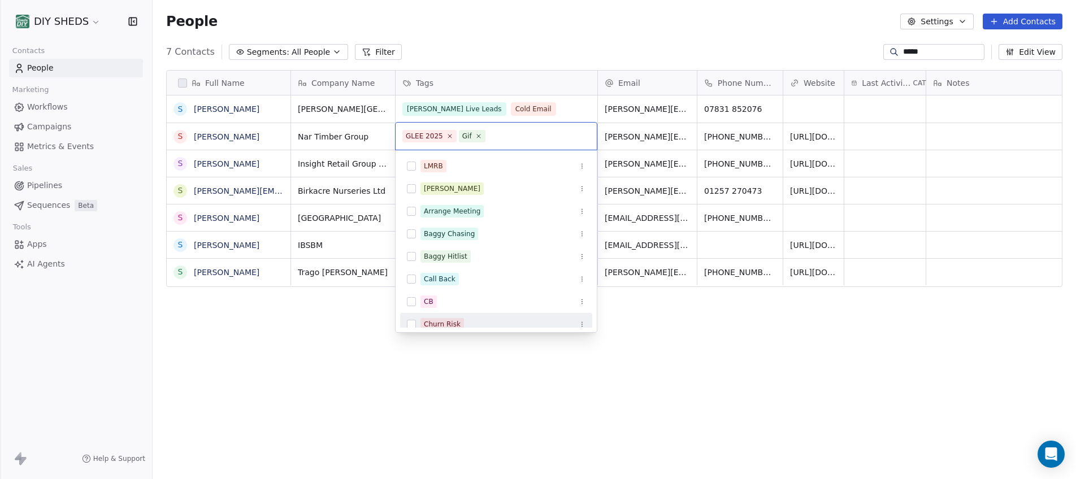
click at [692, 415] on html "DIY SHEDS Contacts People Marketing Workflows Campaigns Metrics & Events Sales …" at bounding box center [538, 239] width 1076 height 479
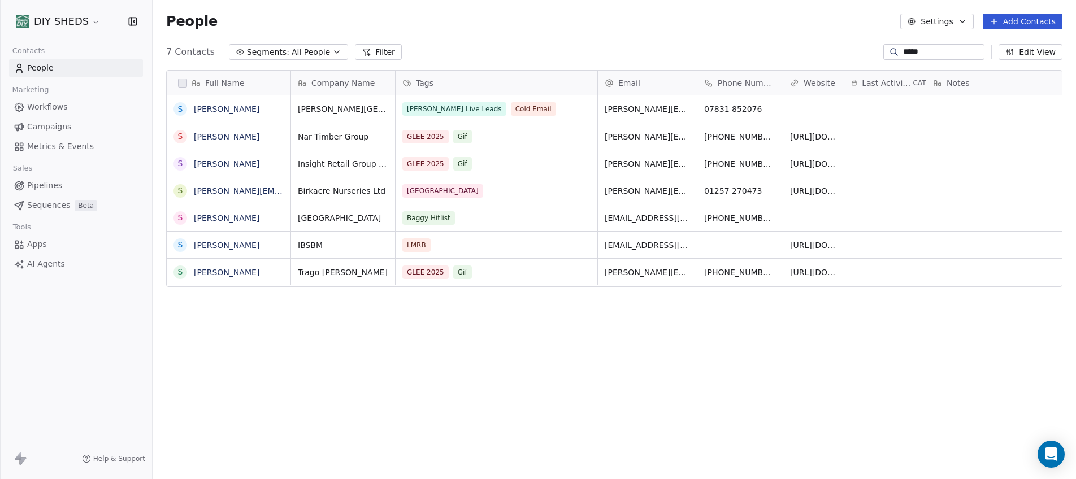
click at [46, 73] on span "People" at bounding box center [40, 68] width 27 height 12
click at [25, 65] on link "People" at bounding box center [76, 68] width 134 height 19
click at [51, 69] on span "People" at bounding box center [40, 68] width 27 height 12
click at [37, 65] on span "People" at bounding box center [40, 68] width 27 height 12
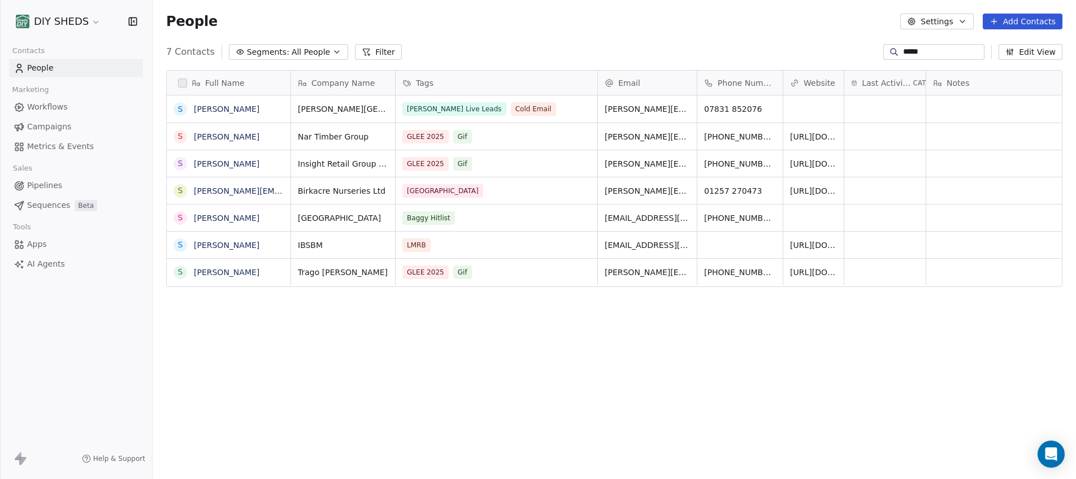
click at [956, 49] on input "*****" at bounding box center [942, 51] width 79 height 11
drag, startPoint x: 956, startPoint y: 49, endPoint x: 704, endPoint y: 69, distance: 253.4
click at [704, 69] on section "People Settings Add Contacts 7 Contacts Segments: All People Filter ***** Edit …" at bounding box center [614, 239] width 923 height 479
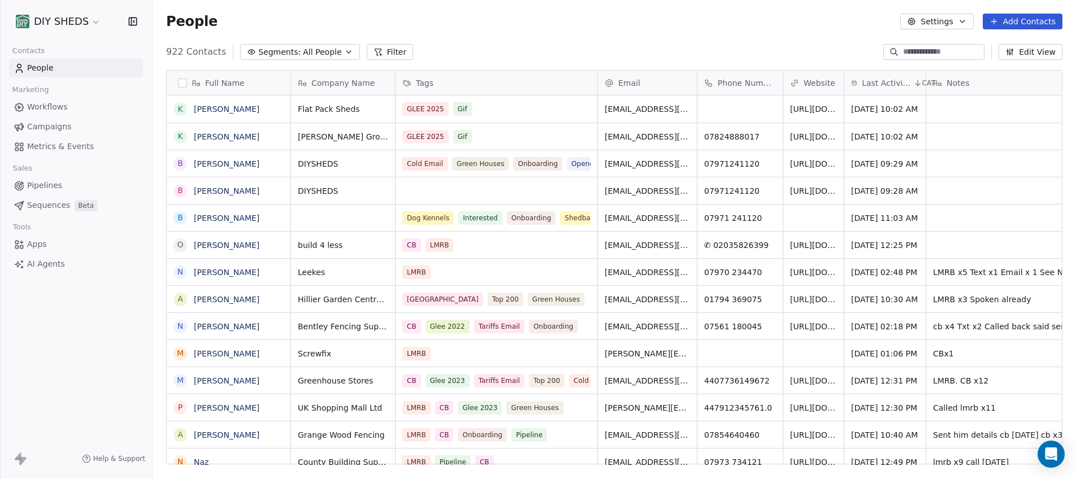
click at [73, 102] on link "Workflows" at bounding box center [76, 107] width 134 height 19
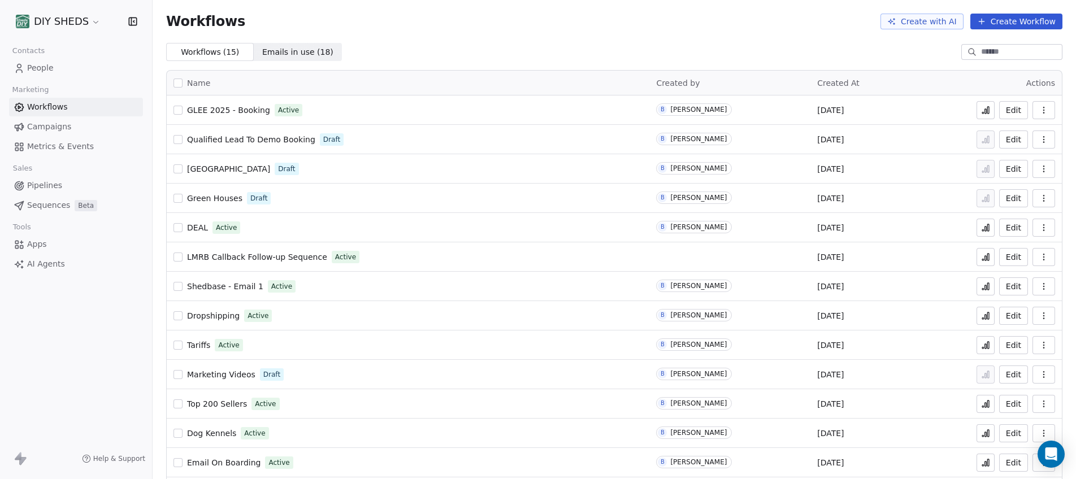
click at [1040, 113] on button "button" at bounding box center [1043, 110] width 23 height 18
click at [996, 141] on span "Analytics" at bounding box center [1006, 137] width 36 height 11
click at [1041, 109] on button "button" at bounding box center [1043, 110] width 23 height 18
click at [1002, 133] on span "Analytics" at bounding box center [1006, 137] width 36 height 11
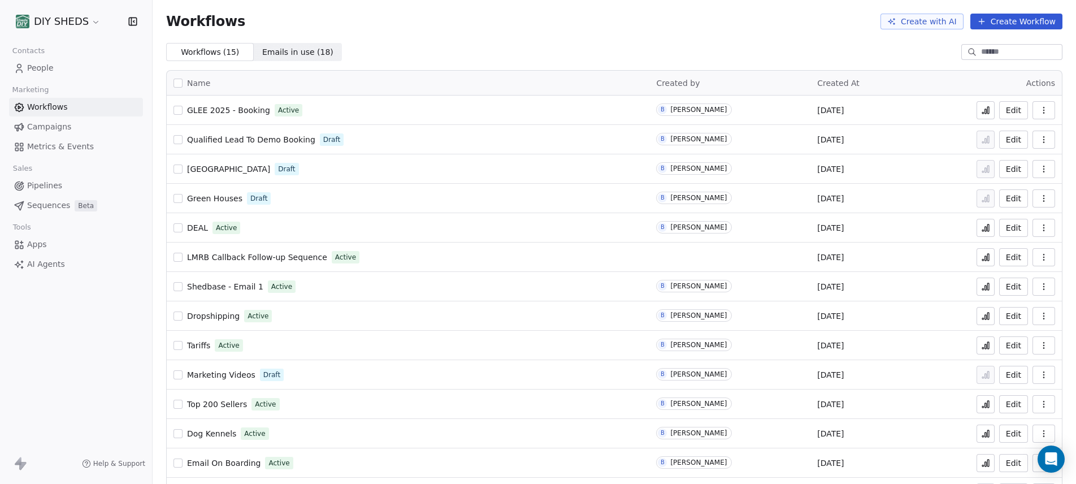
click at [1008, 118] on button "Edit" at bounding box center [1013, 110] width 29 height 18
click at [1010, 114] on button "Edit" at bounding box center [1013, 110] width 29 height 18
click at [1010, 110] on button "Edit" at bounding box center [1013, 110] width 29 height 18
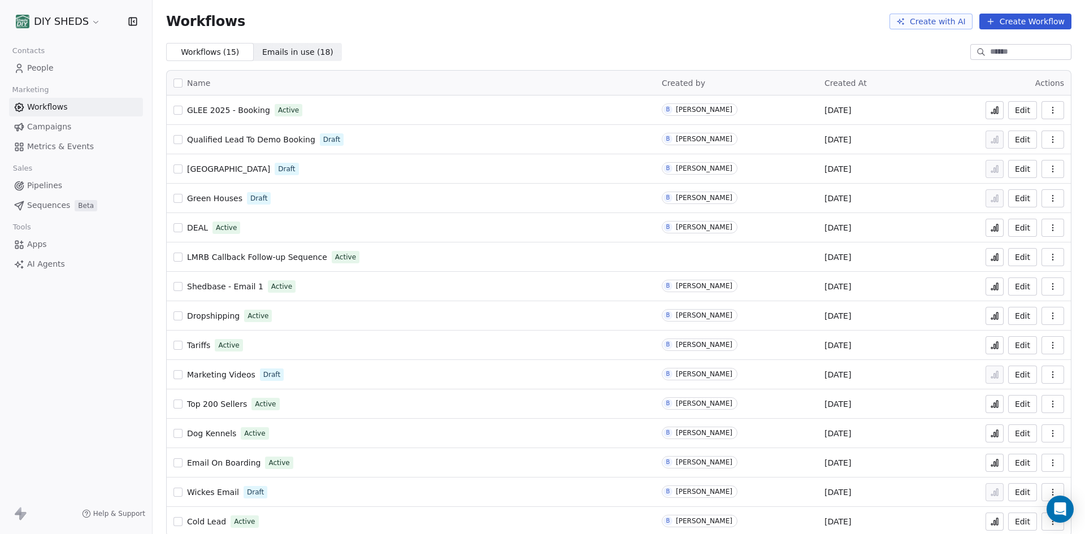
click at [1048, 111] on icon "button" at bounding box center [1052, 110] width 9 height 9
click at [1020, 137] on span "Analytics" at bounding box center [1015, 137] width 36 height 11
click at [1025, 114] on button "Edit" at bounding box center [1022, 110] width 29 height 18
click at [36, 62] on link "People" at bounding box center [76, 68] width 134 height 19
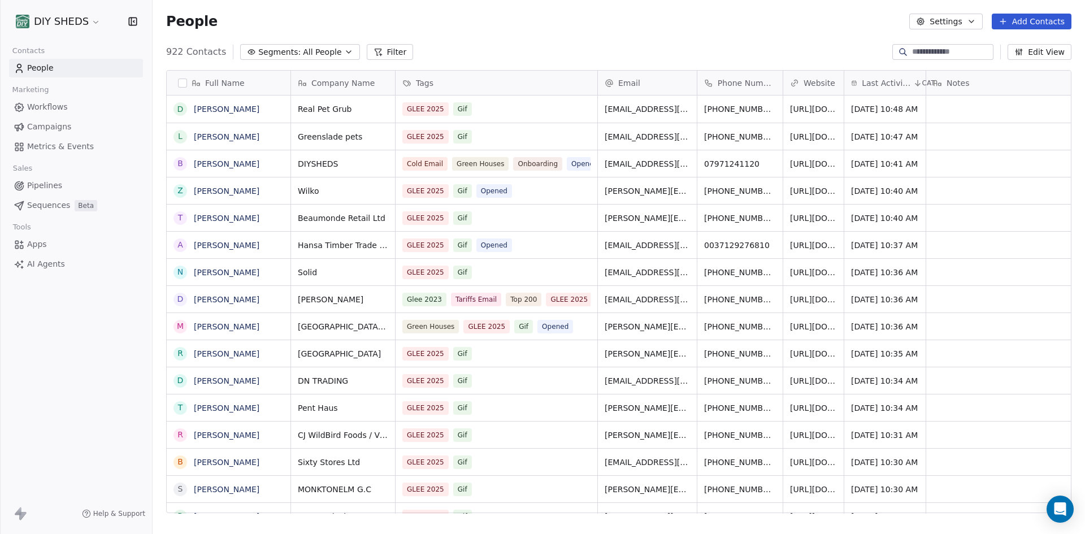
scroll to position [461, 924]
click at [969, 20] on button "Settings" at bounding box center [945, 22] width 73 height 16
click at [947, 64] on span "Tags" at bounding box center [949, 64] width 18 height 12
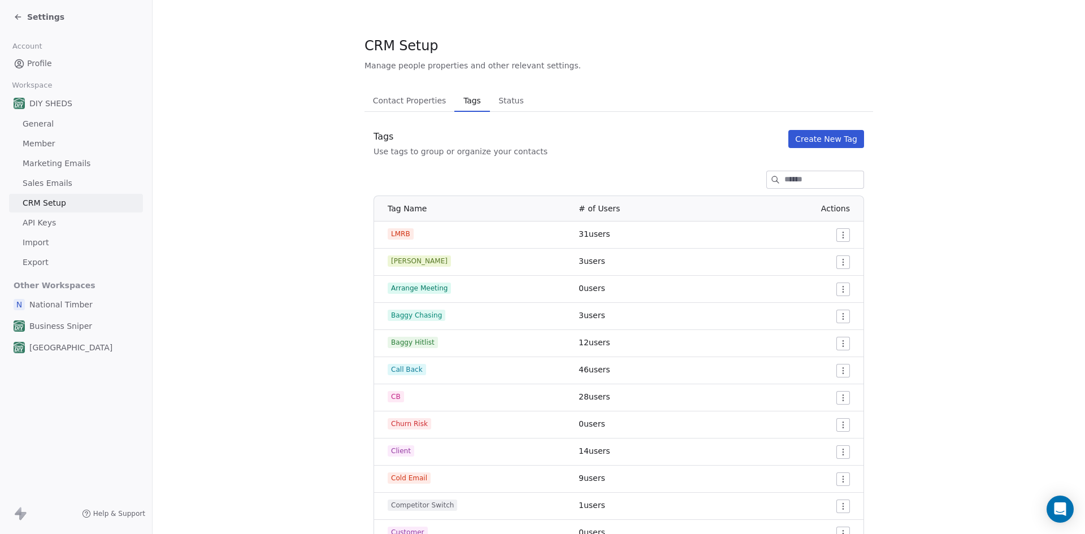
click at [823, 141] on button "Create New Tag" at bounding box center [826, 139] width 76 height 18
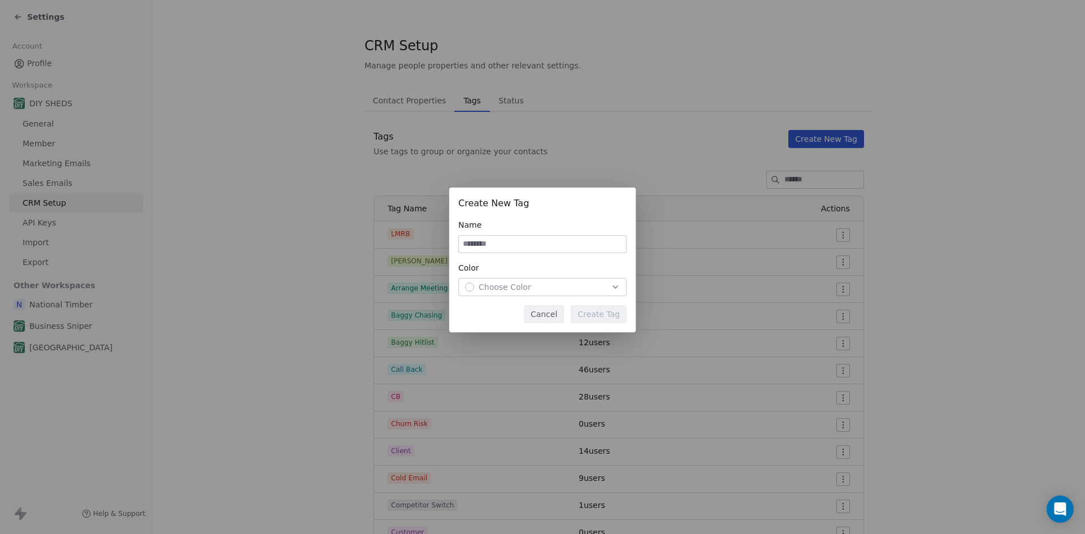
click at [519, 252] on input at bounding box center [542, 244] width 167 height 17
type input "*******"
click at [569, 293] on div "Choose Color" at bounding box center [542, 286] width 155 height 11
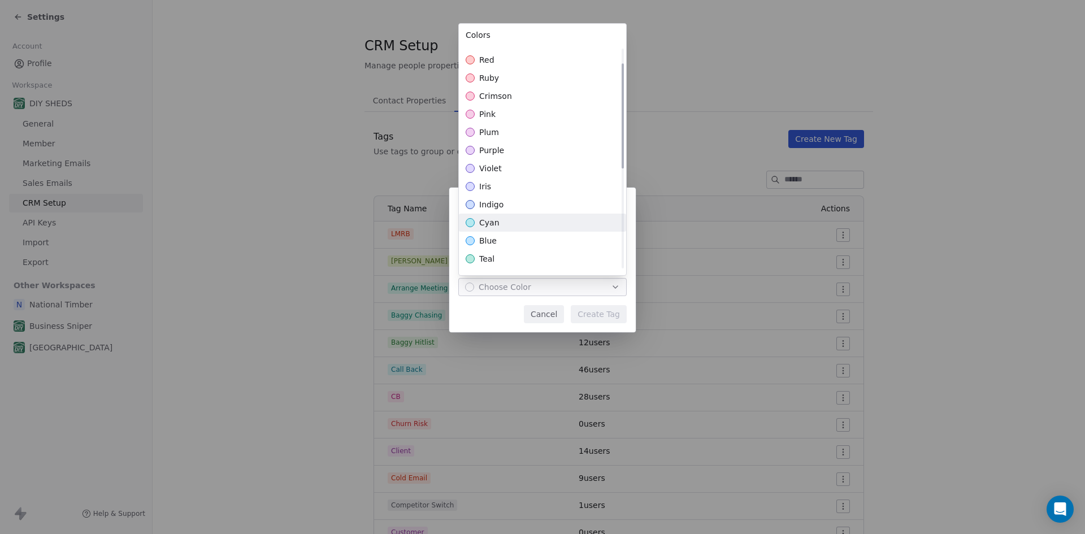
scroll to position [57, 0]
click at [549, 224] on div "blue" at bounding box center [542, 216] width 167 height 18
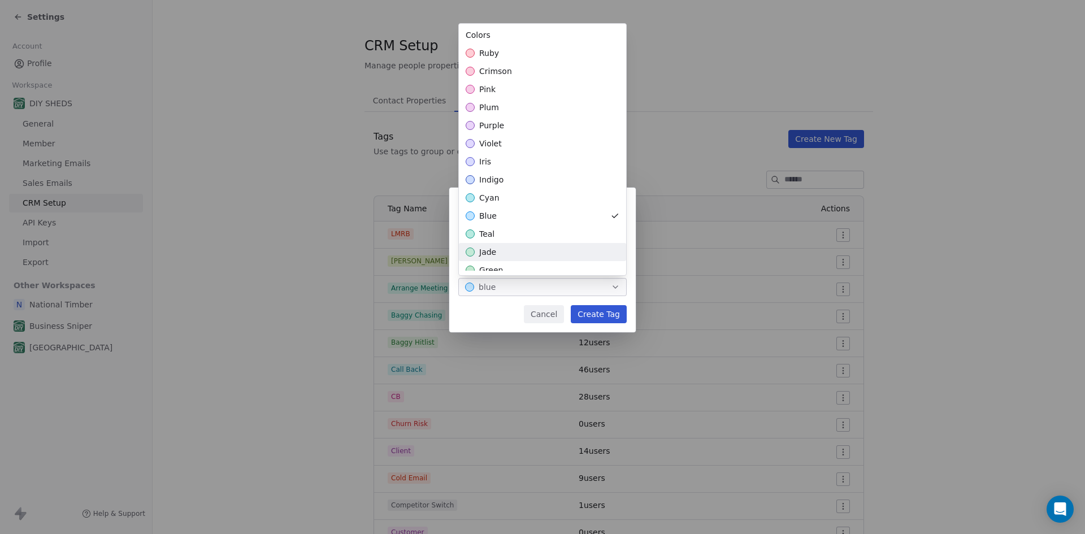
click at [598, 315] on div "Create New Tag Name ******* Color blue Cancel Create Tag" at bounding box center [542, 267] width 1085 height 195
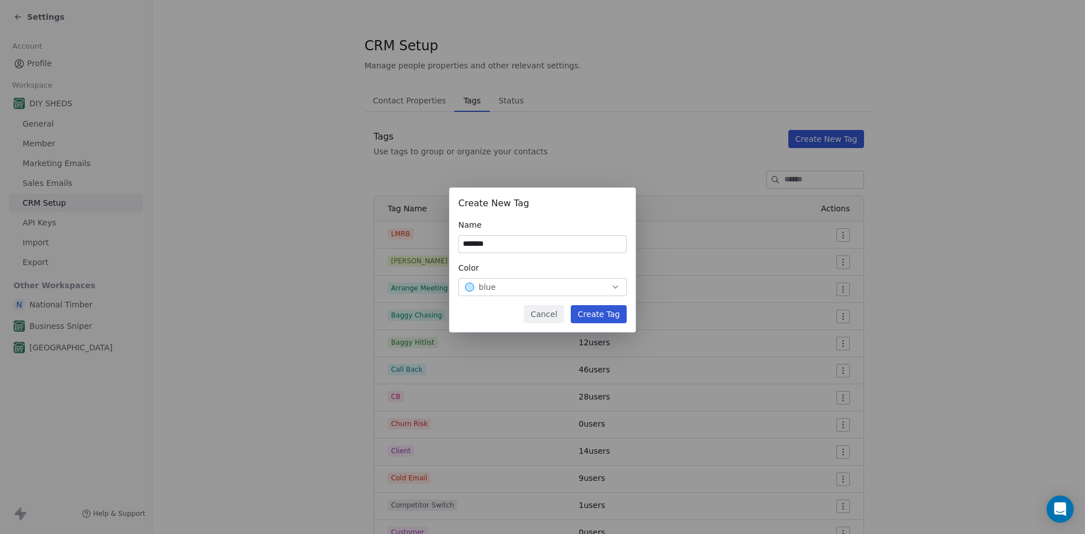
click at [598, 315] on button "Create Tag" at bounding box center [599, 314] width 56 height 18
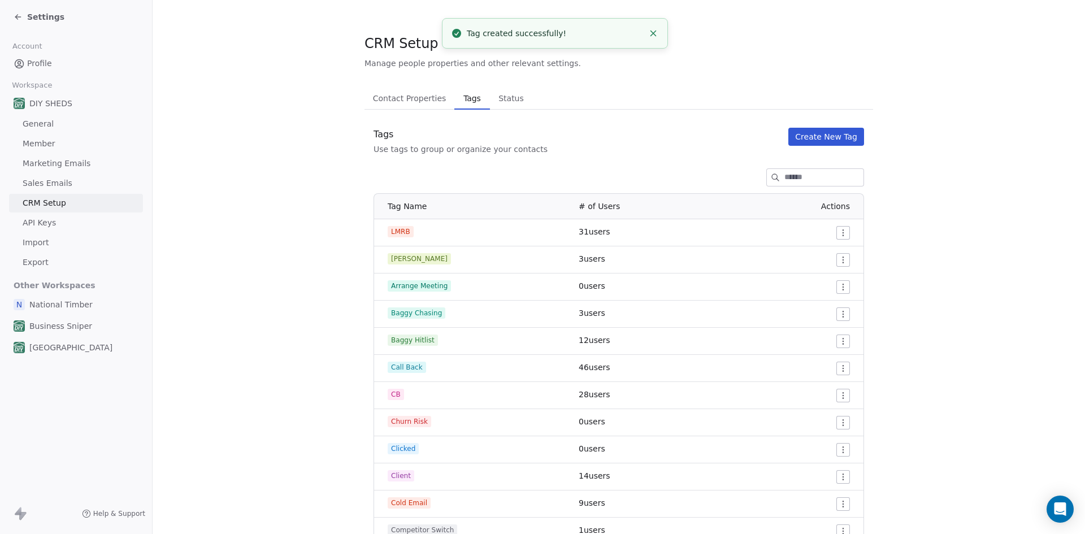
scroll to position [0, 0]
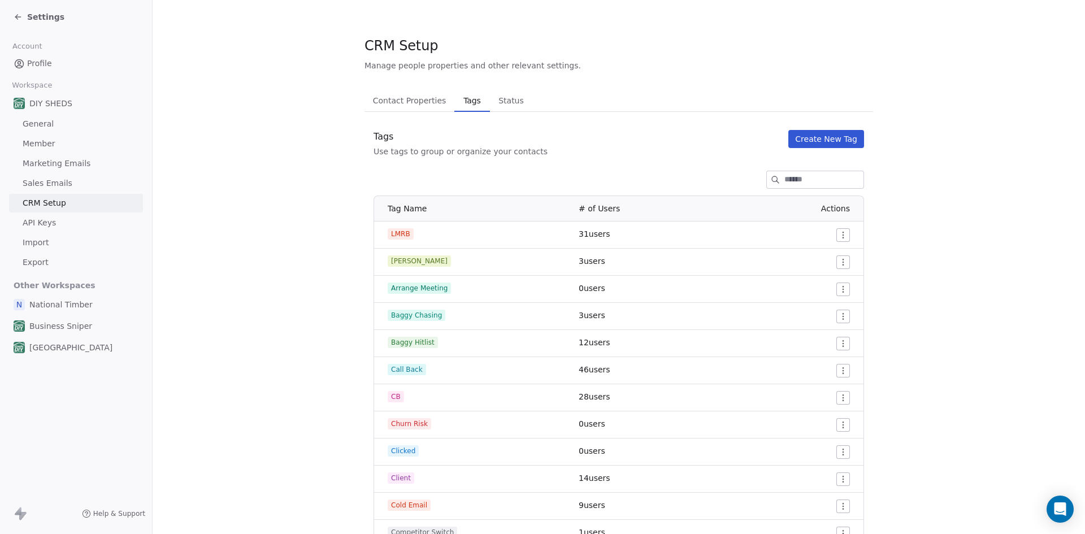
click at [19, 20] on icon at bounding box center [18, 16] width 9 height 9
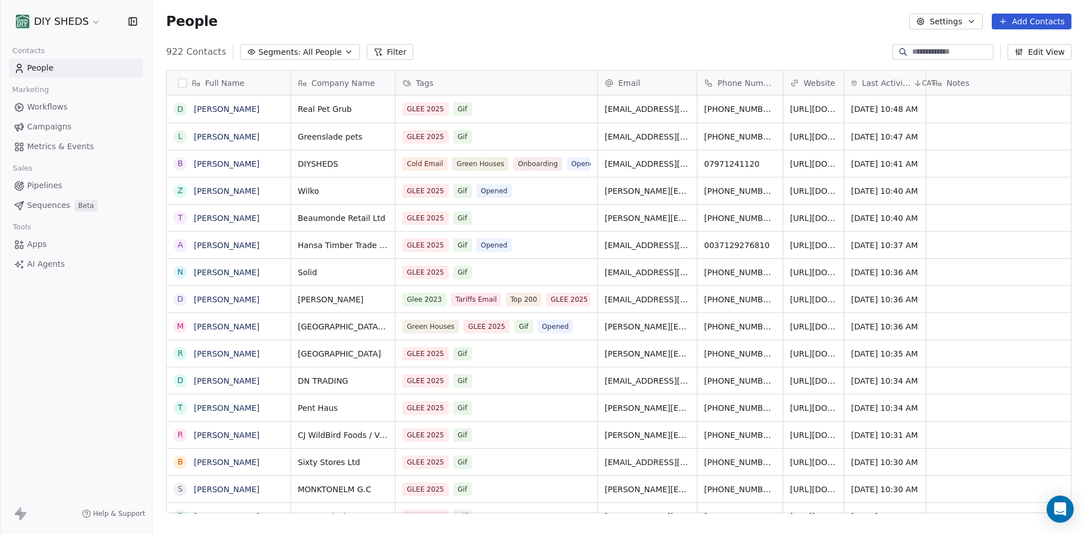
scroll to position [461, 924]
click at [81, 107] on link "Workflows" at bounding box center [76, 107] width 134 height 19
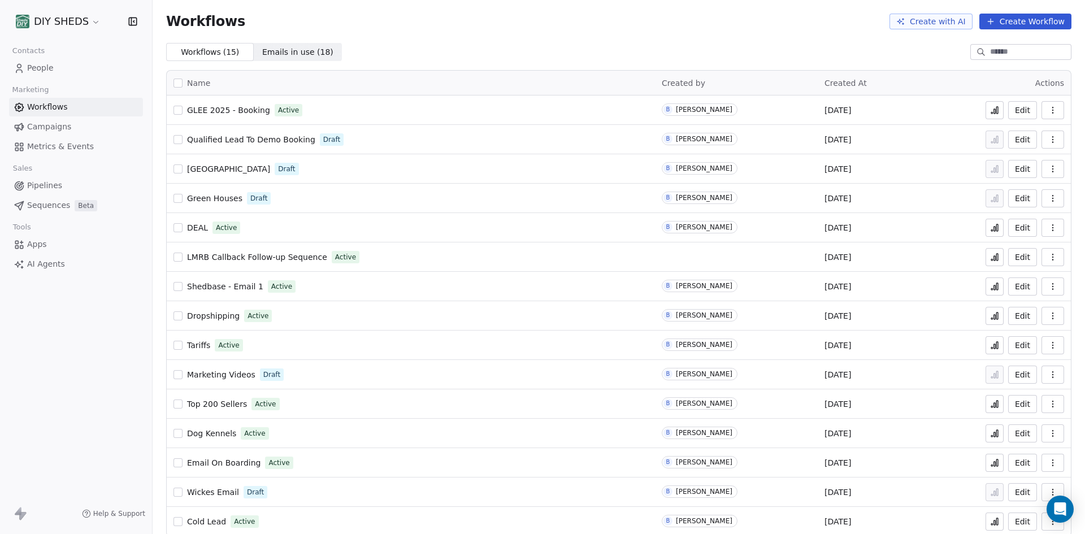
click at [1048, 114] on icon "button" at bounding box center [1052, 110] width 9 height 9
click at [1021, 105] on button "Edit" at bounding box center [1022, 110] width 29 height 18
click at [990, 114] on icon at bounding box center [994, 110] width 9 height 9
click at [1018, 114] on button "Edit" at bounding box center [1022, 110] width 29 height 18
click at [990, 111] on icon at bounding box center [994, 110] width 9 height 9
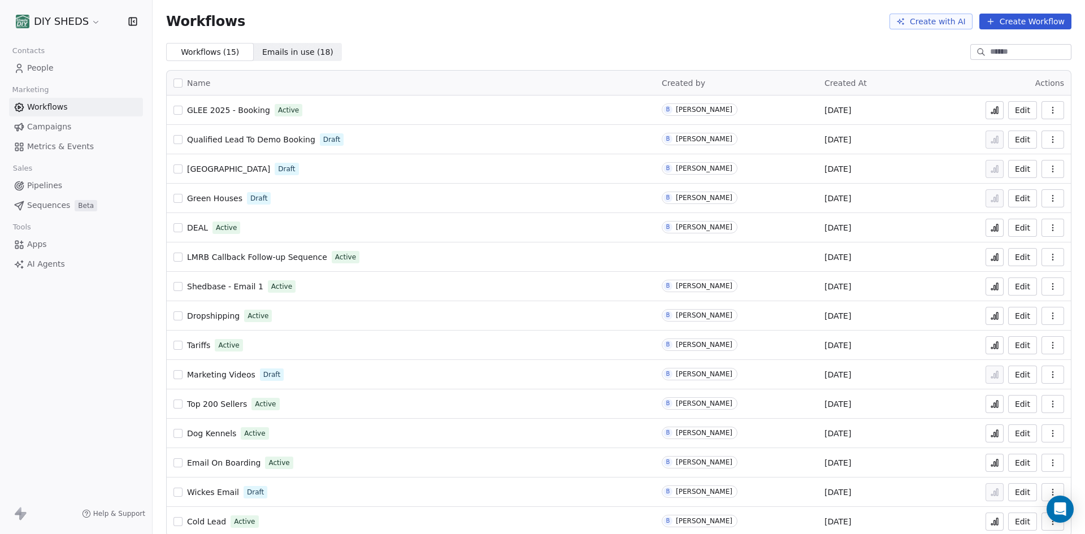
click at [46, 66] on span "People" at bounding box center [40, 68] width 27 height 12
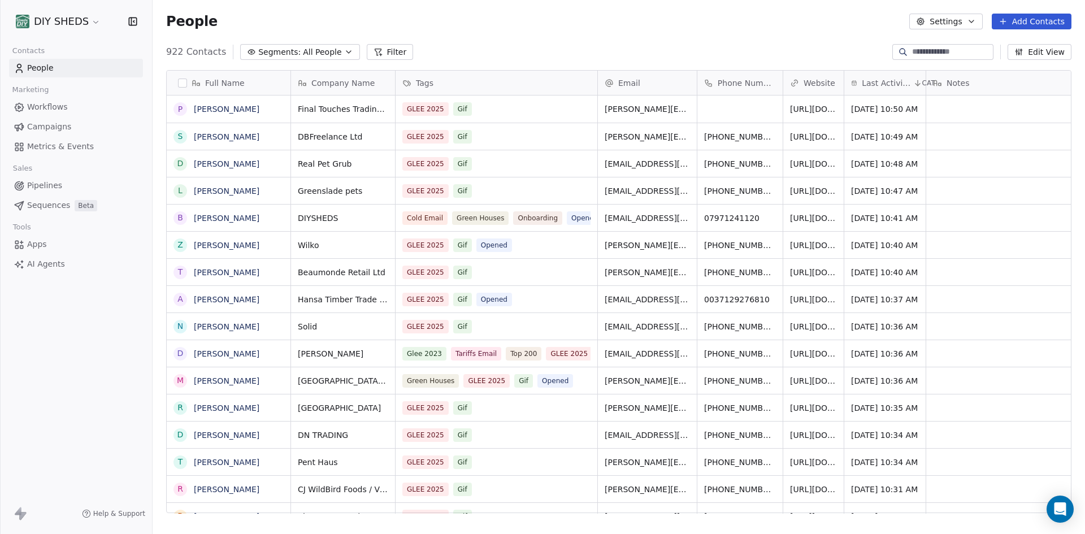
scroll to position [461, 924]
click at [548, 76] on div "Tags" at bounding box center [497, 83] width 202 height 24
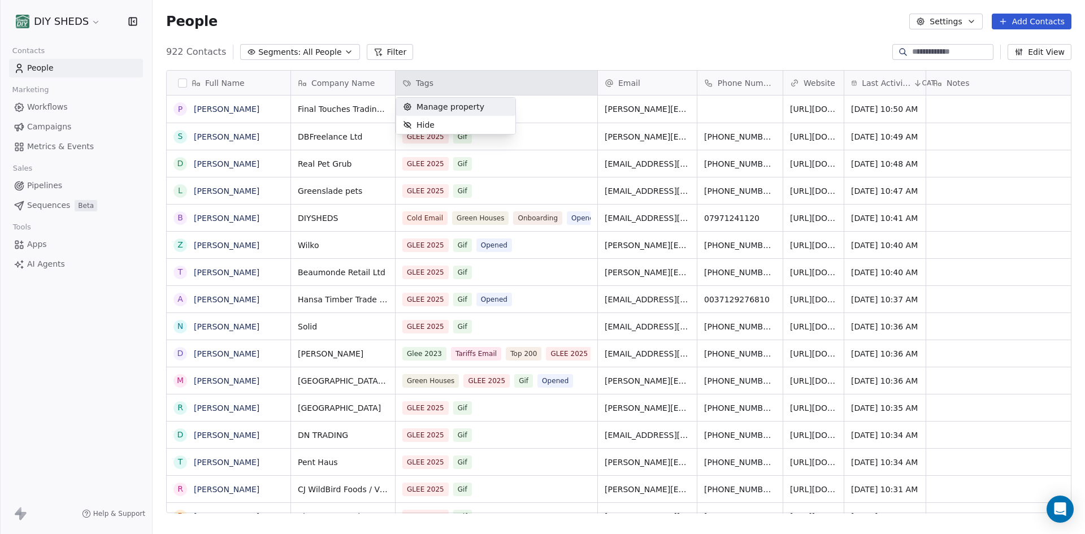
click at [489, 107] on div "Manage property" at bounding box center [455, 107] width 119 height 18
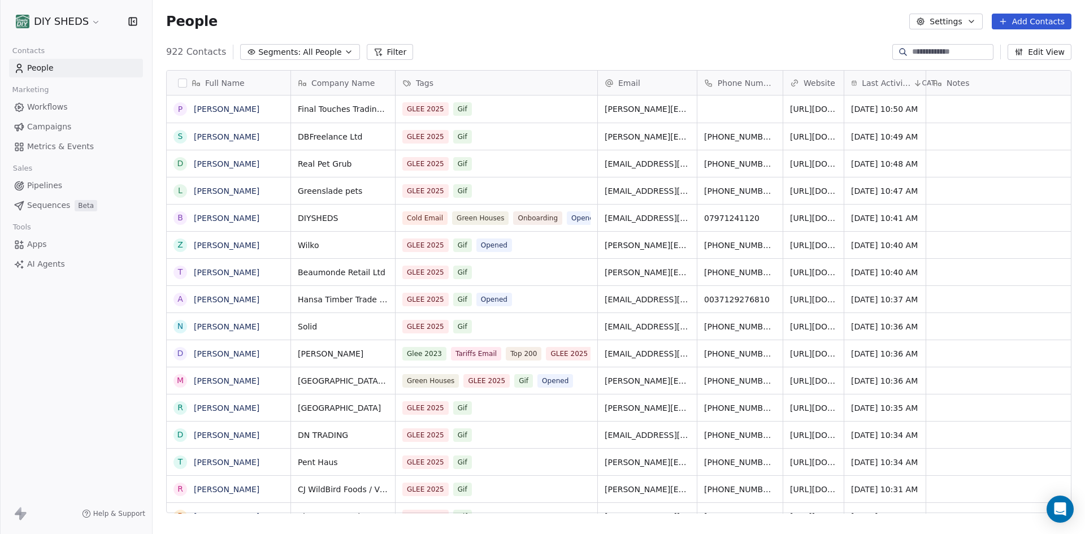
scroll to position [461, 924]
click at [374, 49] on icon at bounding box center [378, 51] width 9 height 9
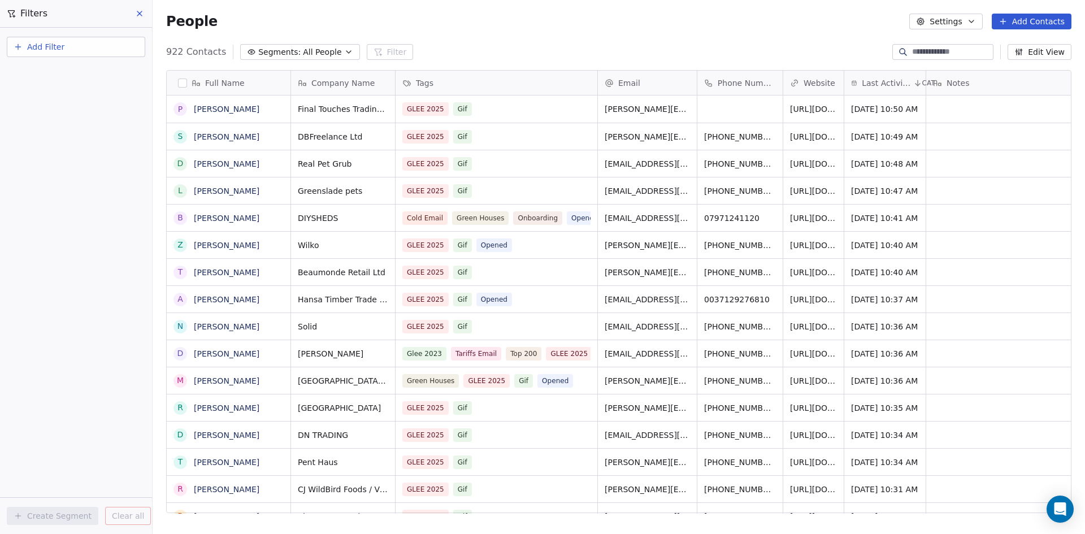
click at [46, 48] on span "Add Filter" at bounding box center [45, 47] width 37 height 12
click at [37, 49] on html "DIY SHEDS Contacts People Marketing Workflows Campaigns Metrics & Events Sales …" at bounding box center [542, 267] width 1085 height 534
click at [37, 49] on span "Add Filter" at bounding box center [45, 47] width 37 height 12
click at [84, 80] on div "Contact properties" at bounding box center [76, 73] width 128 height 18
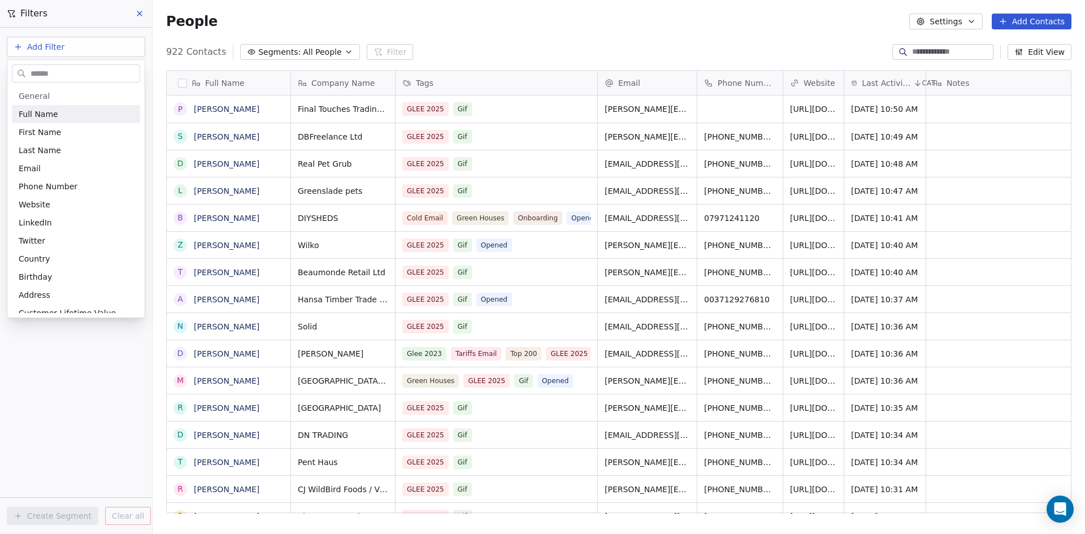
click at [84, 80] on input "text" at bounding box center [83, 74] width 111 height 16
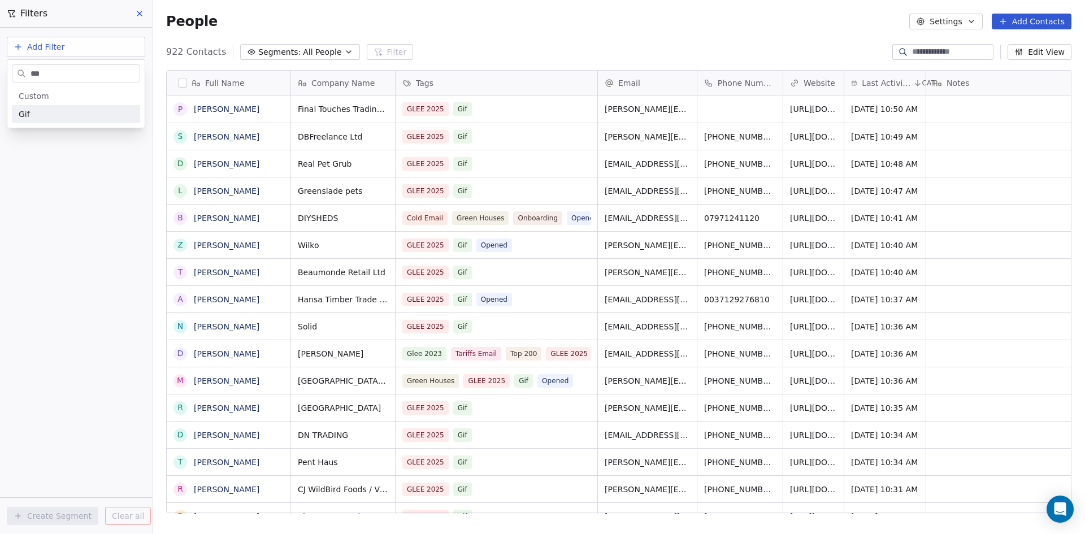
type input "***"
click at [46, 112] on div "Gif" at bounding box center [76, 114] width 115 height 11
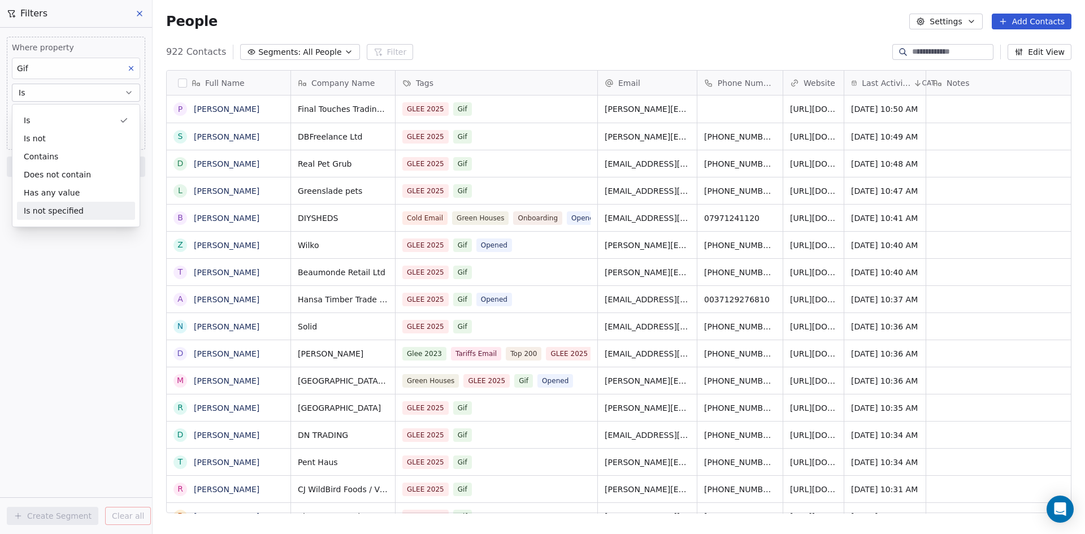
click at [64, 245] on div "Where property Gif Is Add filter to this group Add another filter Create Segmen…" at bounding box center [76, 281] width 152 height 506
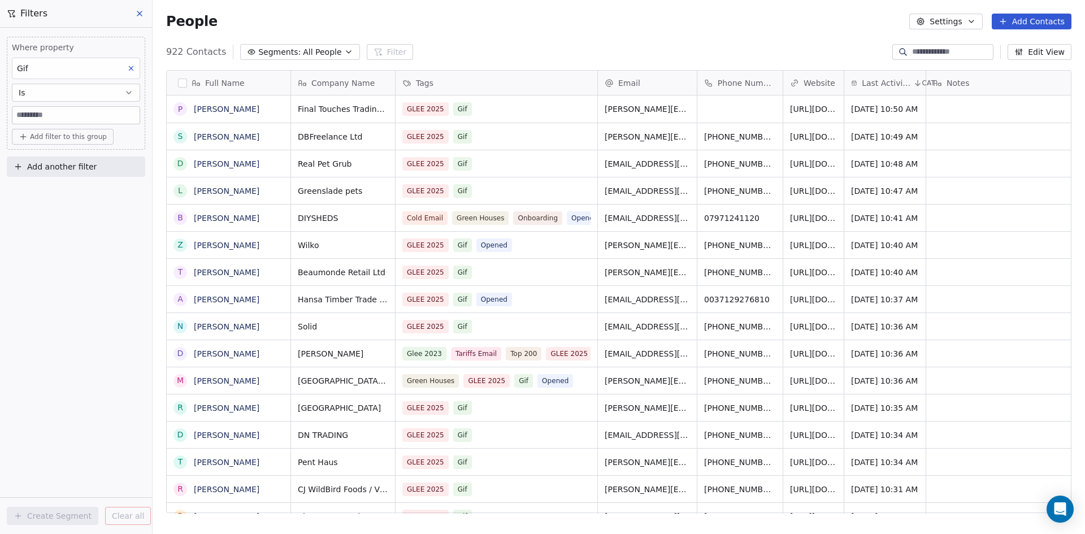
click at [126, 75] on button at bounding box center [131, 68] width 15 height 15
click at [41, 53] on button "Add Filter" at bounding box center [76, 47] width 138 height 20
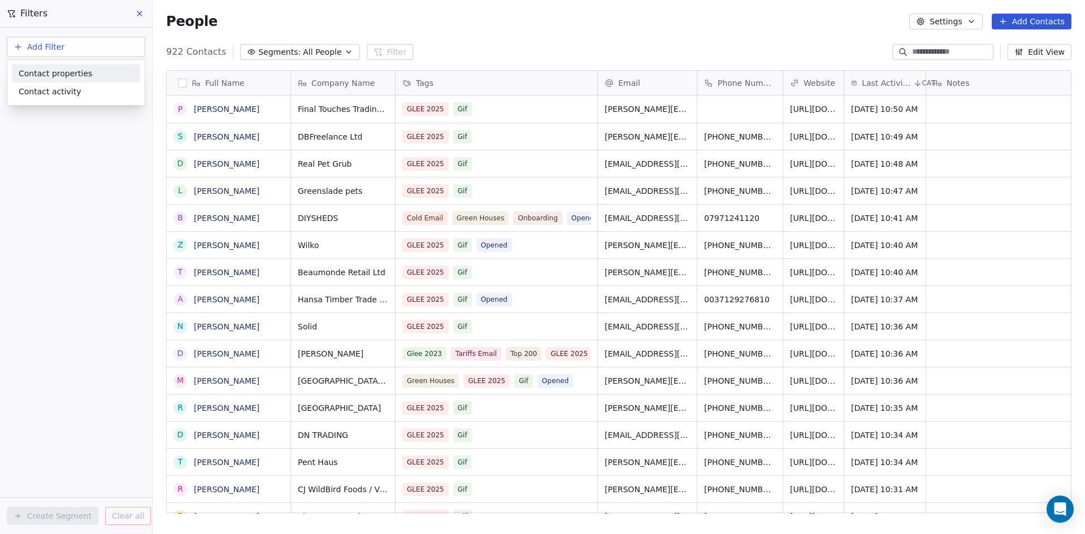
click at [53, 78] on span "Contact properties" at bounding box center [55, 74] width 73 height 12
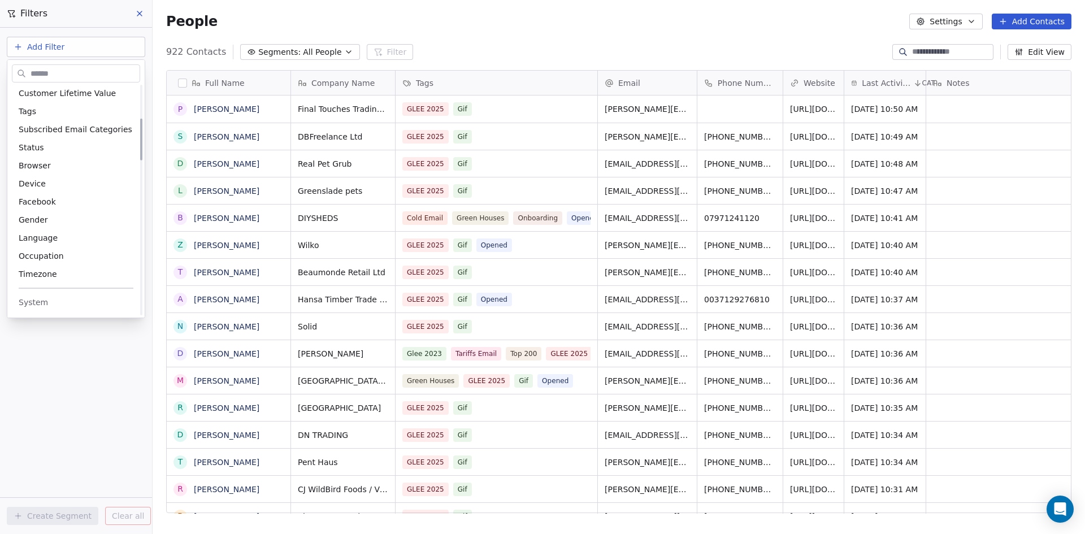
scroll to position [226, 0]
click at [26, 99] on span "Tags" at bounding box center [28, 104] width 18 height 11
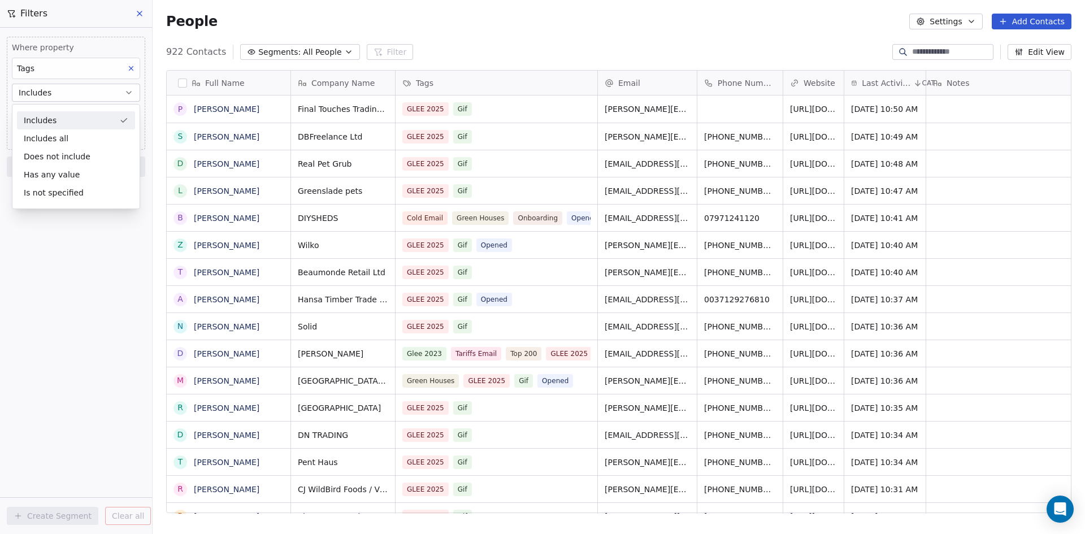
click at [90, 120] on div "Includes" at bounding box center [76, 120] width 118 height 18
click at [62, 112] on body "DIY SHEDS Contacts People Marketing Workflows Campaigns Metrics & Events Sales …" at bounding box center [542, 267] width 1085 height 534
type input "***"
click at [35, 148] on div "Gif" at bounding box center [77, 150] width 123 height 18
type input "*"
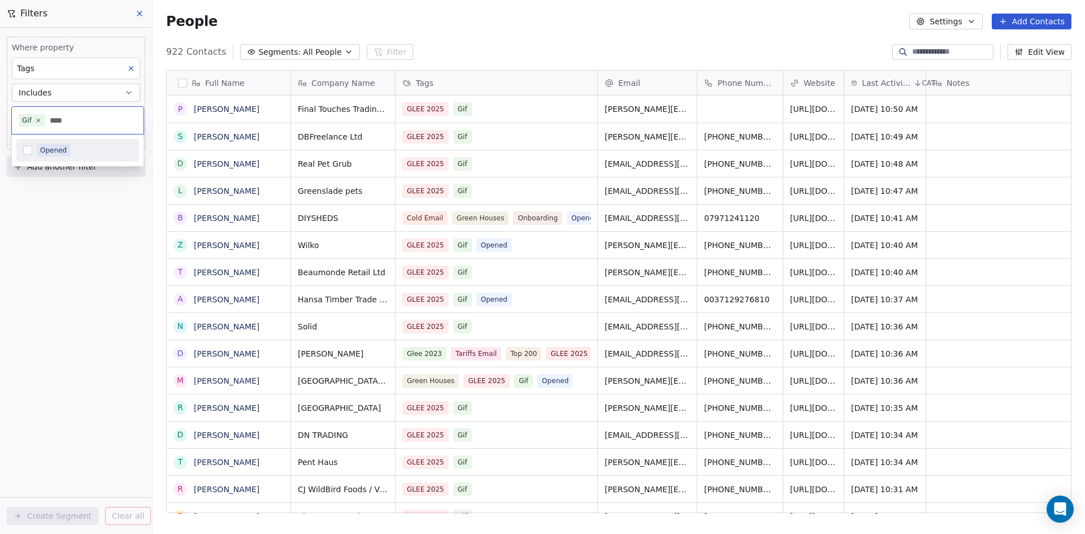
type input "****"
click at [52, 150] on div "Opened" at bounding box center [53, 150] width 27 height 10
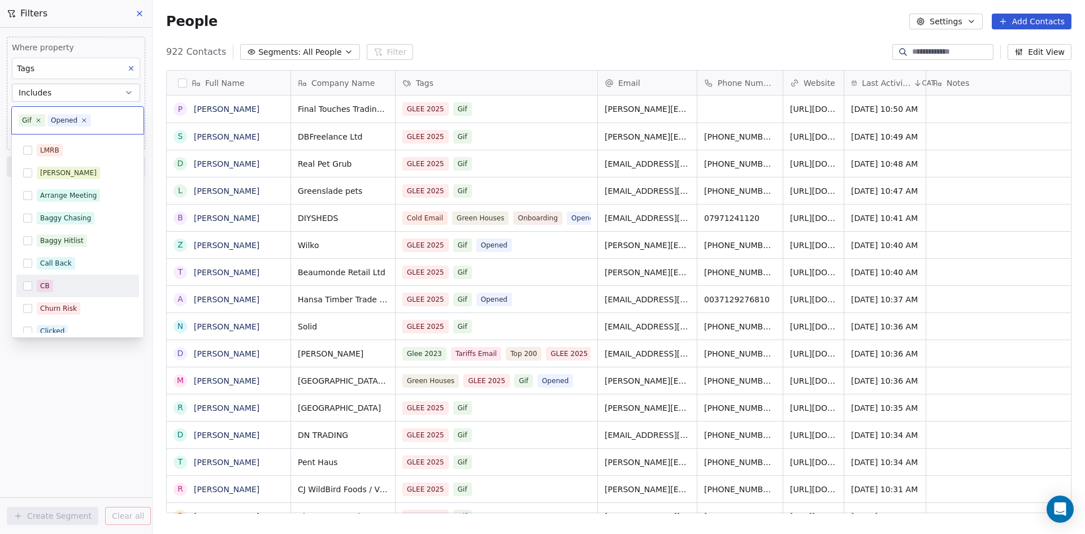
click at [86, 297] on div "CB" at bounding box center [77, 286] width 123 height 23
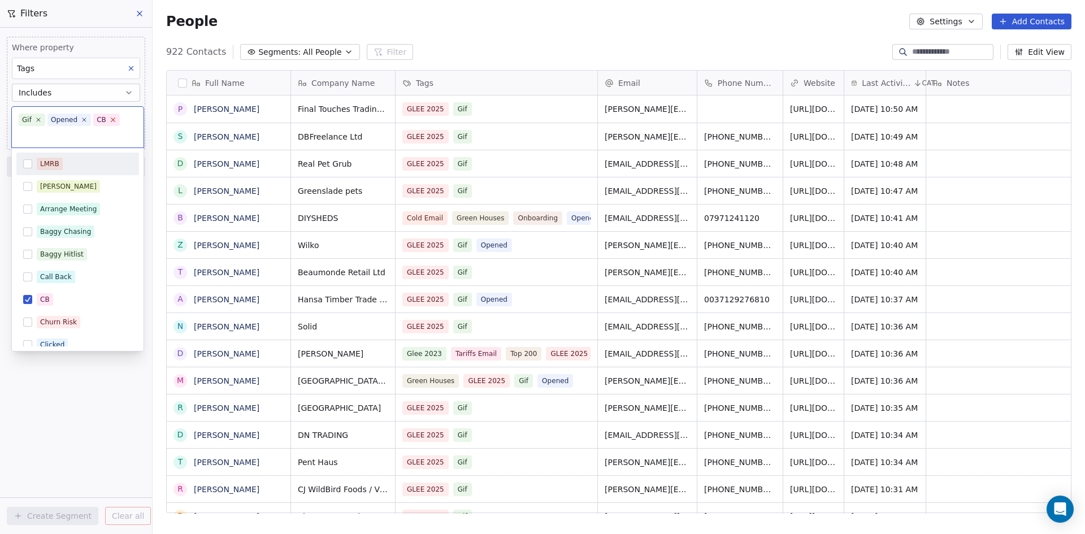
click at [111, 119] on icon at bounding box center [113, 120] width 4 height 4
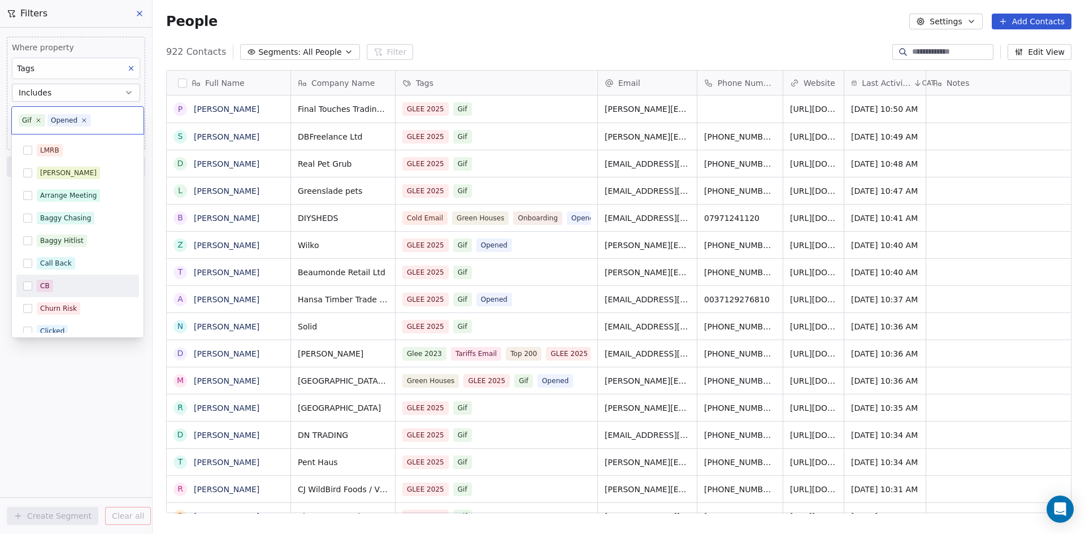
click at [105, 467] on html "DIY SHEDS Contacts People Marketing Workflows Campaigns Metrics & Events Sales …" at bounding box center [542, 267] width 1085 height 534
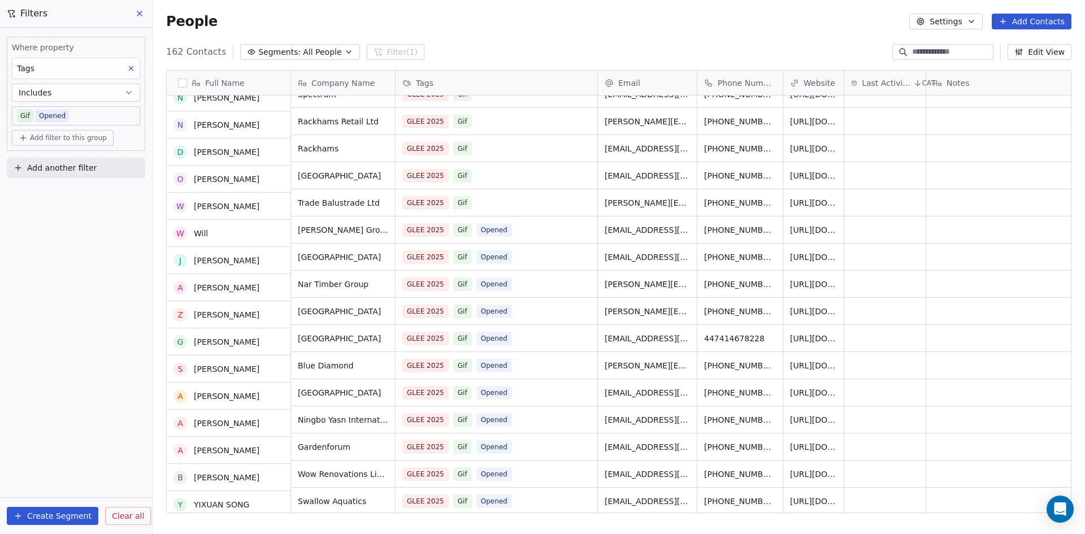
scroll to position [0, 0]
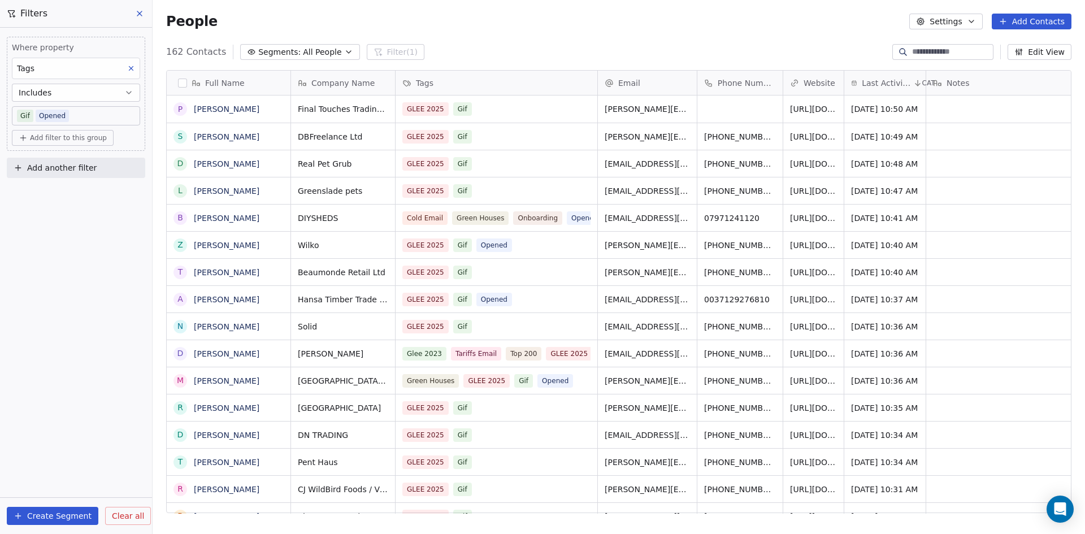
click at [547, 238] on div "GLEE 2025 Gif Opened" at bounding box center [497, 245] width 202 height 27
click at [809, 240] on span "[URL][DOMAIN_NAME]" at bounding box center [813, 245] width 47 height 11
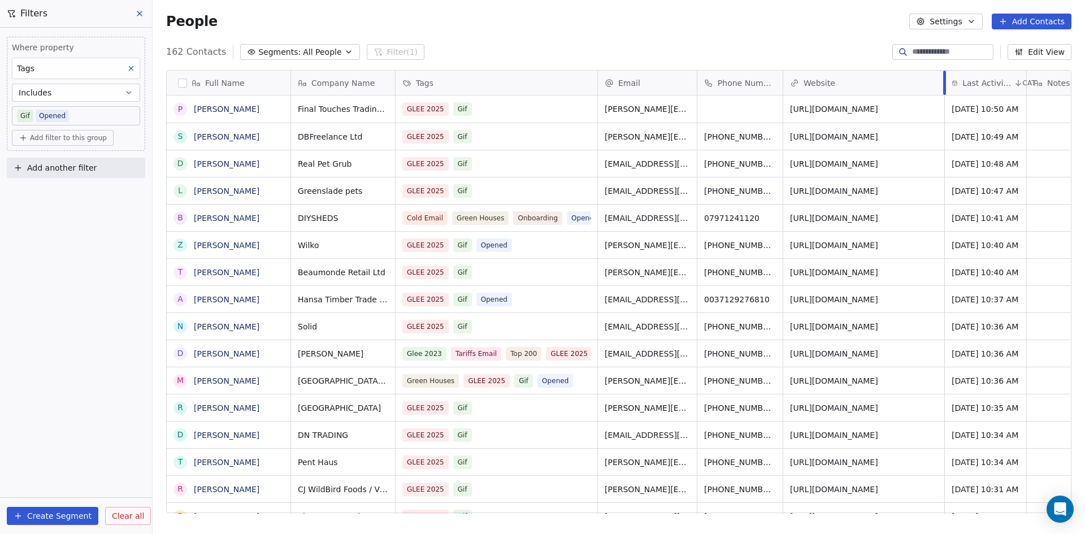
drag, startPoint x: 843, startPoint y: 83, endPoint x: 944, endPoint y: 88, distance: 100.7
click at [944, 88] on div "﻿Company Name Tags Email Phone Number Website Last Activity Date CAT Notes Gif …" at bounding box center [835, 292] width 1088 height 443
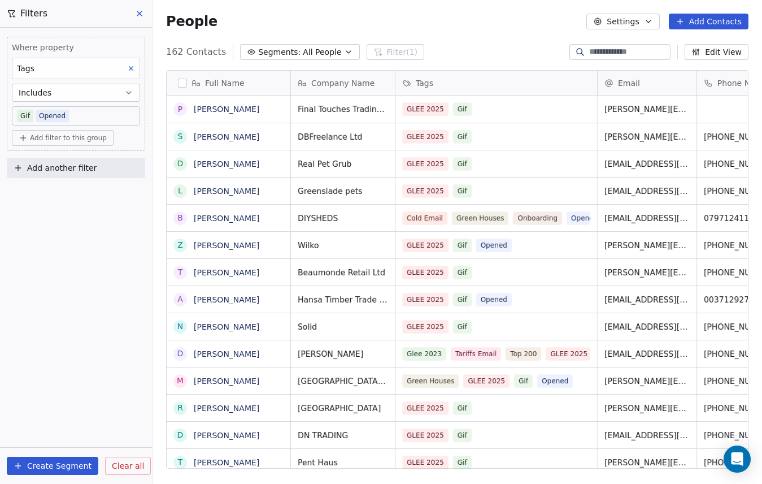
scroll to position [418, 601]
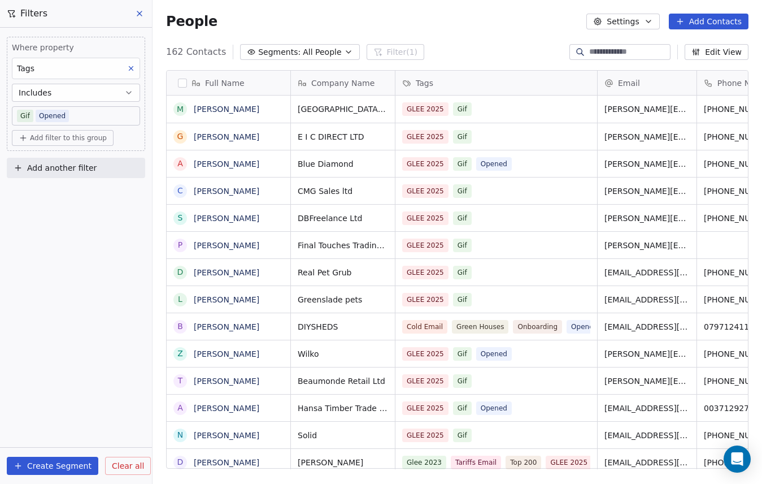
click at [141, 14] on icon at bounding box center [139, 13] width 9 height 9
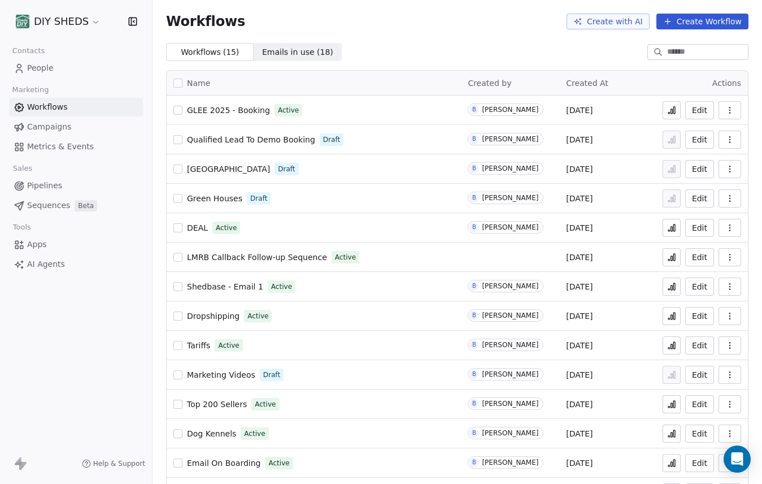
click at [726, 110] on icon "button" at bounding box center [730, 110] width 9 height 9
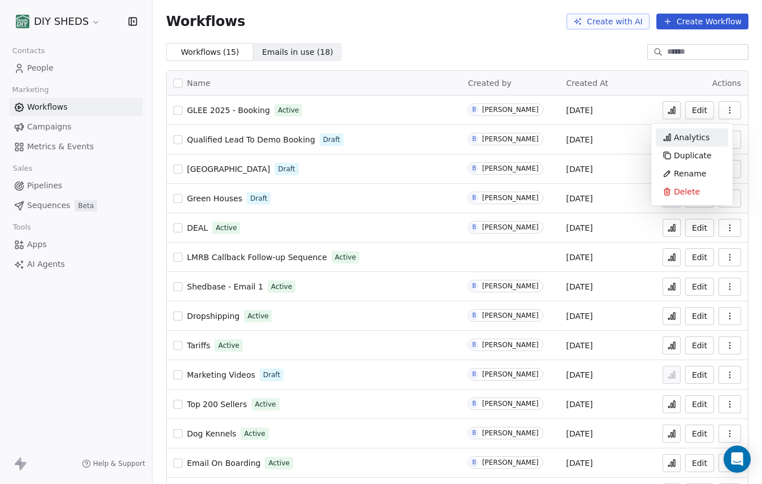
click at [702, 141] on span "Analytics" at bounding box center [692, 137] width 36 height 11
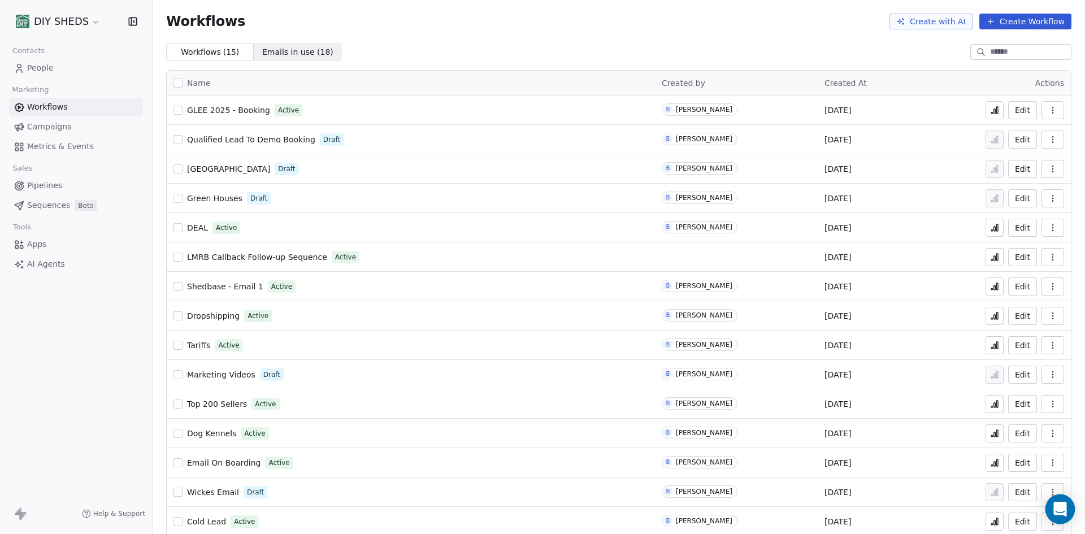
click at [1048, 501] on div "Open Intercom Messenger" at bounding box center [1060, 509] width 30 height 30
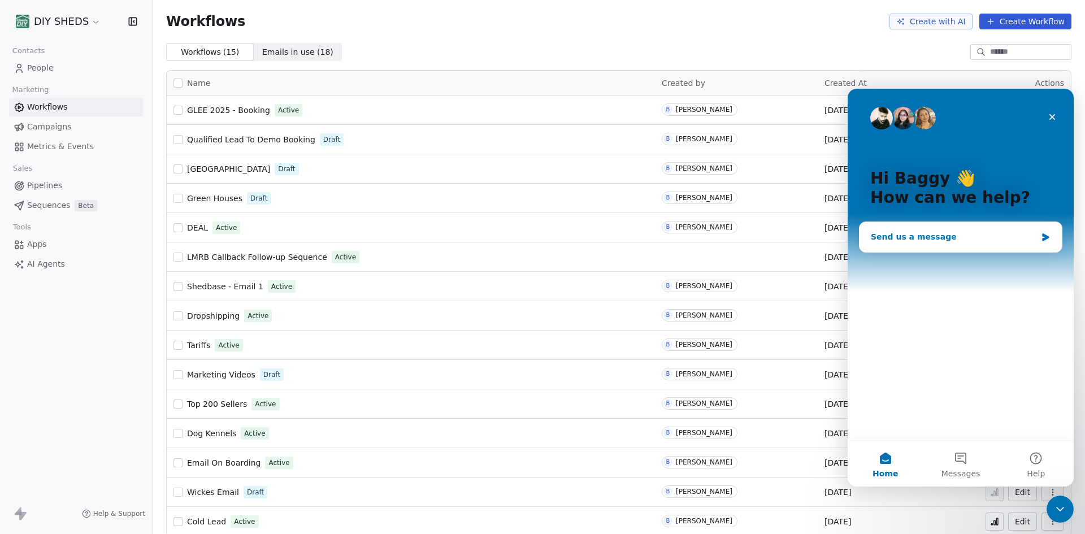
click at [939, 238] on div "Send us a message" at bounding box center [954, 237] width 166 height 12
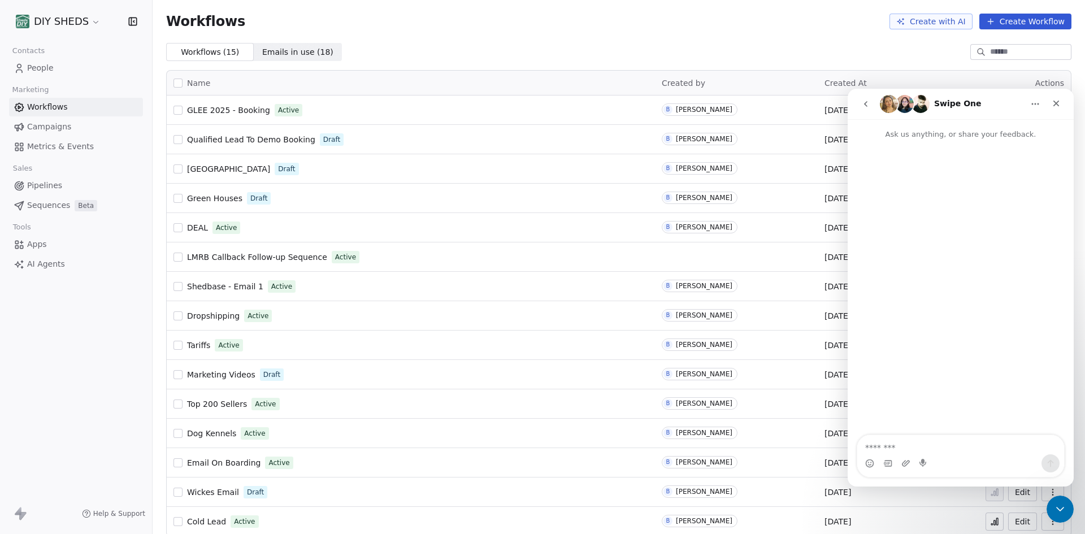
click at [918, 452] on textarea "Message…" at bounding box center [960, 444] width 207 height 19
type textarea "**********"
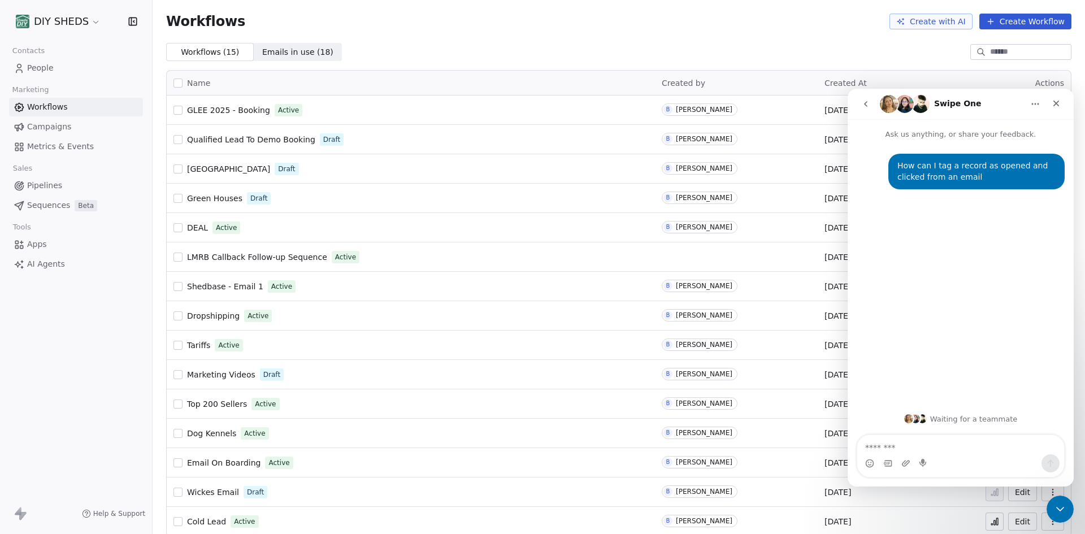
click at [734, 47] on div "Workflows ( 15 ) Workflows ( 15 ) Emails in use ( 18 ) Emails in use ( 18 )" at bounding box center [619, 52] width 932 height 18
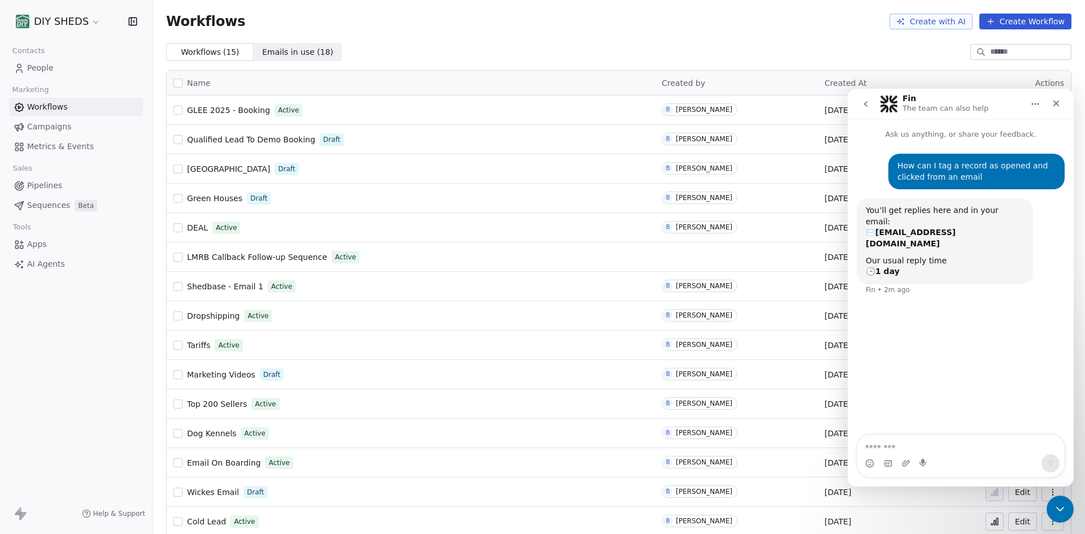
click at [30, 70] on span "People" at bounding box center [40, 68] width 27 height 12
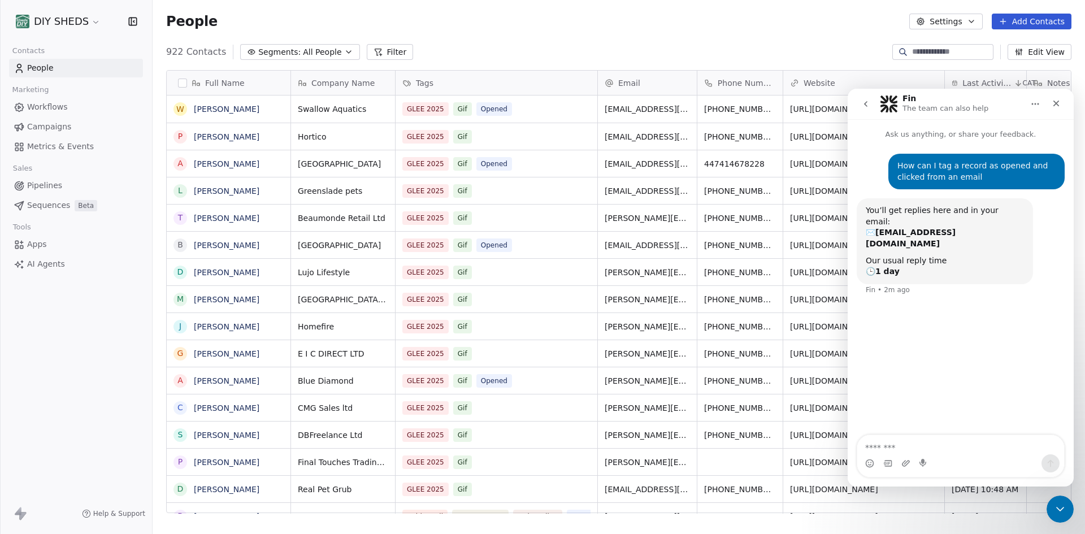
scroll to position [461, 924]
click at [374, 56] on icon at bounding box center [378, 51] width 9 height 9
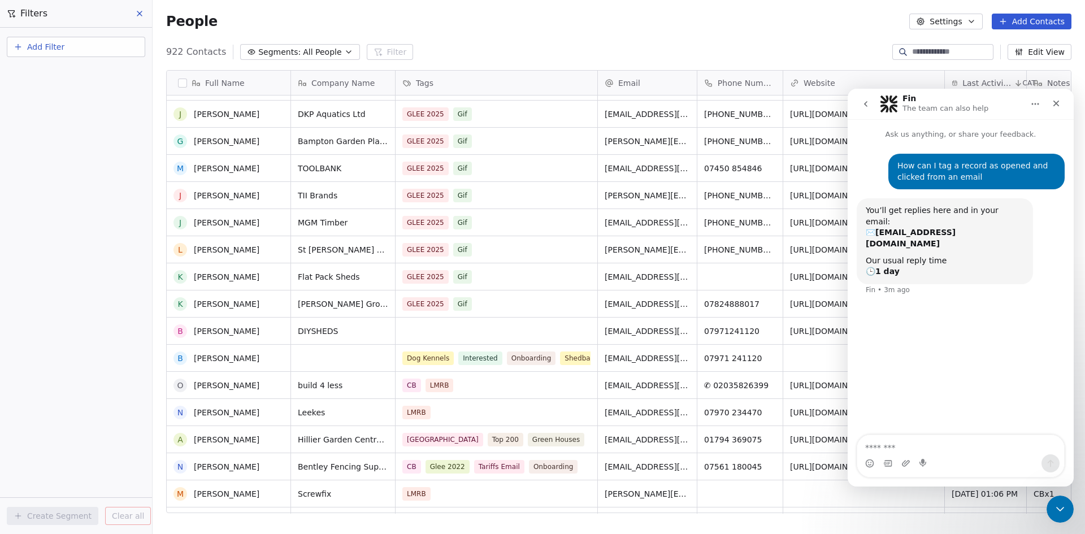
scroll to position [0, 0]
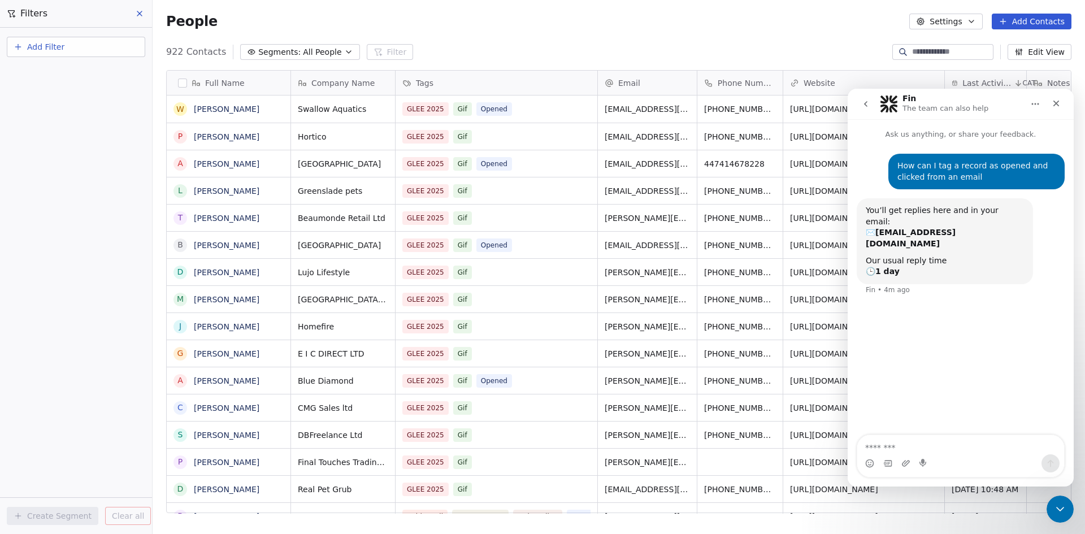
click at [67, 53] on button "Add Filter" at bounding box center [76, 47] width 138 height 20
click at [64, 75] on span "Contact properties" at bounding box center [55, 74] width 73 height 12
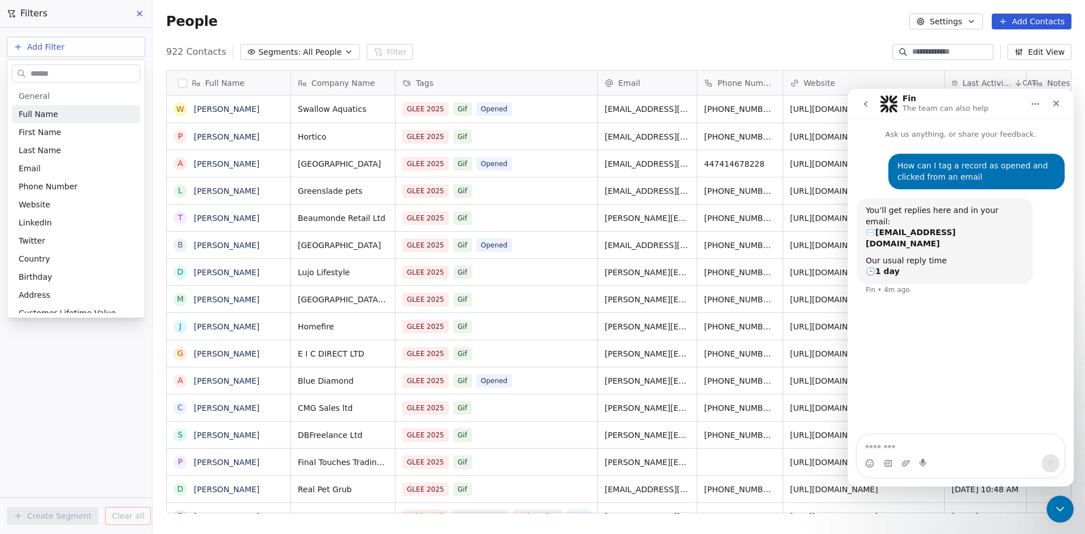
click at [75, 71] on input "text" at bounding box center [83, 74] width 111 height 16
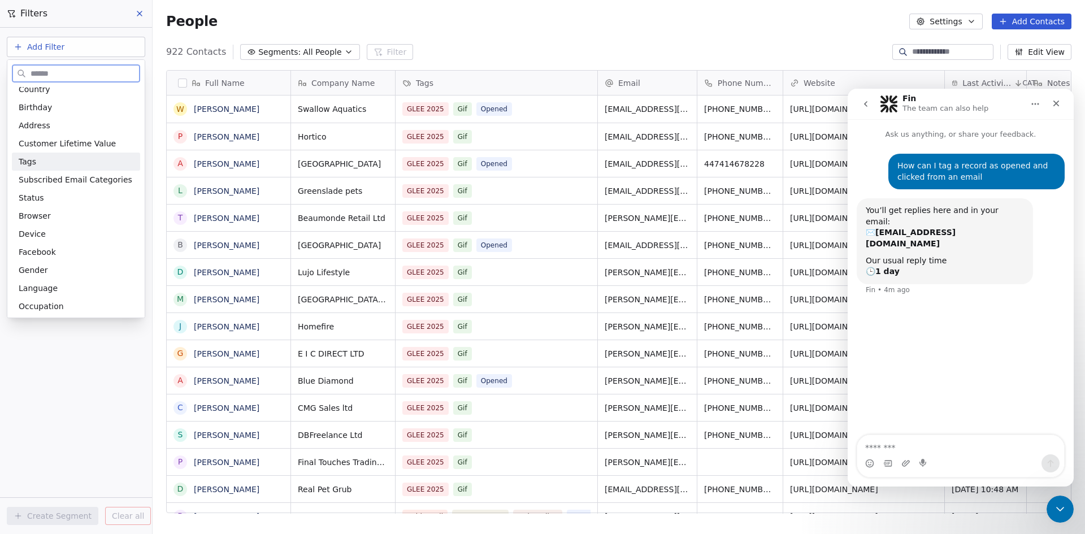
click at [61, 165] on div "Tags" at bounding box center [76, 161] width 115 height 11
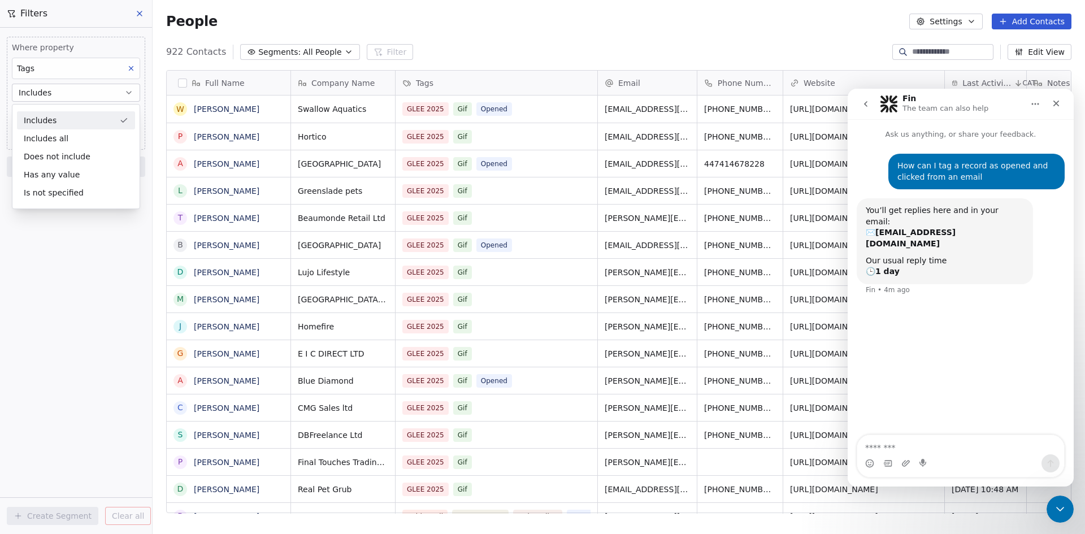
click at [71, 124] on div "Includes" at bounding box center [76, 120] width 118 height 18
click at [68, 137] on span "Add filter to this group" at bounding box center [68, 136] width 77 height 9
click at [68, 140] on html "DIY SHEDS Contacts People Marketing Workflows Campaigns Metrics & Events Sales …" at bounding box center [542, 267] width 1085 height 534
click at [84, 116] on body "DIY SHEDS Contacts People Marketing Workflows Campaigns Metrics & Events Sales …" at bounding box center [542, 267] width 1085 height 534
type input "****"
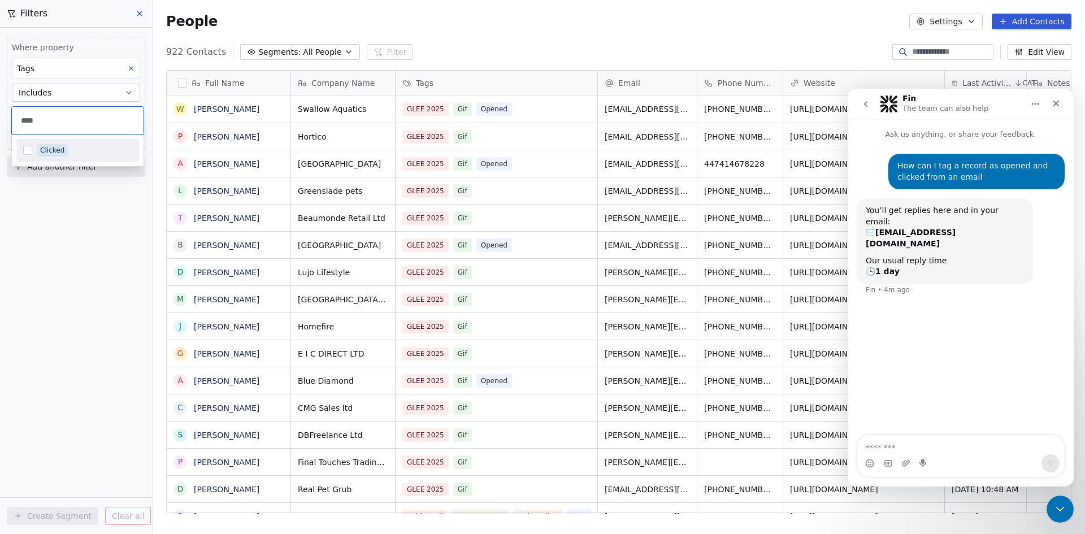
click at [70, 150] on div "Clicked" at bounding box center [85, 150] width 96 height 12
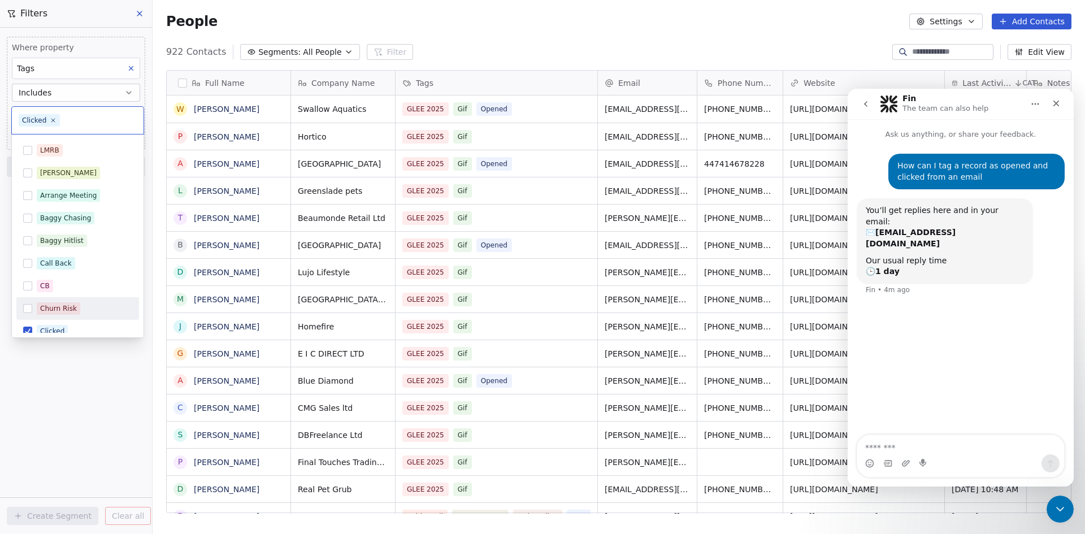
click at [79, 447] on html "DIY SHEDS Contacts People Marketing Workflows Campaigns Metrics & Events Sales …" at bounding box center [542, 267] width 1085 height 534
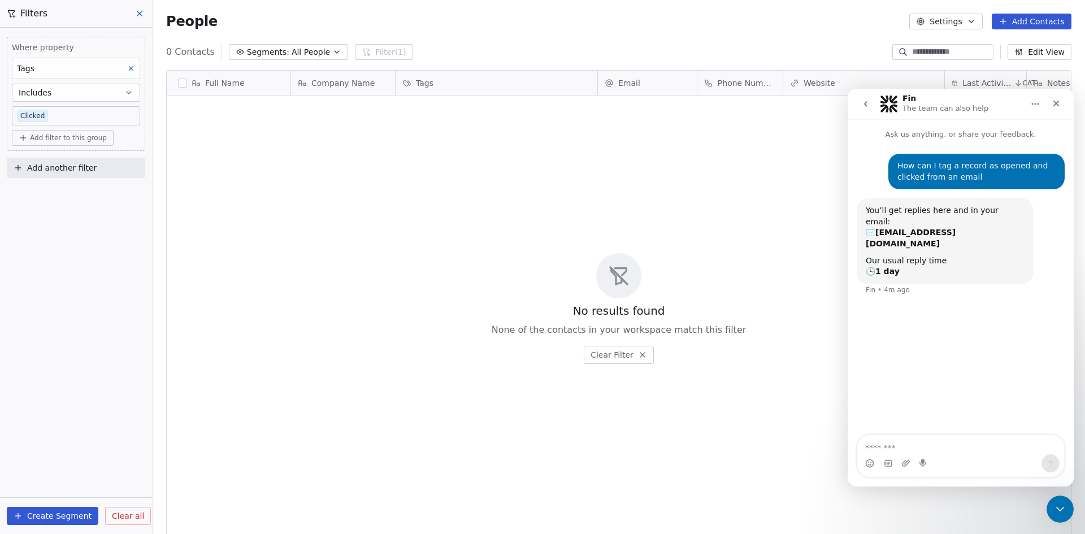
scroll to position [461, 924]
click at [53, 113] on body "DIY SHEDS Contacts People Marketing Workflows Campaigns Metrics & Events Sales …" at bounding box center [542, 267] width 1085 height 534
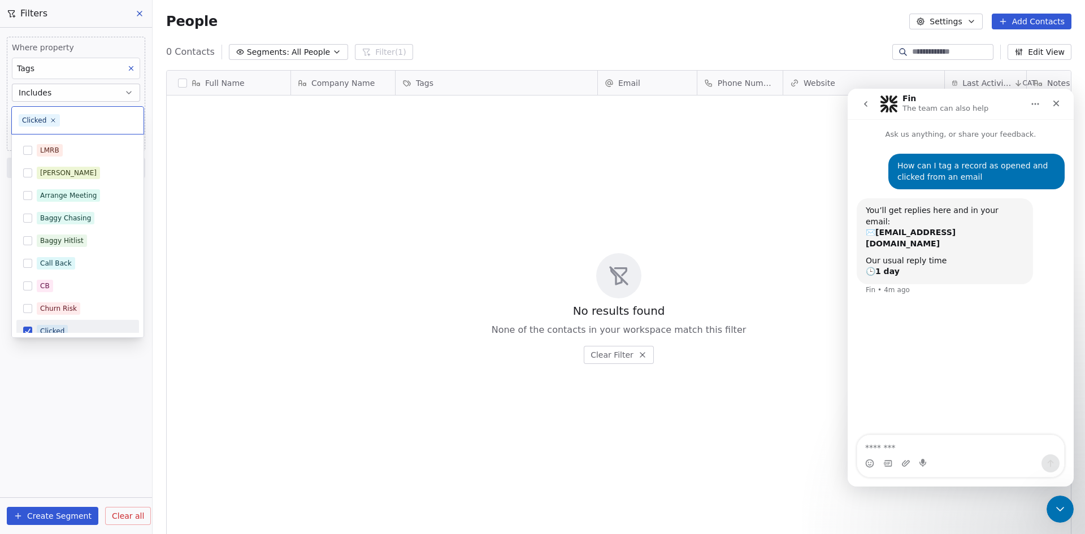
click at [54, 116] on span "Clicked" at bounding box center [39, 120] width 41 height 12
click at [53, 115] on span "Clicked" at bounding box center [39, 120] width 41 height 12
click at [53, 118] on icon at bounding box center [53, 119] width 7 height 7
click at [53, 118] on input "text" at bounding box center [78, 120] width 118 height 12
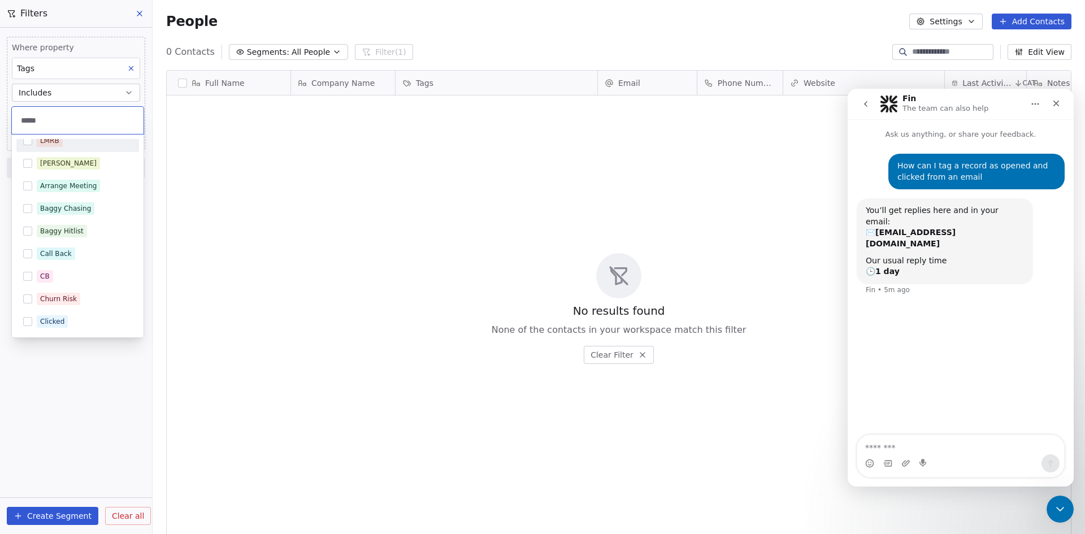
scroll to position [0, 0]
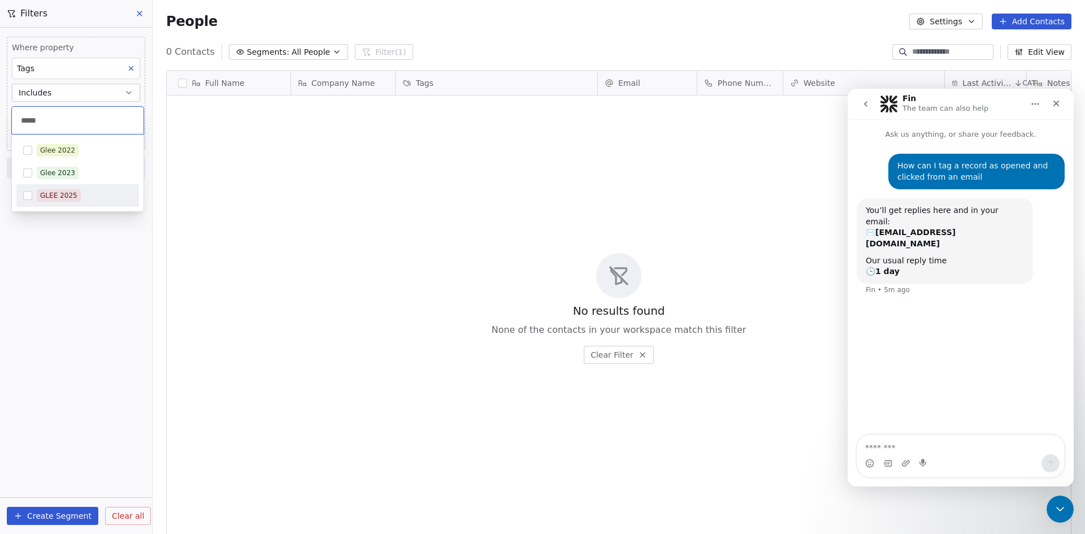
type input "****"
click at [42, 192] on div "GLEE 2025" at bounding box center [58, 195] width 37 height 10
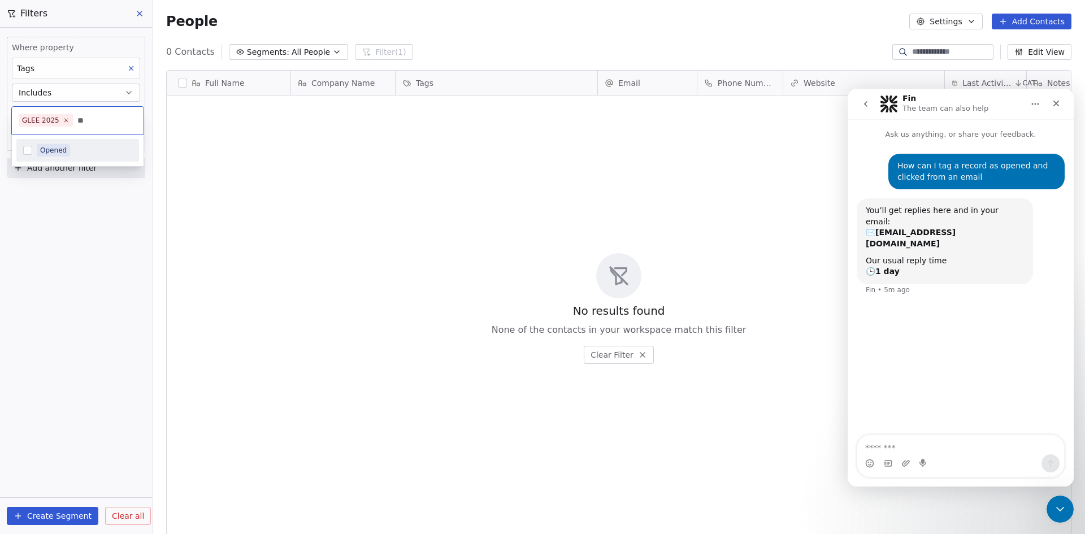
type input "*"
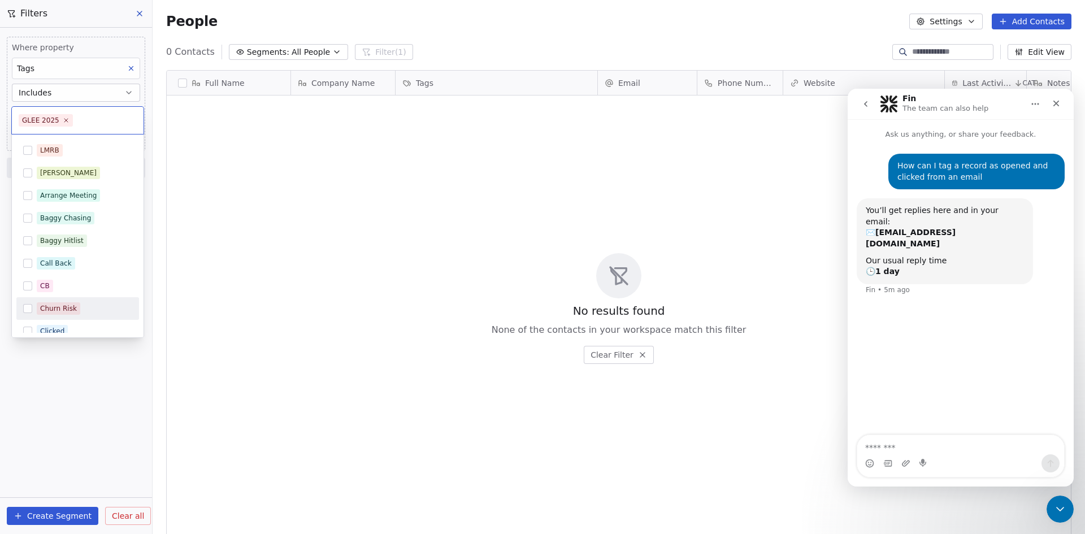
click at [70, 426] on html "DIY SHEDS Contacts People Marketing Workflows Campaigns Metrics & Events Sales …" at bounding box center [542, 267] width 1085 height 534
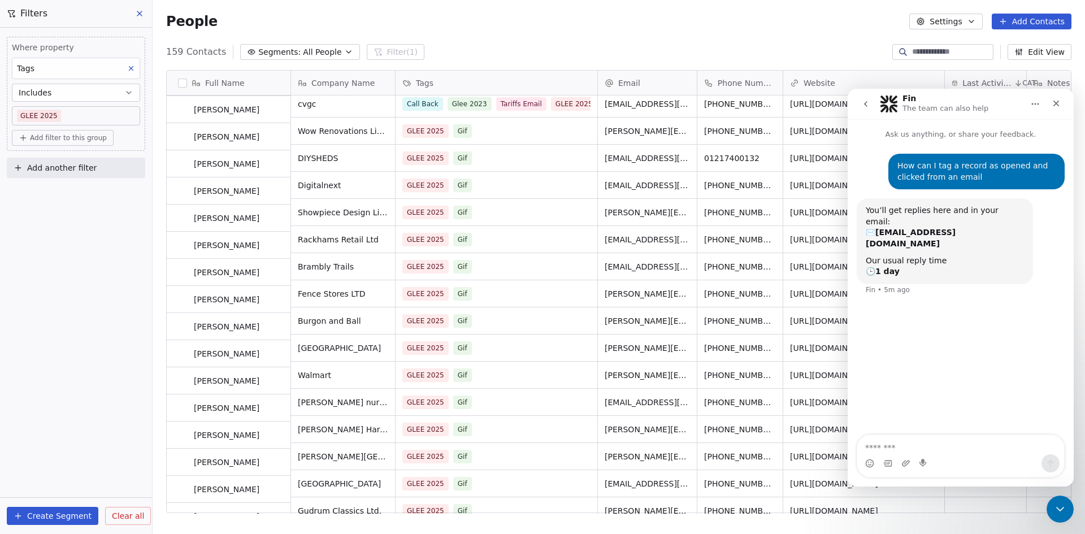
scroll to position [1865, 0]
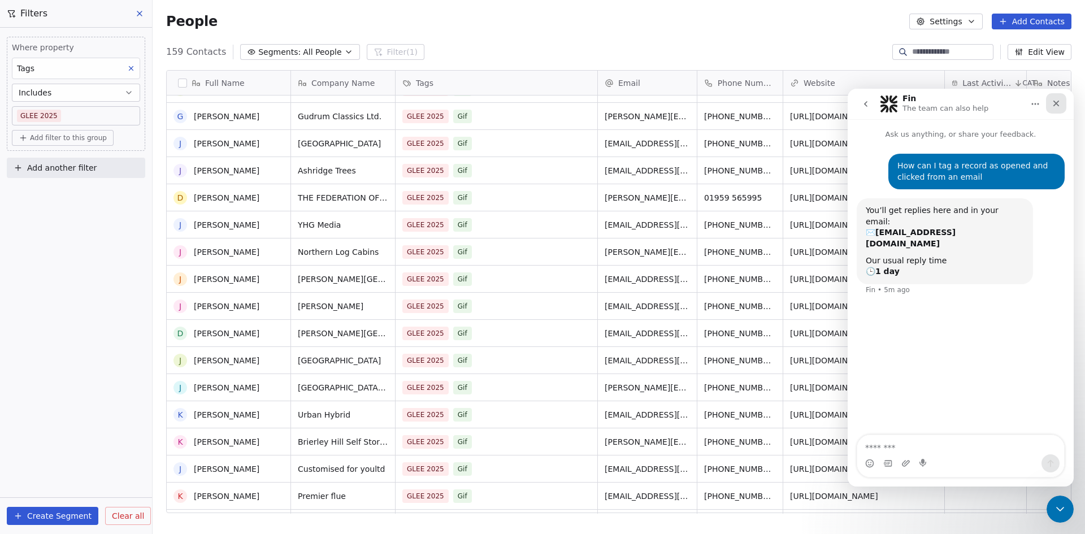
click at [1059, 99] on div "Close" at bounding box center [1056, 103] width 20 height 20
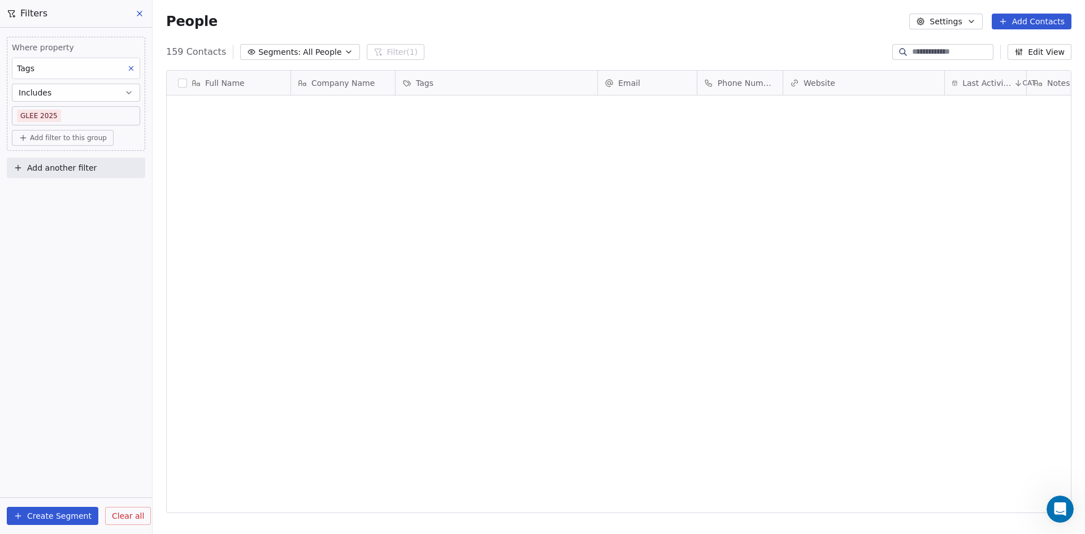
scroll to position [3052, 0]
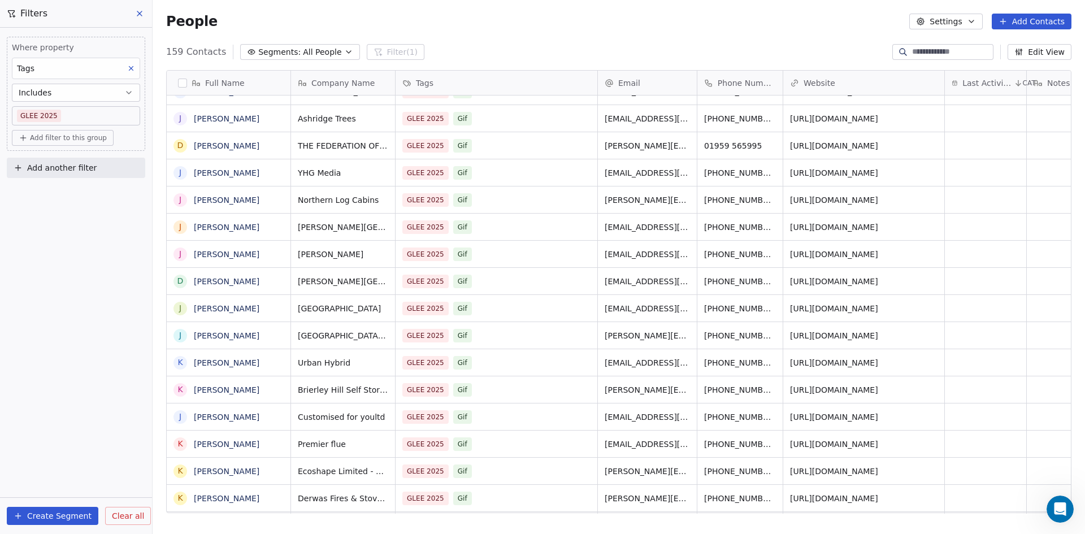
click at [963, 56] on input at bounding box center [951, 51] width 79 height 11
type input "*"
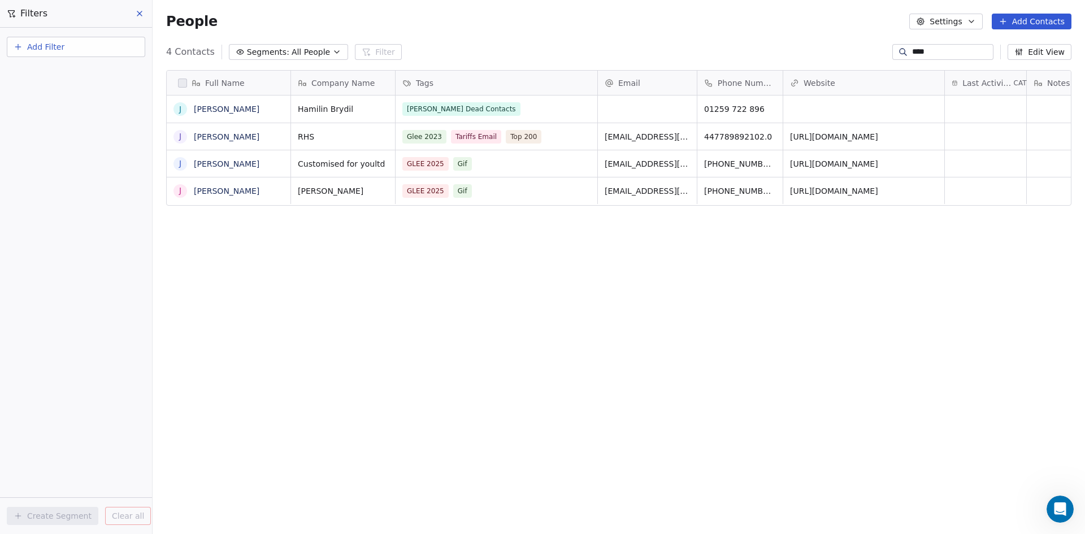
type input "****"
drag, startPoint x: 926, startPoint y: 51, endPoint x: 836, endPoint y: 54, distance: 89.9
click at [836, 54] on div "4 Contacts Segments: All People Filter **** Edit View" at bounding box center [619, 52] width 932 height 18
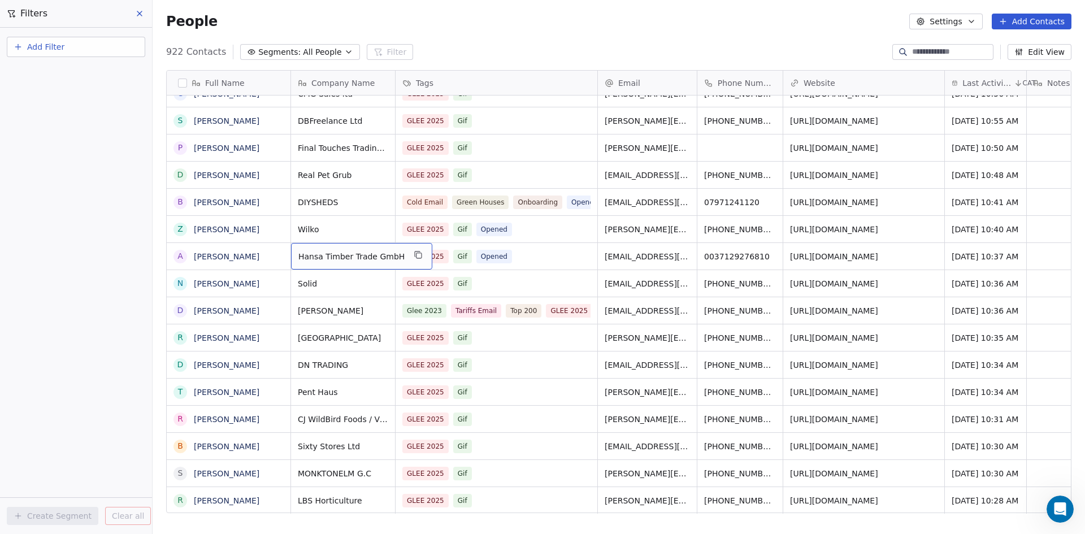
click at [559, 35] on div "People Settings Add Contacts" at bounding box center [619, 21] width 932 height 43
click at [861, 147] on link "[URL][DOMAIN_NAME]" at bounding box center [835, 148] width 88 height 9
click at [869, 124] on link "[URL][DOMAIN_NAME]" at bounding box center [835, 120] width 88 height 9
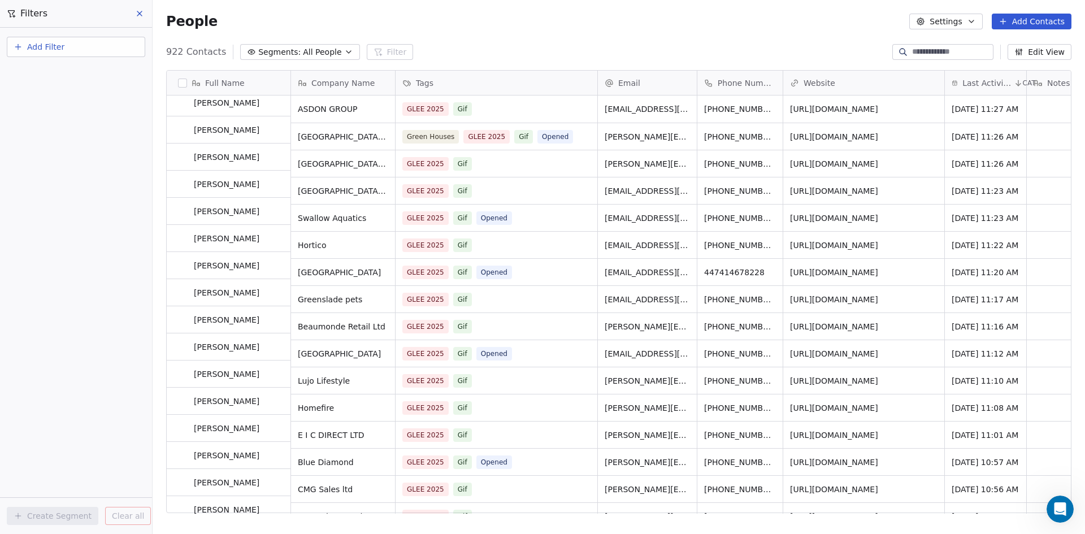
scroll to position [0, 0]
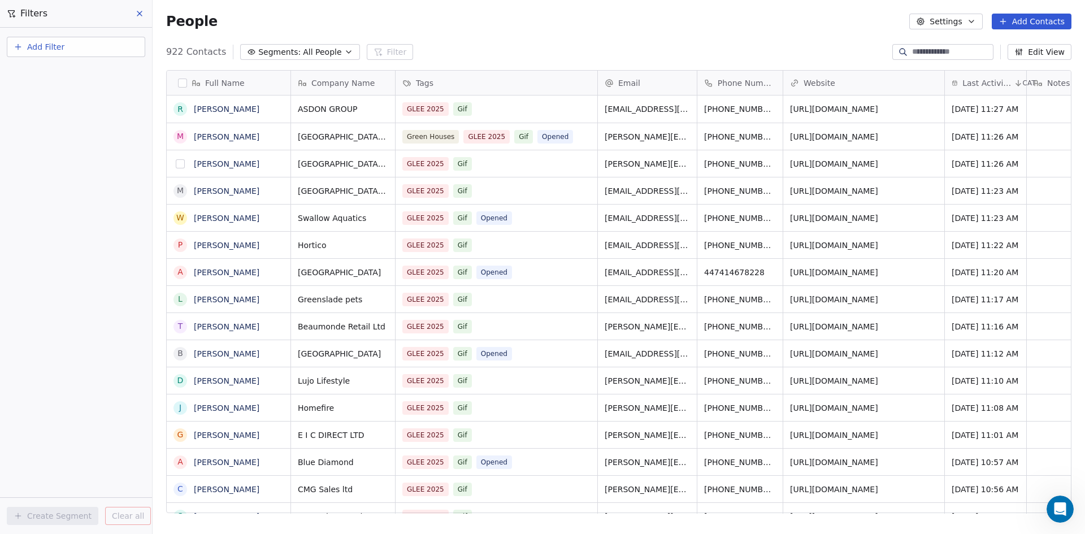
click at [182, 163] on button "grid" at bounding box center [180, 163] width 9 height 9
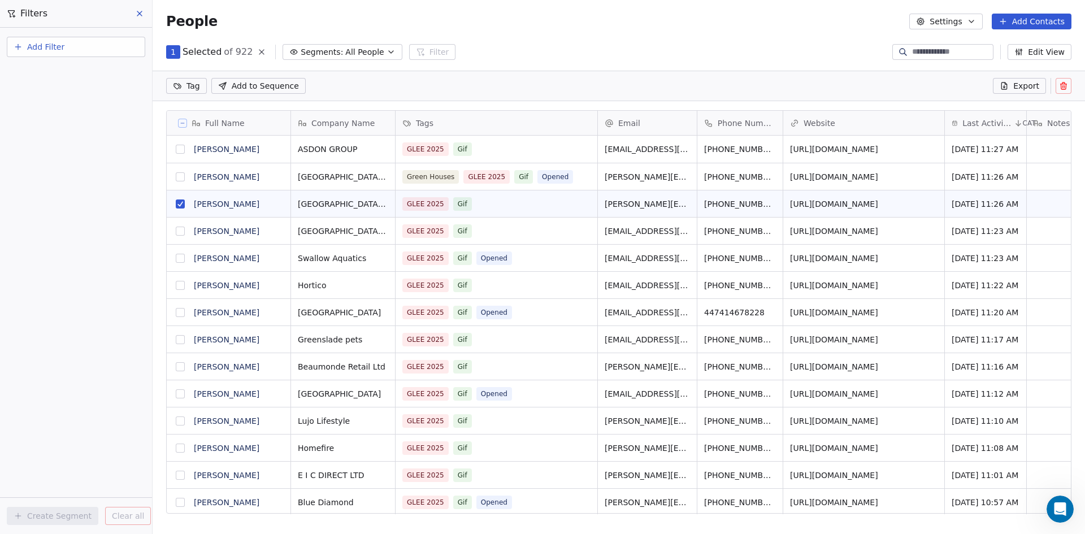
scroll to position [422, 924]
click at [1061, 90] on icon at bounding box center [1063, 85] width 9 height 9
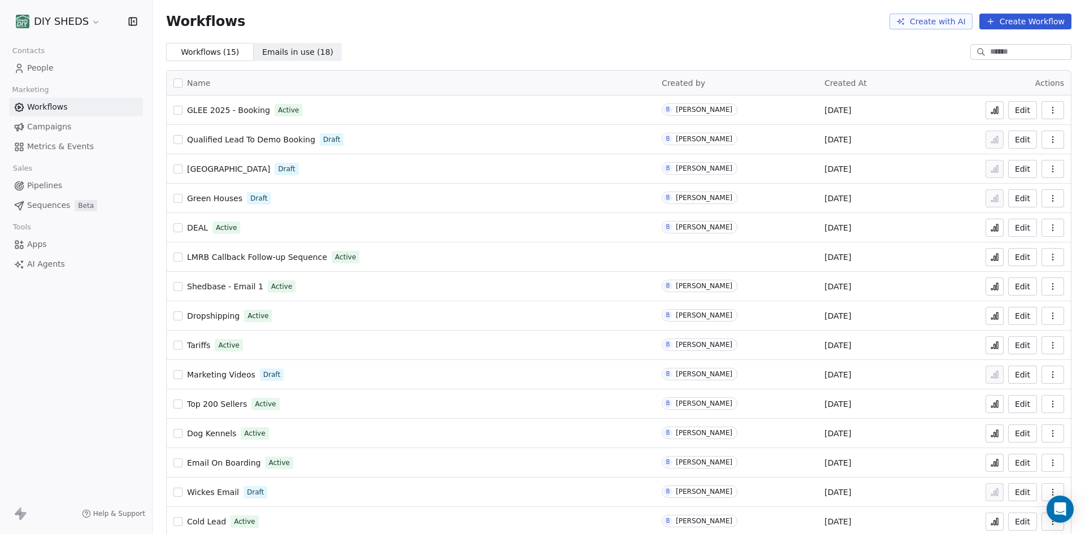
click at [56, 75] on link "People" at bounding box center [76, 68] width 134 height 19
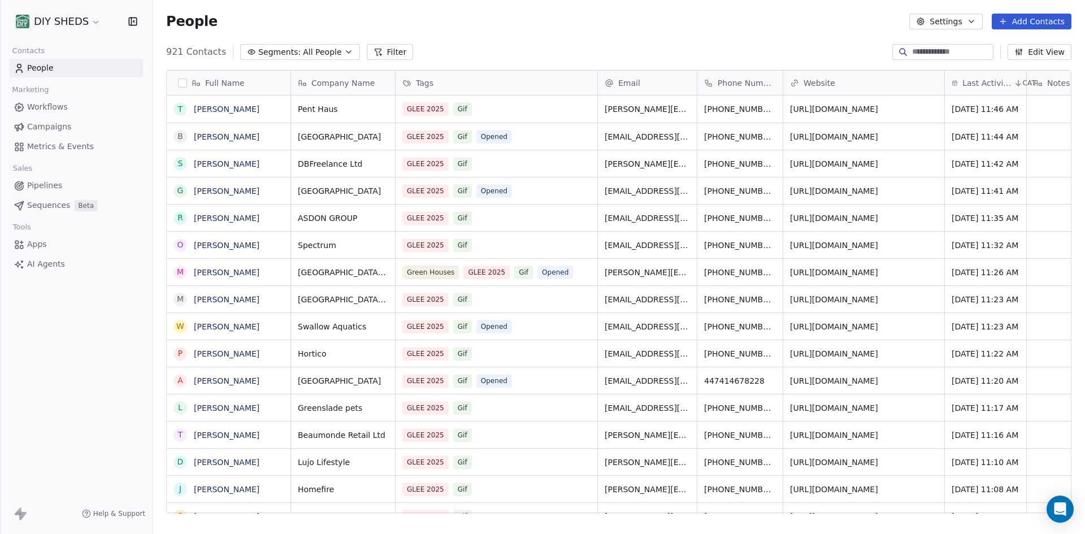
scroll to position [461, 924]
click at [914, 50] on input at bounding box center [951, 51] width 79 height 11
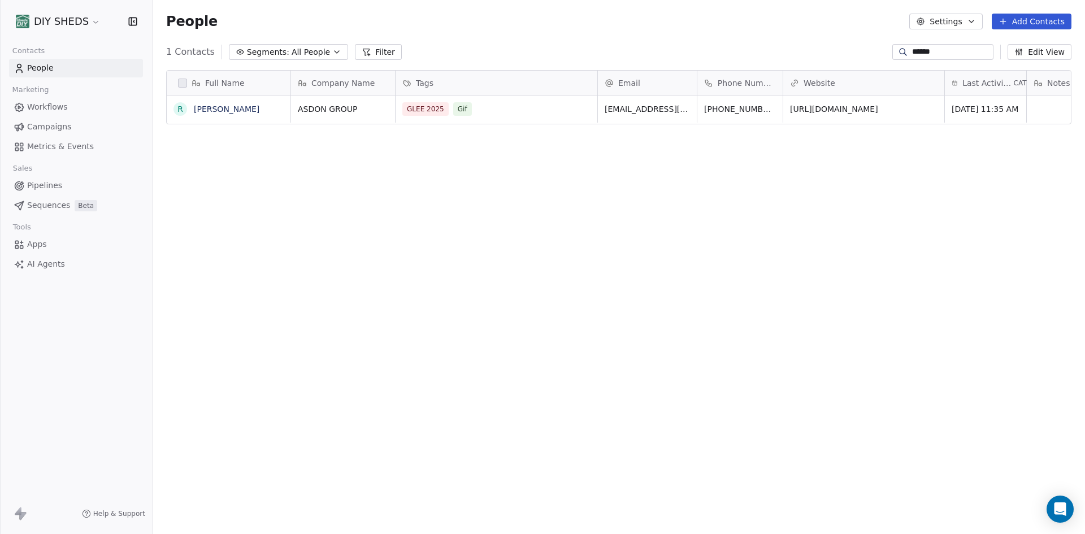
type input "******"
click at [225, 109] on link "[PERSON_NAME]" at bounding box center [227, 109] width 66 height 9
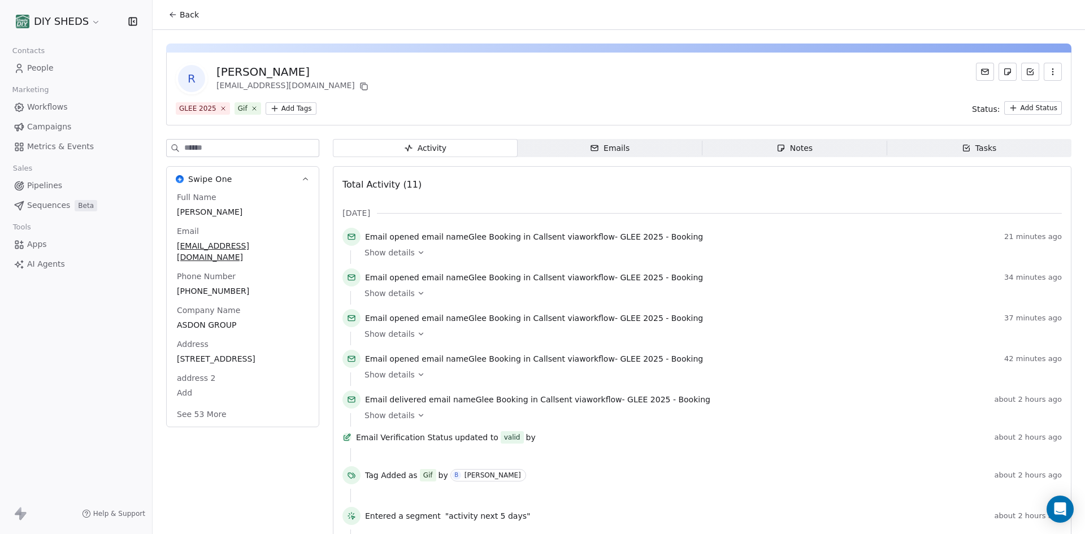
click at [608, 133] on div "R [PERSON_NAME] [EMAIL_ADDRESS][DOMAIN_NAME] GLEE 2025 Gif Add Tags Status: Add…" at bounding box center [619, 344] width 932 height 629
click at [610, 142] on div "Emails" at bounding box center [610, 148] width 40 height 12
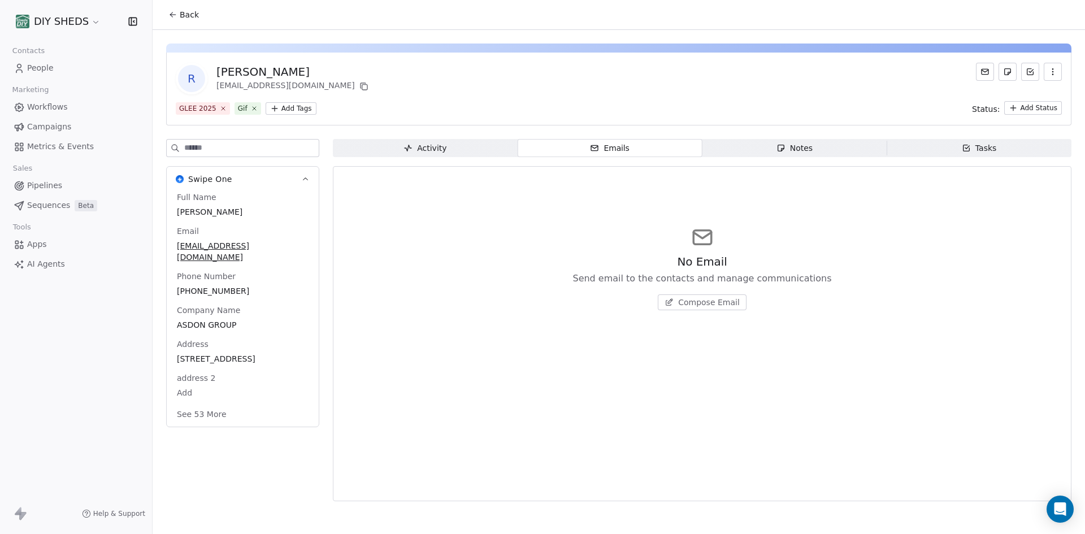
click at [810, 154] on span "Notes Notes" at bounding box center [794, 148] width 185 height 18
click at [710, 301] on span "Create a Note" at bounding box center [709, 302] width 55 height 11
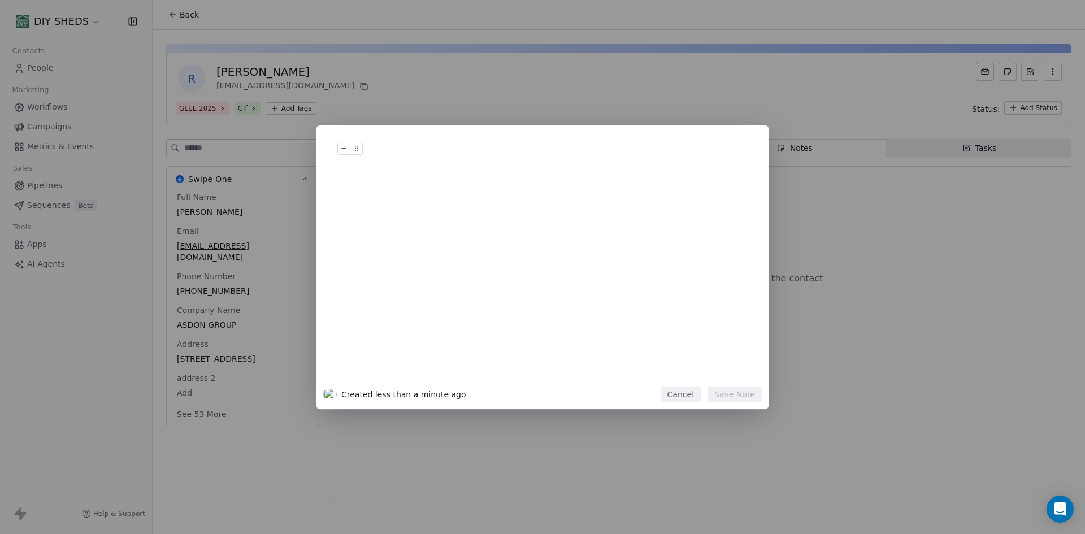
click at [387, 160] on div at bounding box center [559, 159] width 387 height 27
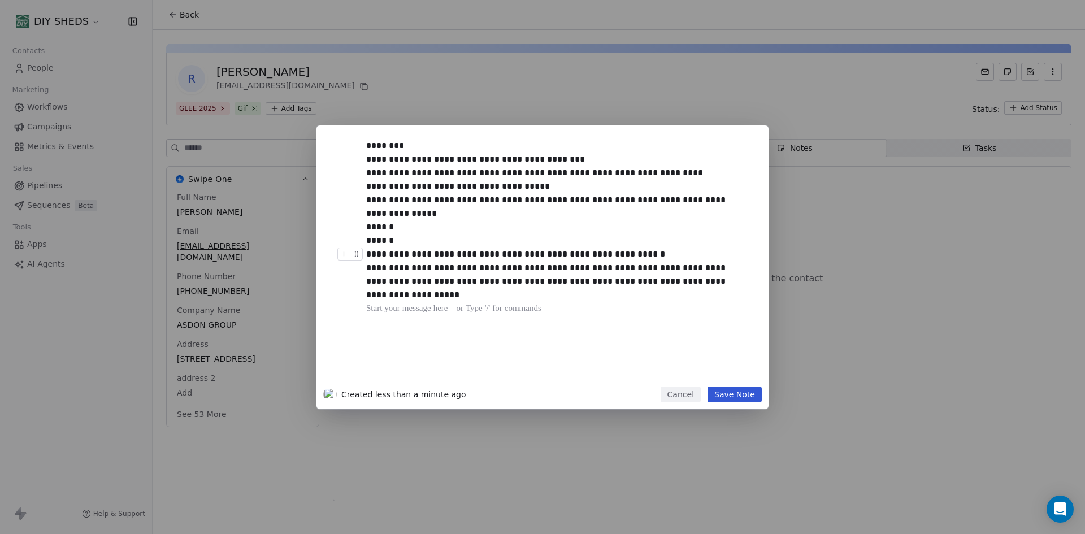
click at [719, 397] on button "Save Note" at bounding box center [735, 395] width 54 height 16
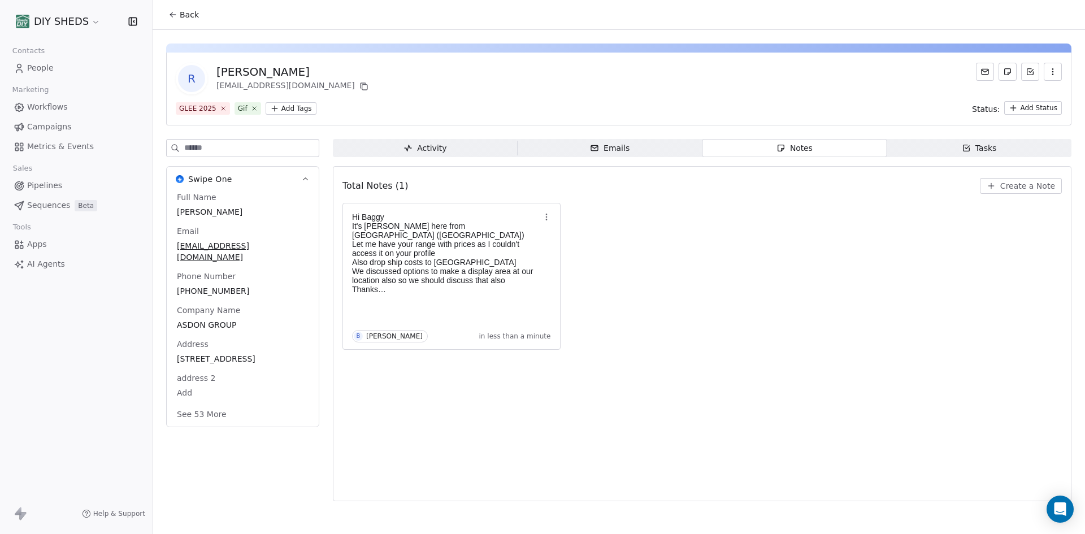
click at [613, 410] on div "Total Notes (1) Create a Note Hi Baggy It's Ronnie here from Lisburn (Northern …" at bounding box center [701, 333] width 719 height 320
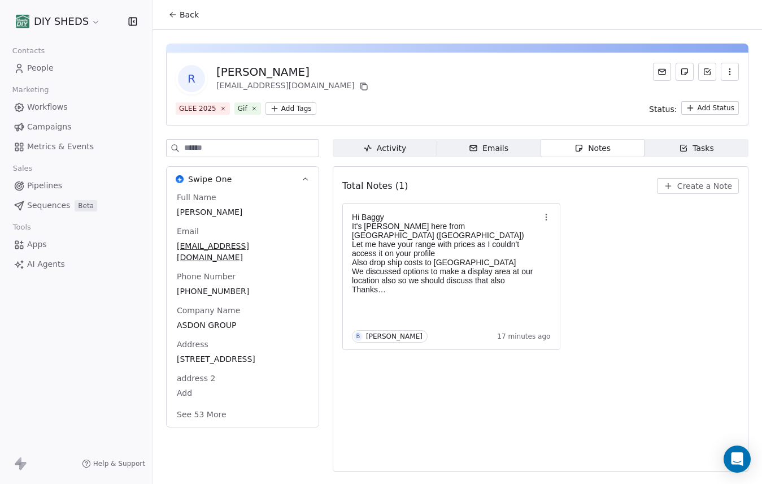
click at [635, 386] on div "Total Notes (1) Create a Note Hi Baggy It's Ronnie here from Lisburn (Northern …" at bounding box center [540, 318] width 397 height 290
